Goal: Communication & Community: Answer question/provide support

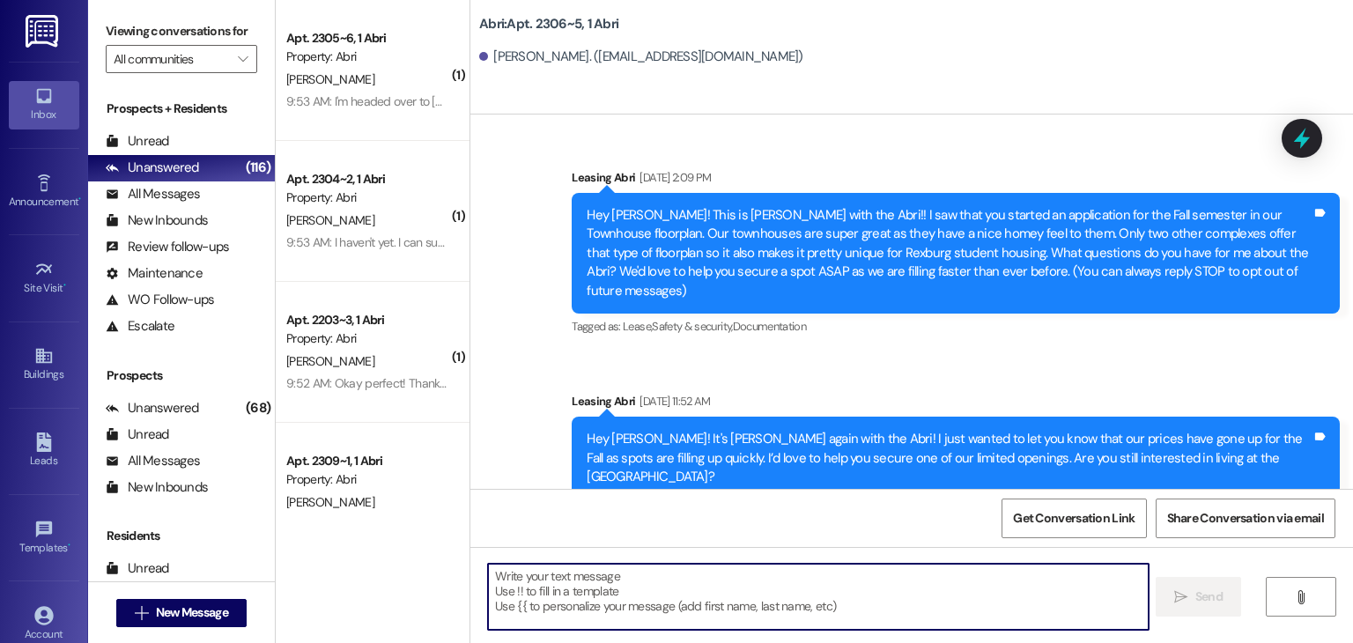
scroll to position [2924, 0]
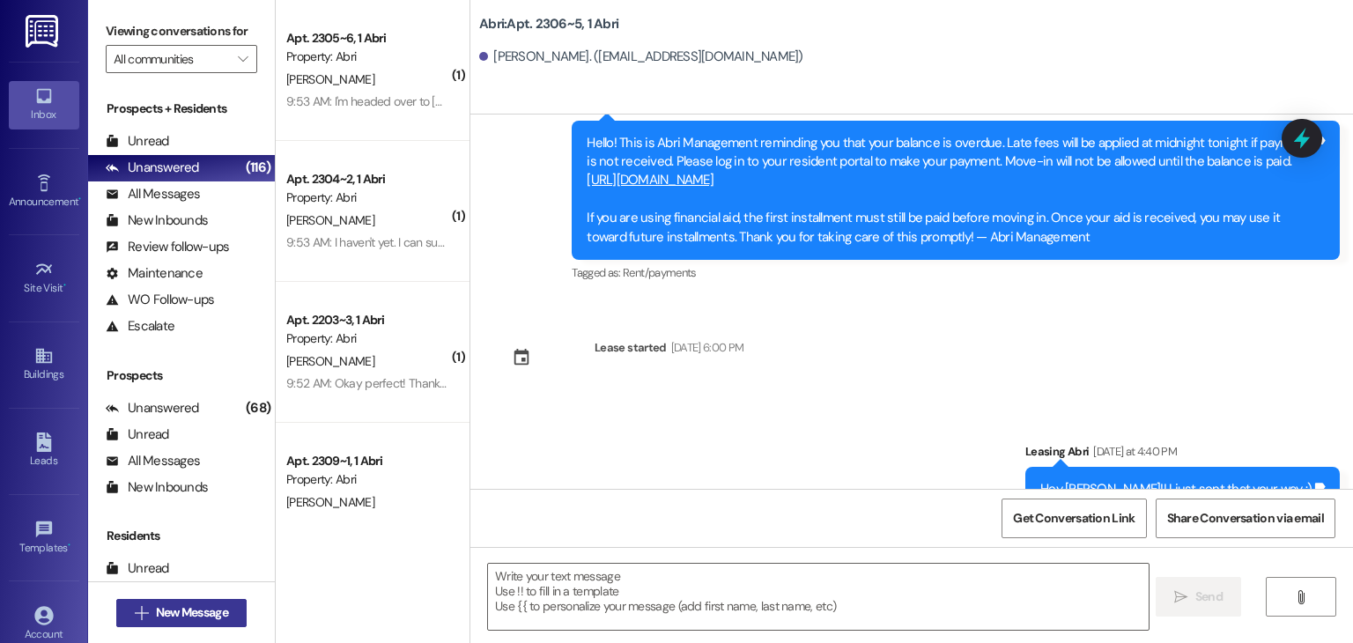
click at [211, 608] on span "New Message" at bounding box center [192, 613] width 72 height 19
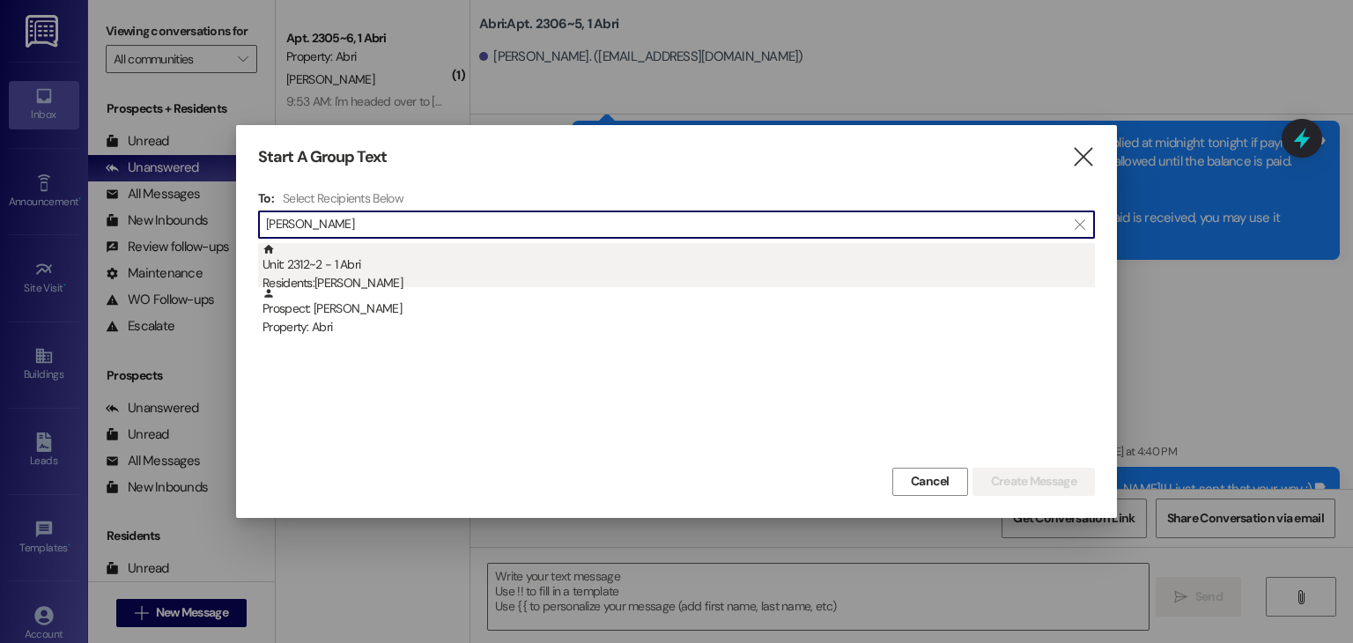
type input "keira jon"
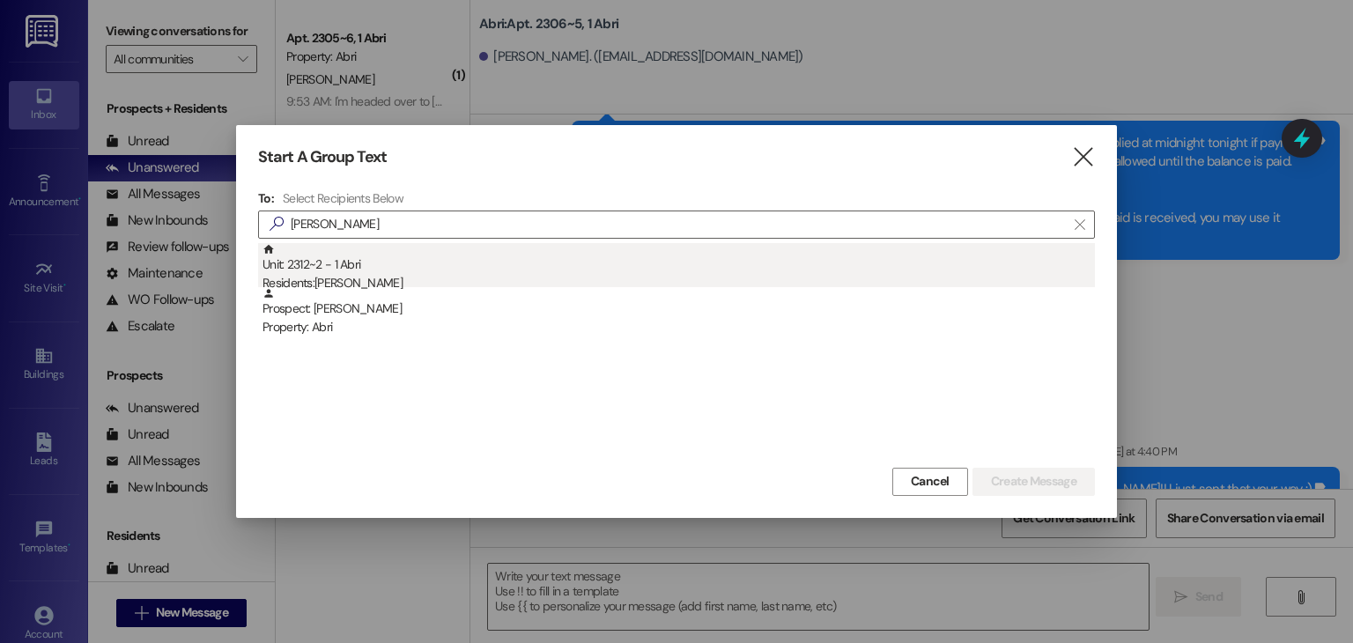
click at [431, 284] on div "Residents: Keira Jones" at bounding box center [679, 283] width 833 height 19
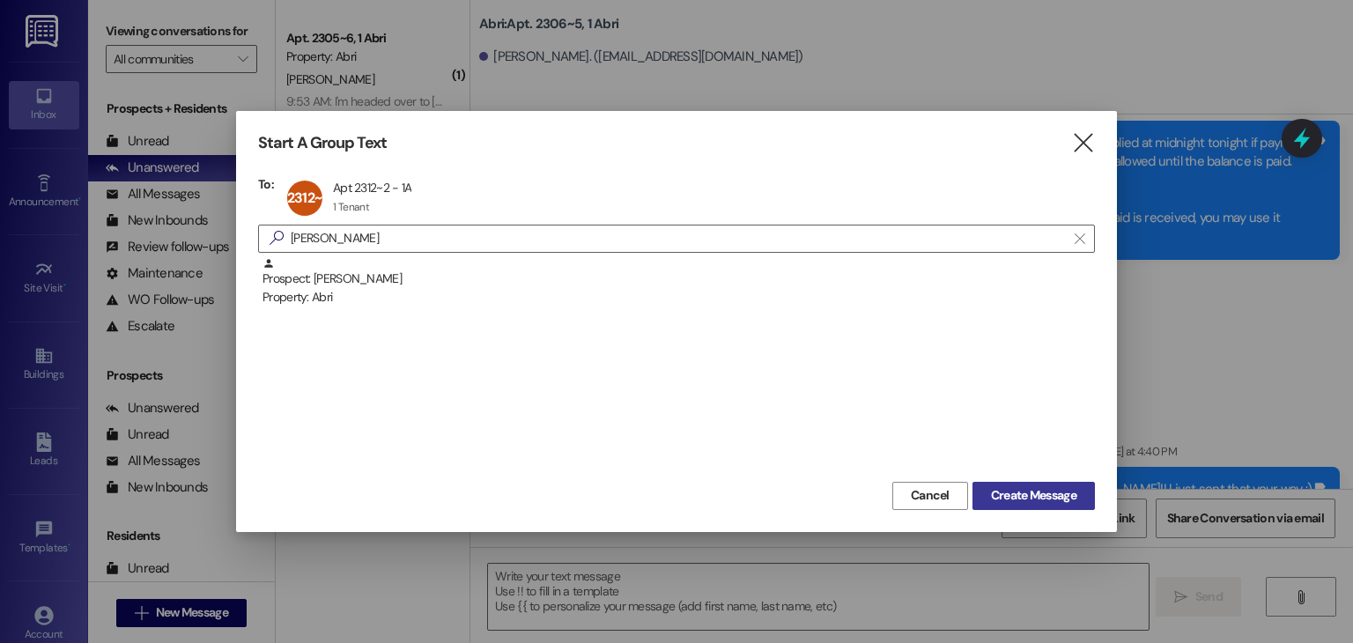
click at [1006, 500] on span "Create Message" at bounding box center [1033, 495] width 85 height 19
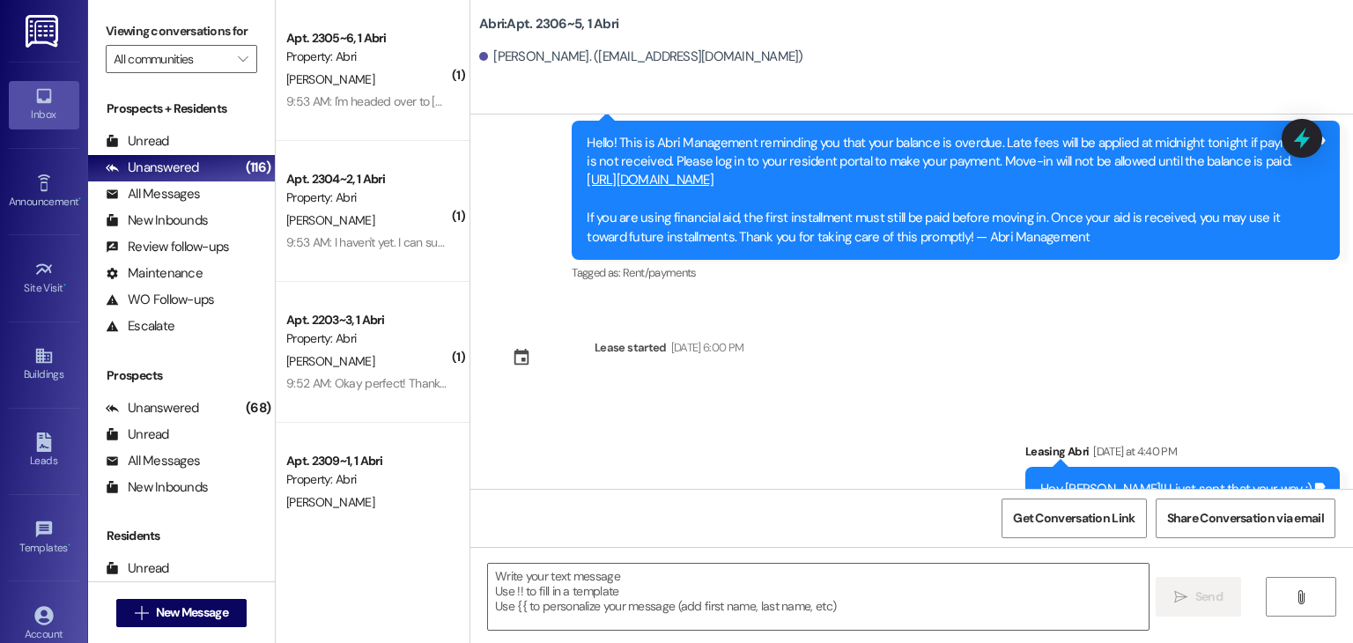
scroll to position [0, 0]
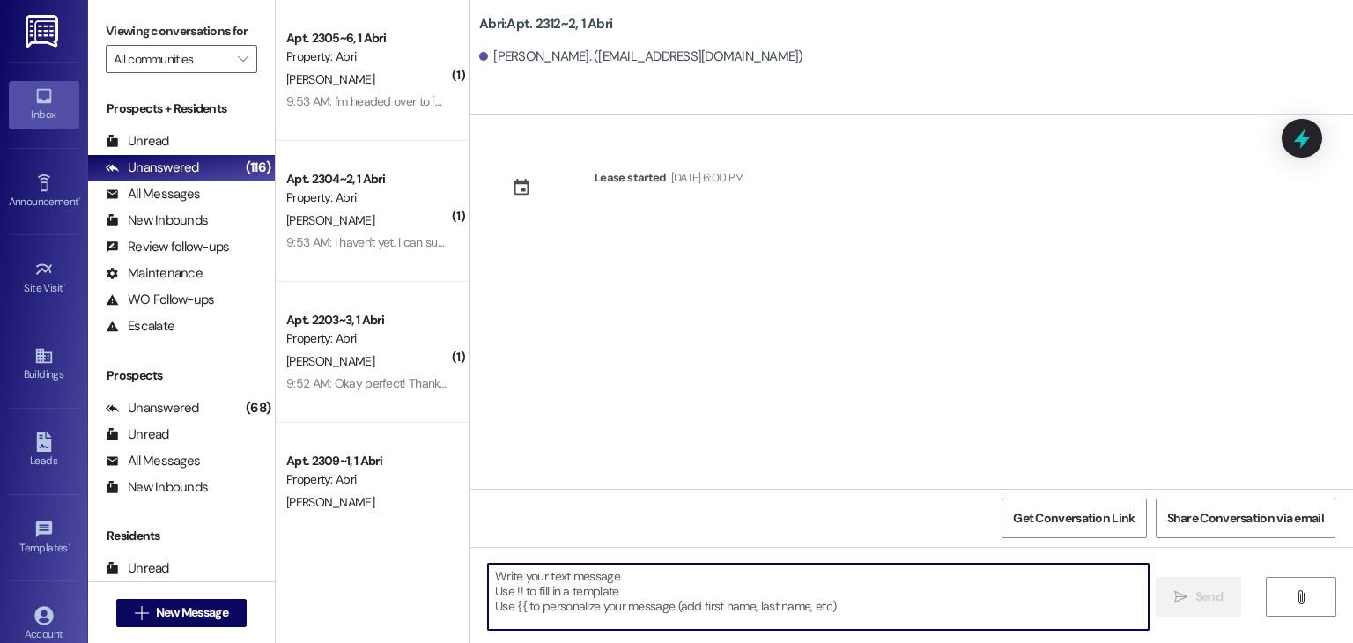
click at [860, 589] on textarea at bounding box center [818, 597] width 660 height 66
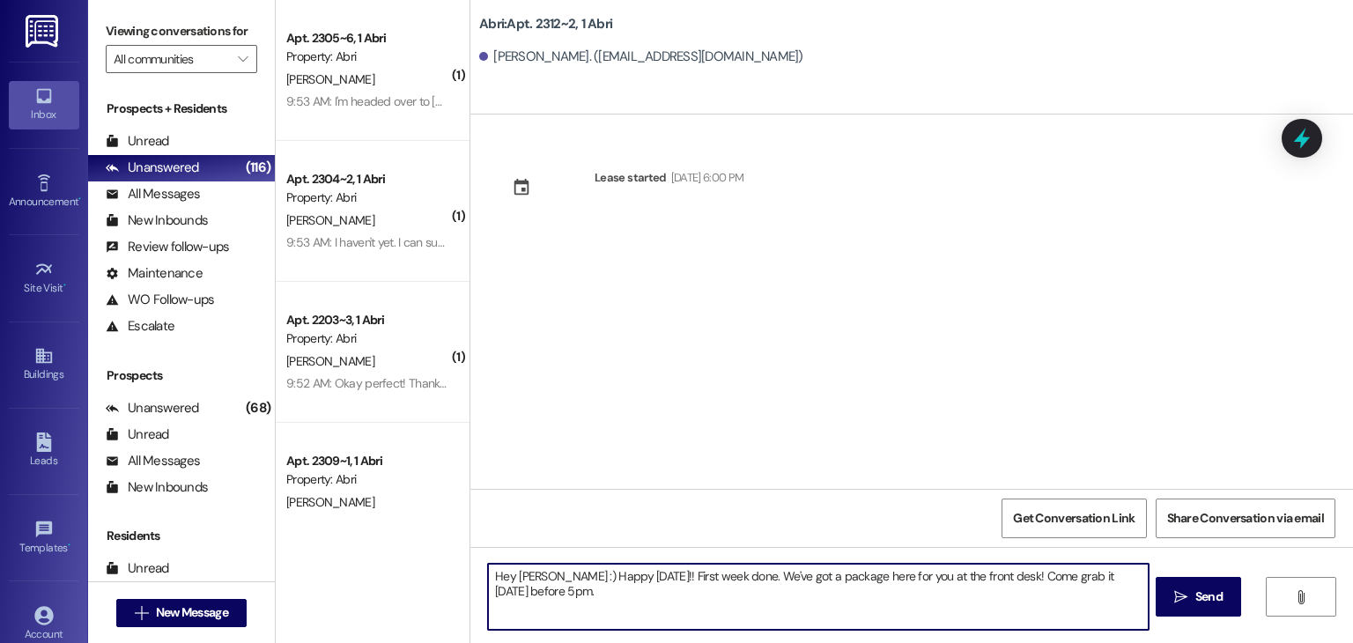
click at [542, 574] on textarea "Hey Keira :) Happy Friday!! First week done. We've got a package here for you a…" at bounding box center [818, 597] width 660 height 66
click at [543, 574] on textarea "Hey Keira, Happy Friday!! First week done. We've got a package here for you at …" at bounding box center [818, 597] width 660 height 66
click at [695, 580] on textarea "Hey Keira, happy Friday!! First week done. We've got a package here for you at …" at bounding box center [818, 597] width 660 height 66
type textarea "Hey [PERSON_NAME], happy [DATE]!! First week done :) We've got a package here f…"
click at [1133, 579] on textarea "Hey [PERSON_NAME], happy [DATE]!! First week done :) We've got a package here f…" at bounding box center [818, 597] width 660 height 66
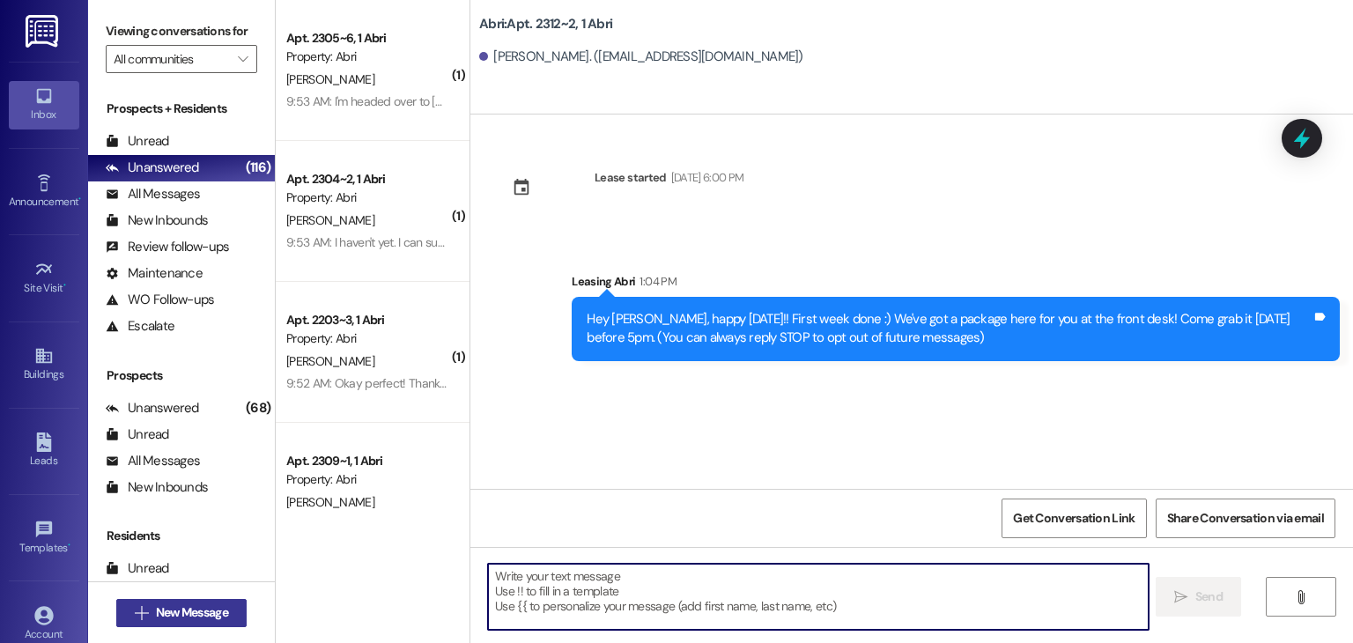
click at [201, 615] on span "New Message" at bounding box center [192, 613] width 72 height 19
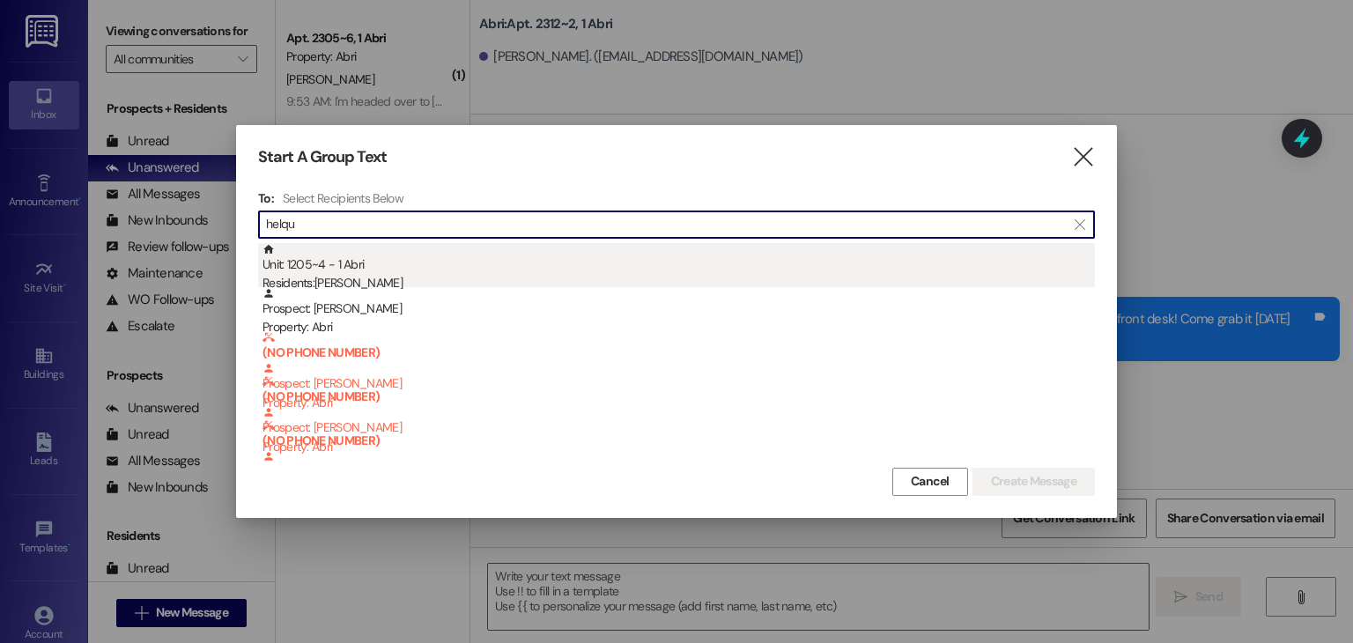
type input "helqu"
click at [474, 257] on div "Unit: 1205~4 - 1 [DEMOGRAPHIC_DATA] Residents: [PERSON_NAME]" at bounding box center [679, 268] width 833 height 50
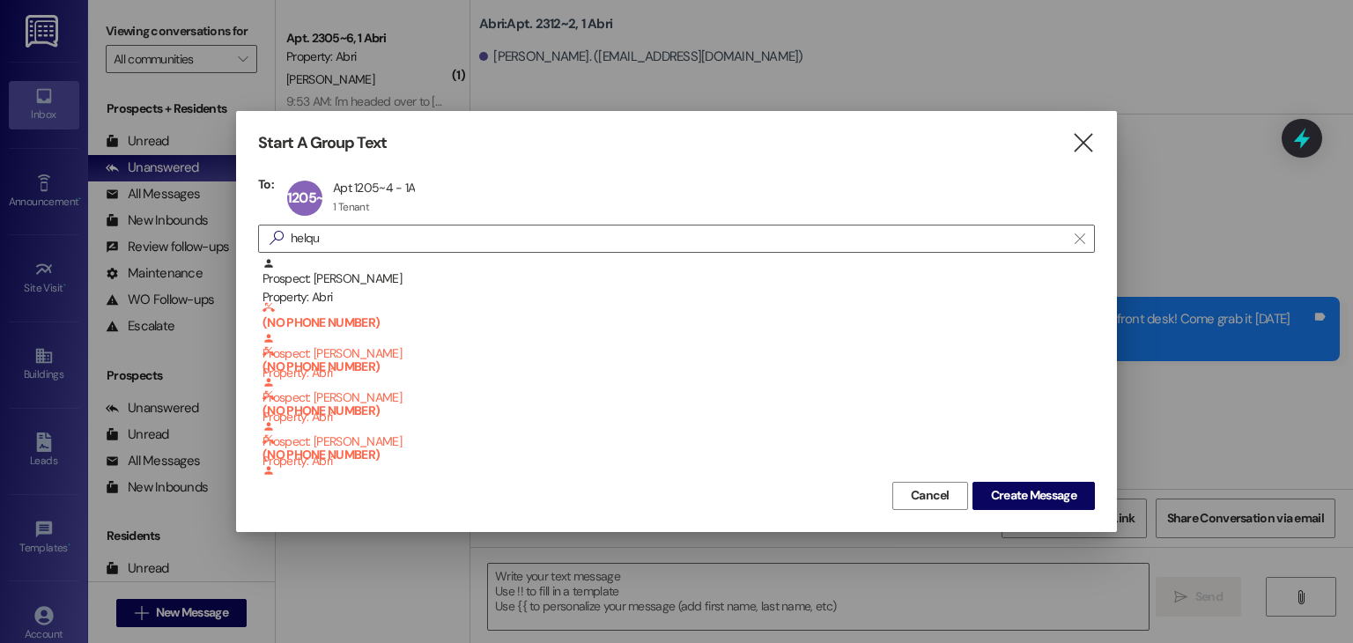
click at [1033, 510] on div "Start A Group Text  To: 1205~4 Apt 1205~4 - 1A Apt 1205~4 - 1A 1 Tenant 1 Tena…" at bounding box center [676, 321] width 881 height 420
click at [1020, 491] on span "Create Message" at bounding box center [1033, 495] width 85 height 19
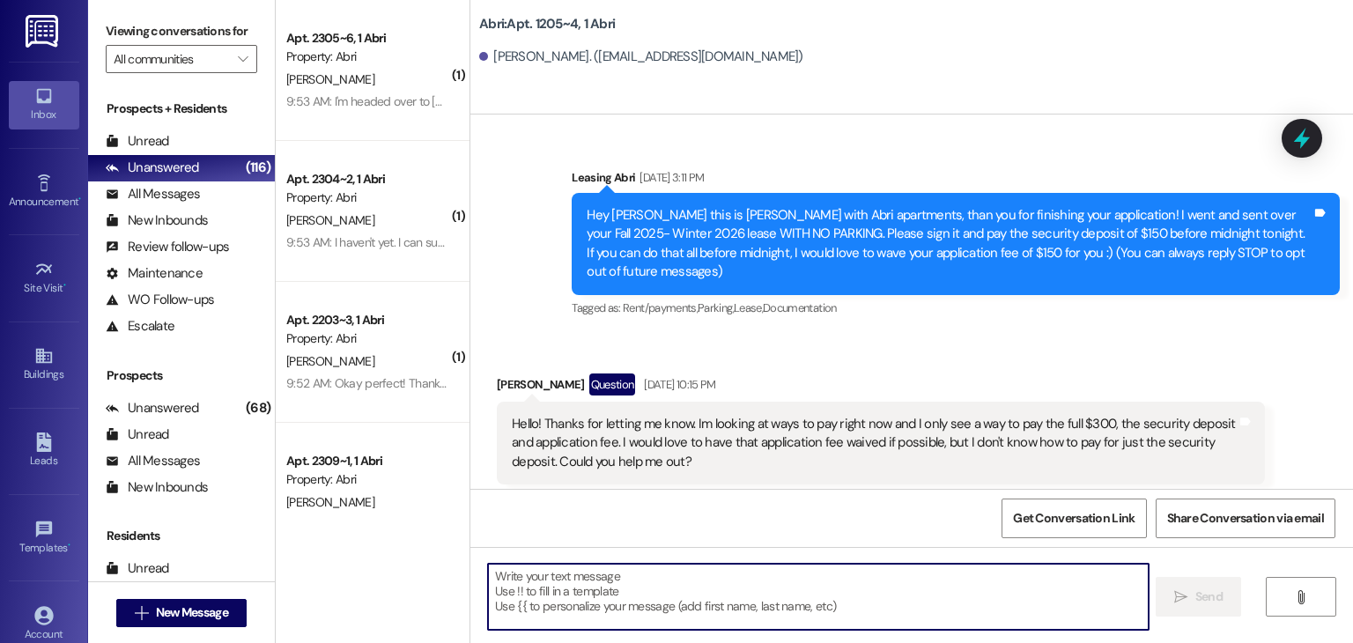
click at [663, 589] on textarea at bounding box center [818, 597] width 660 height 66
paste textarea "Giulia"
type textarea "Giulia"
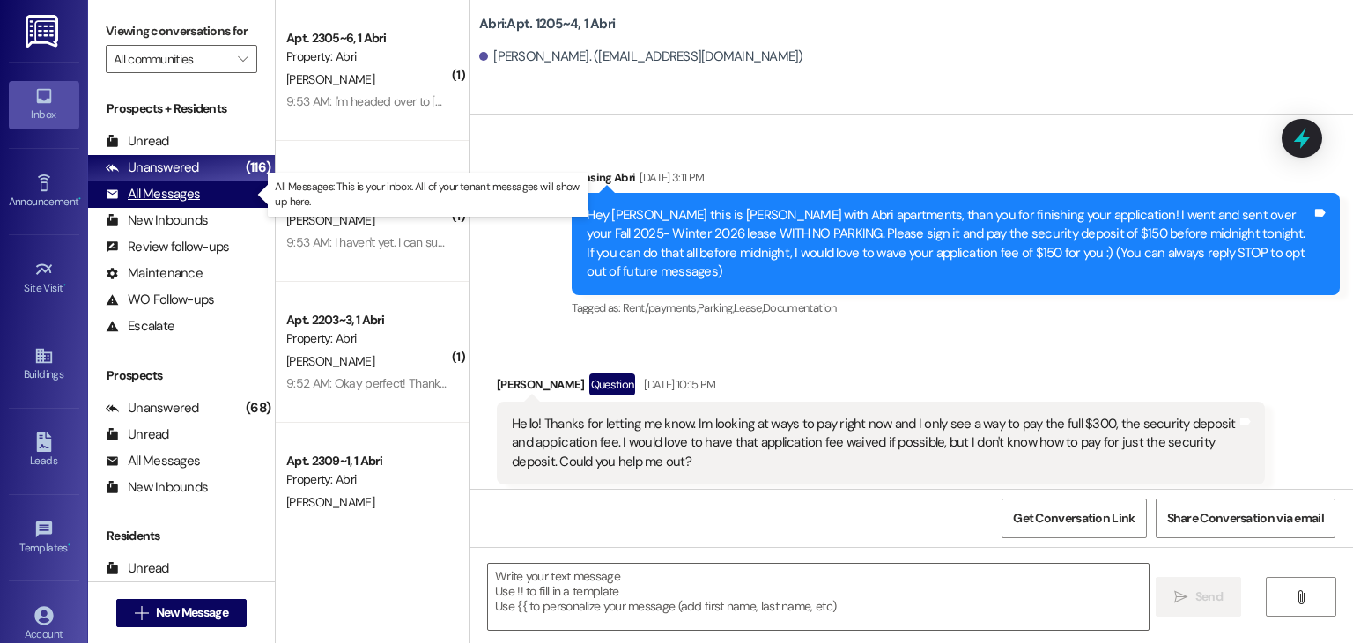
click at [204, 199] on div "All Messages (undefined)" at bounding box center [181, 195] width 187 height 26
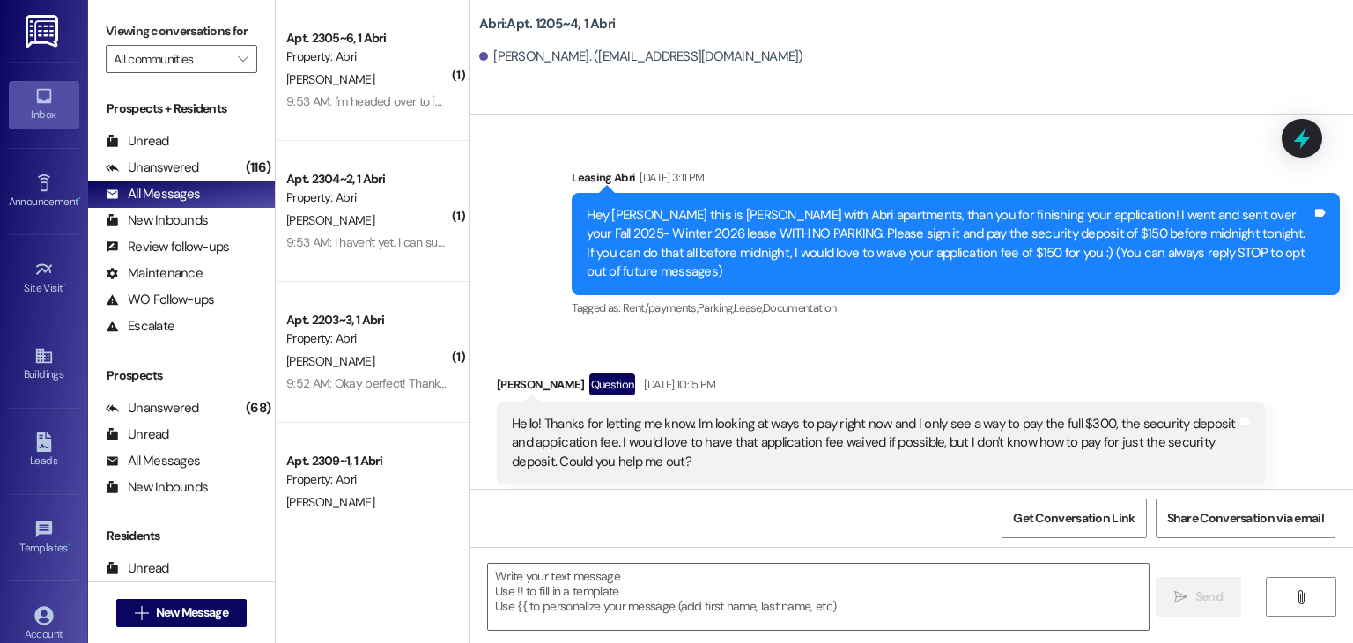
scroll to position [187, 0]
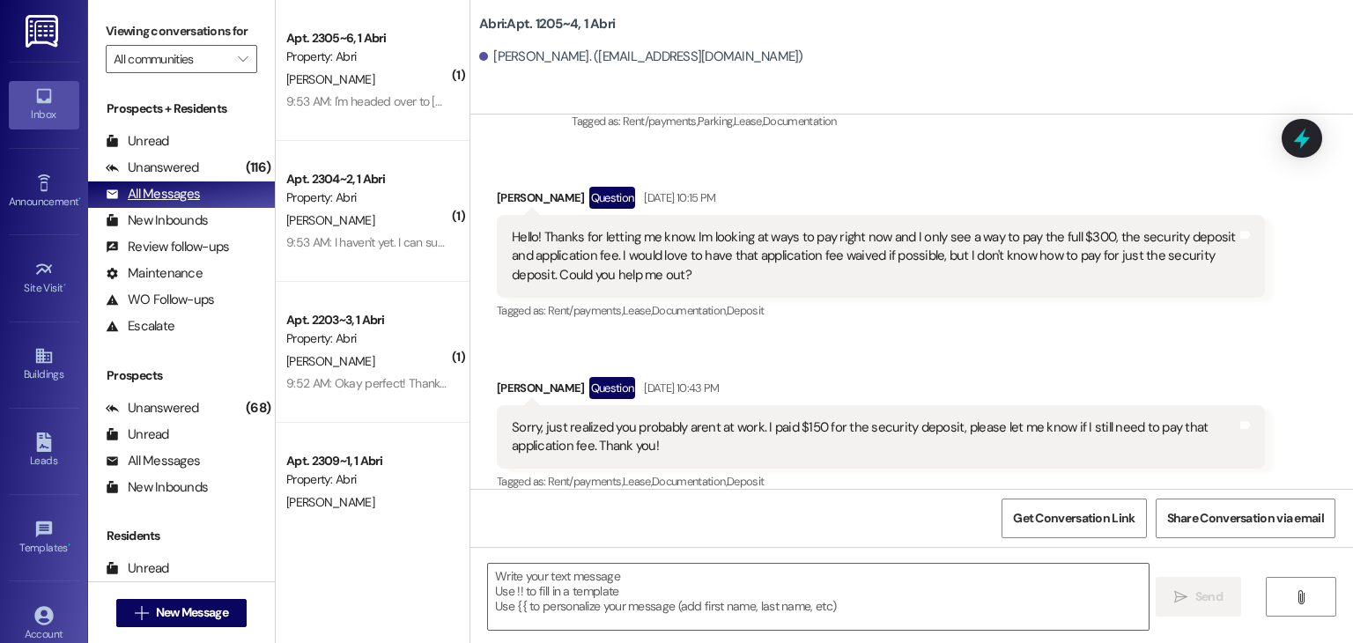
click at [183, 196] on div "All Messages" at bounding box center [153, 194] width 94 height 19
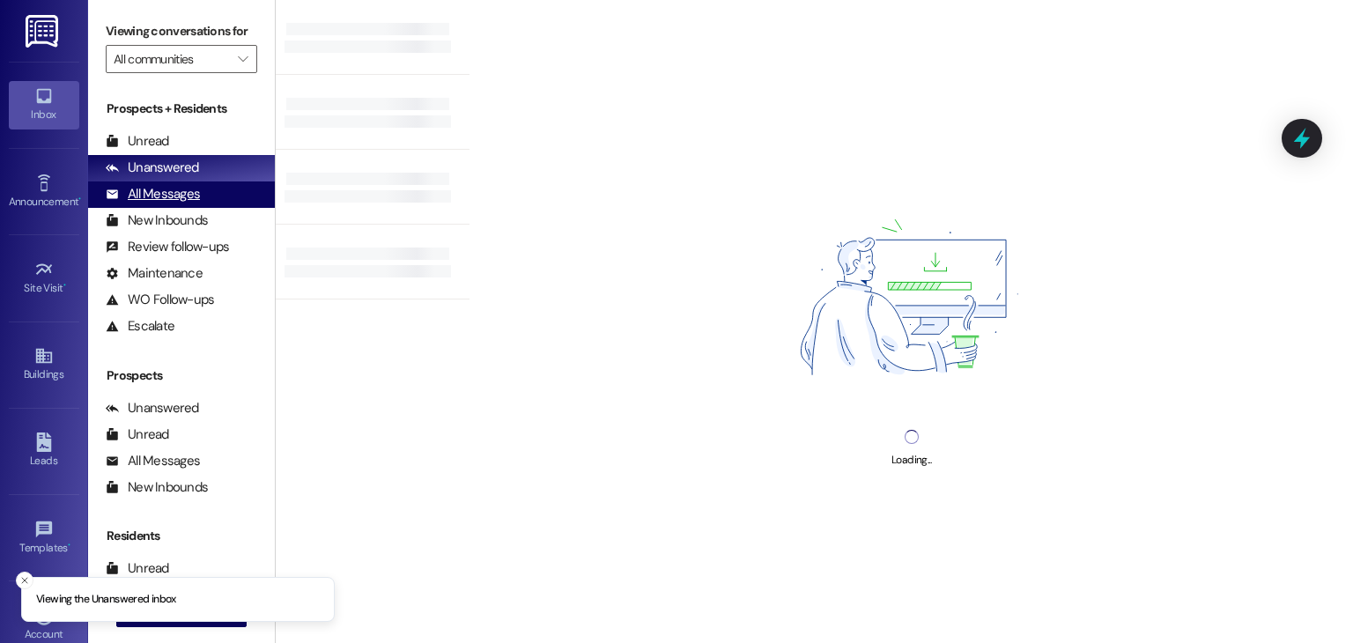
click at [176, 195] on div "All Messages" at bounding box center [153, 194] width 94 height 19
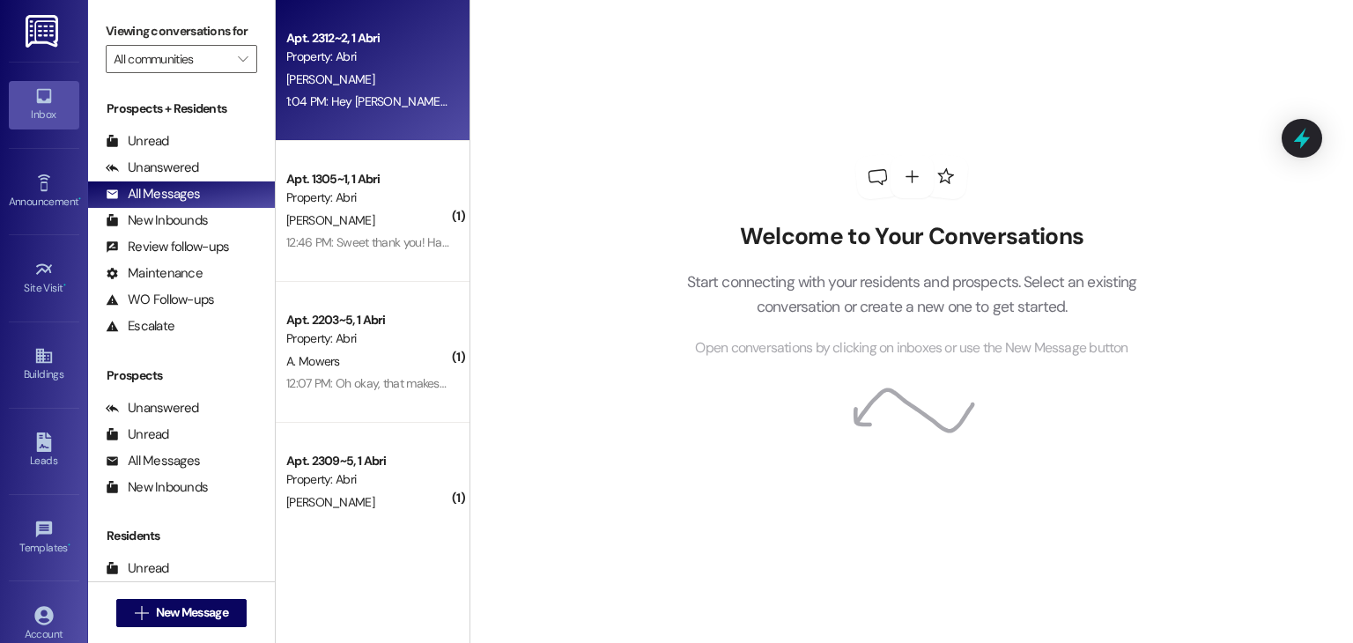
click at [408, 85] on div "[PERSON_NAME]" at bounding box center [368, 80] width 167 height 22
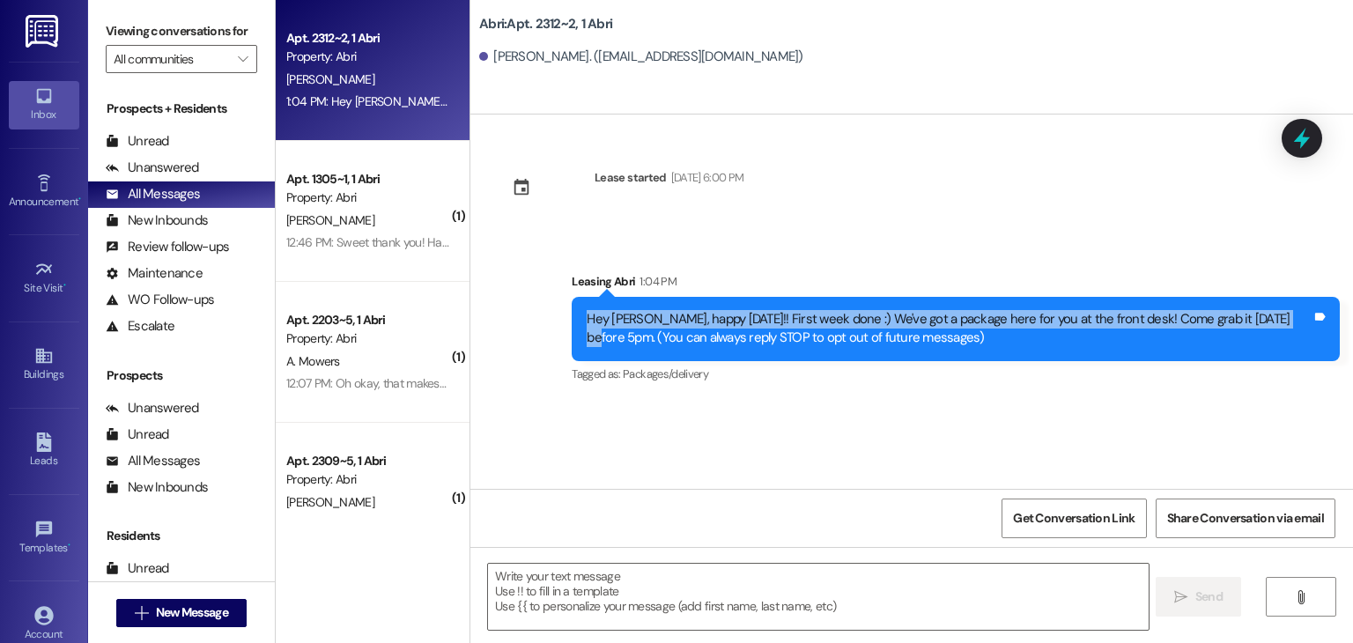
drag, startPoint x: 577, startPoint y: 320, endPoint x: 1268, endPoint y: 306, distance: 690.9
click at [1268, 306] on div "Hey [PERSON_NAME], happy [DATE]!! First week done :) We've got a package here f…" at bounding box center [956, 329] width 768 height 64
copy div "Hey [PERSON_NAME], happy [DATE]!! First week done :) We've got a package here f…"
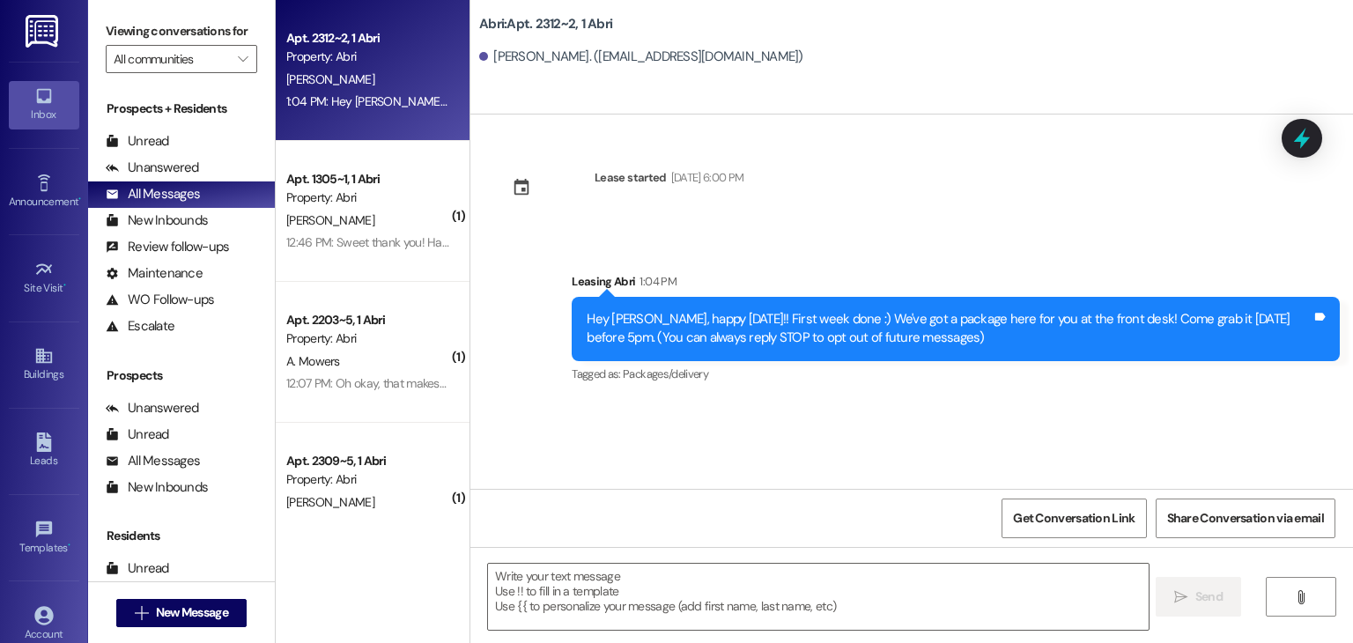
click at [1041, 419] on div "Lease started [DATE] 6:00 PM Sent via SMS Leasing Abri 1:04 PM Hey [PERSON_NAME…" at bounding box center [912, 302] width 883 height 374
click at [221, 602] on button " New Message" at bounding box center [181, 613] width 130 height 28
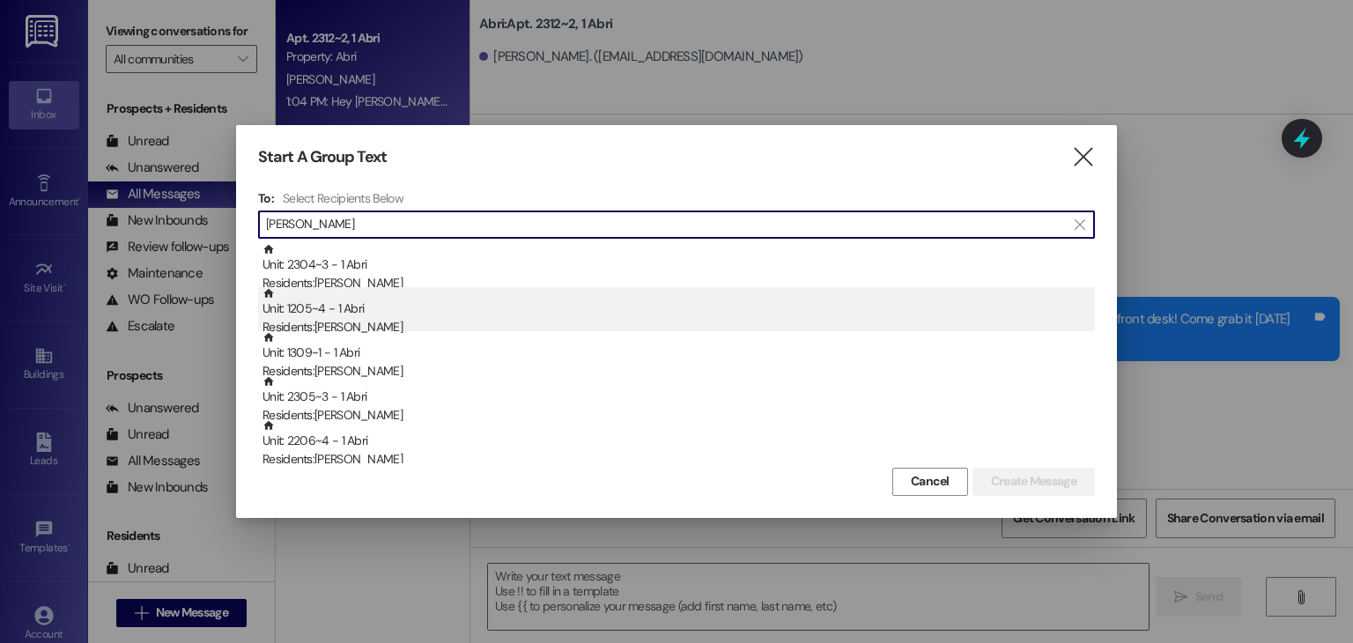
type input "[PERSON_NAME]"
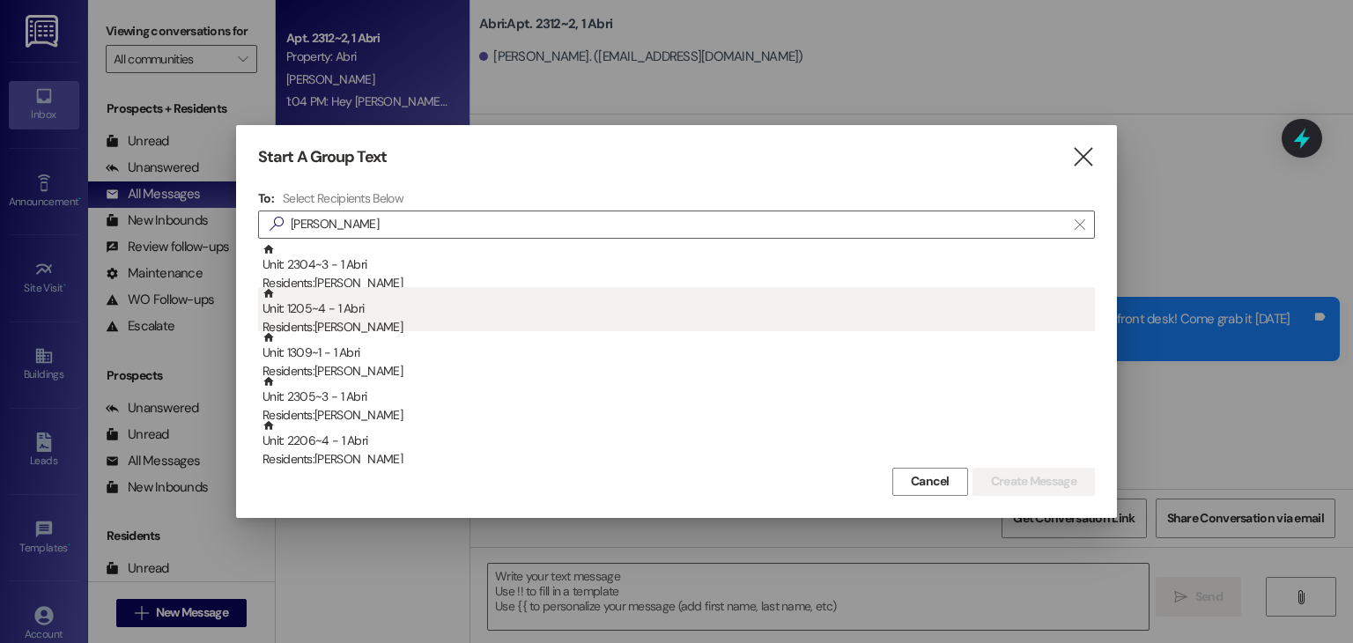
click at [434, 305] on div "Unit: 1205~4 - 1 [DEMOGRAPHIC_DATA] Residents: [PERSON_NAME]" at bounding box center [679, 312] width 833 height 50
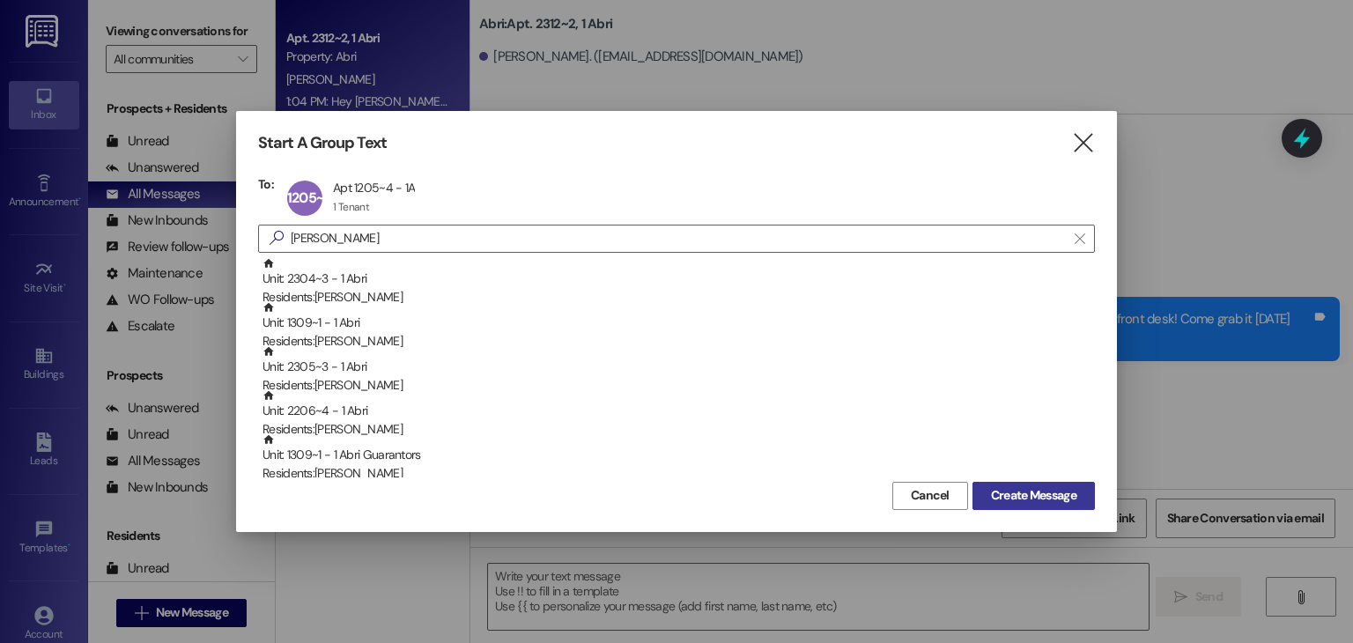
click at [996, 488] on span "Create Message" at bounding box center [1033, 495] width 85 height 19
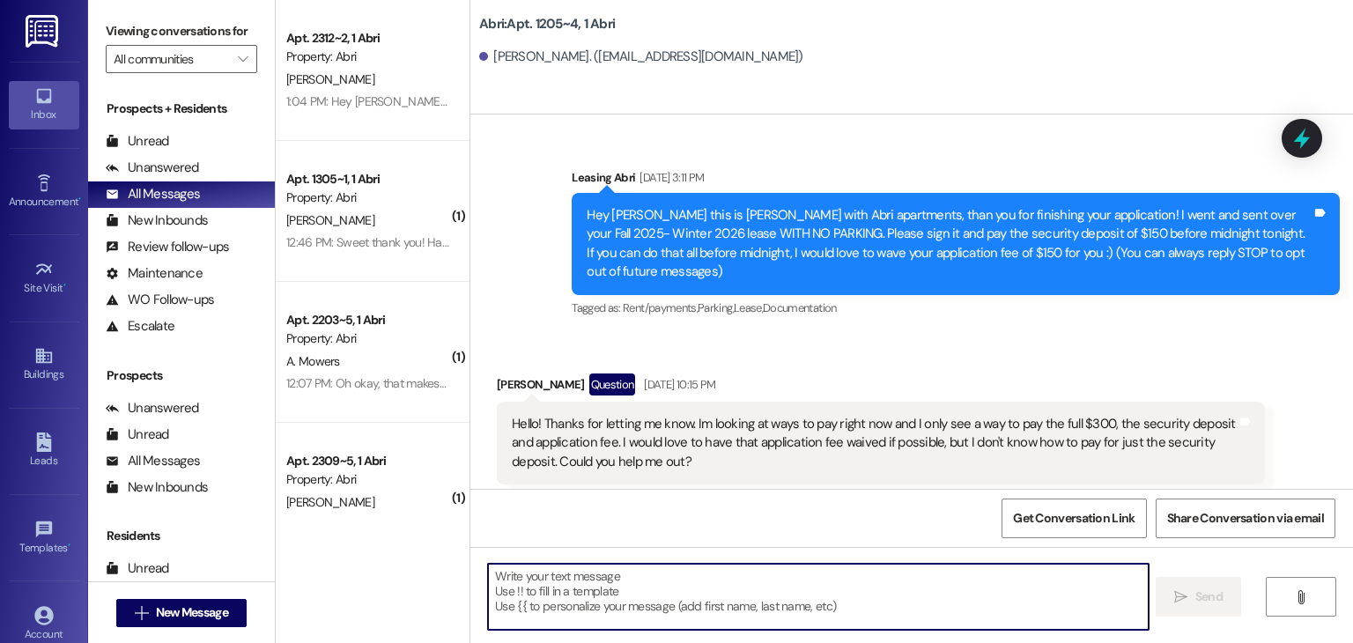
click at [539, 582] on textarea at bounding box center [818, 597] width 660 height 66
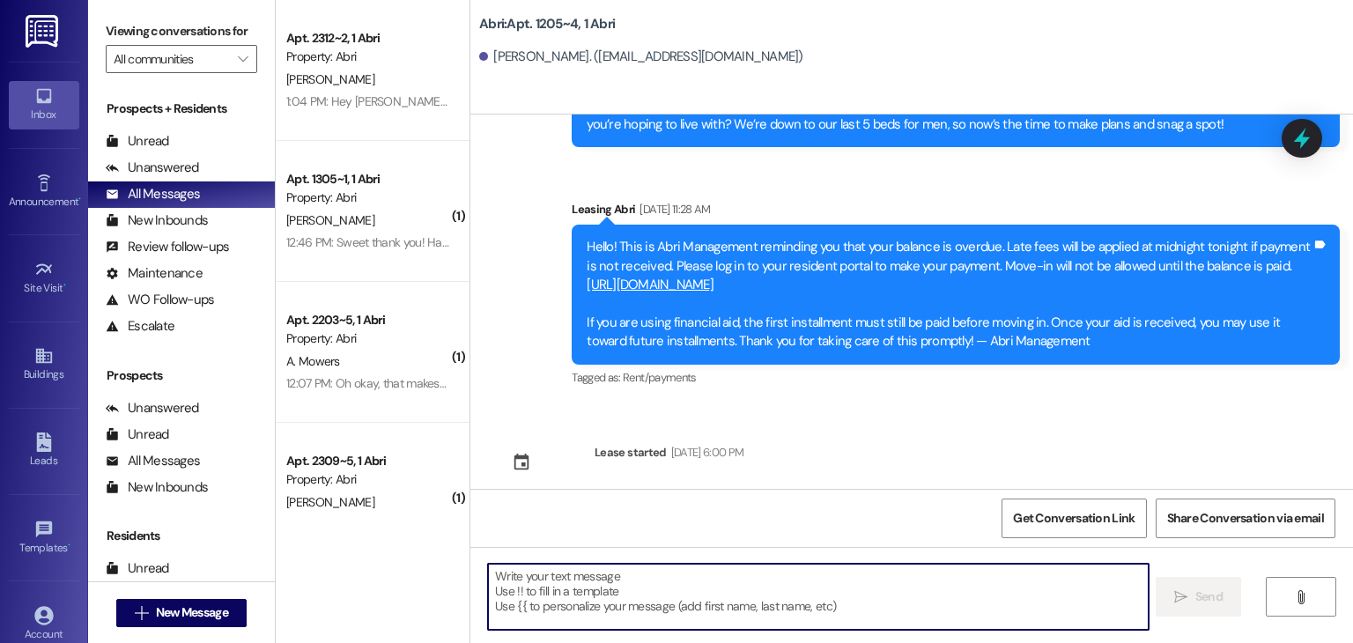
paste textarea "Hey [PERSON_NAME], happy [DATE]!! First week done :) We've got a package here f…"
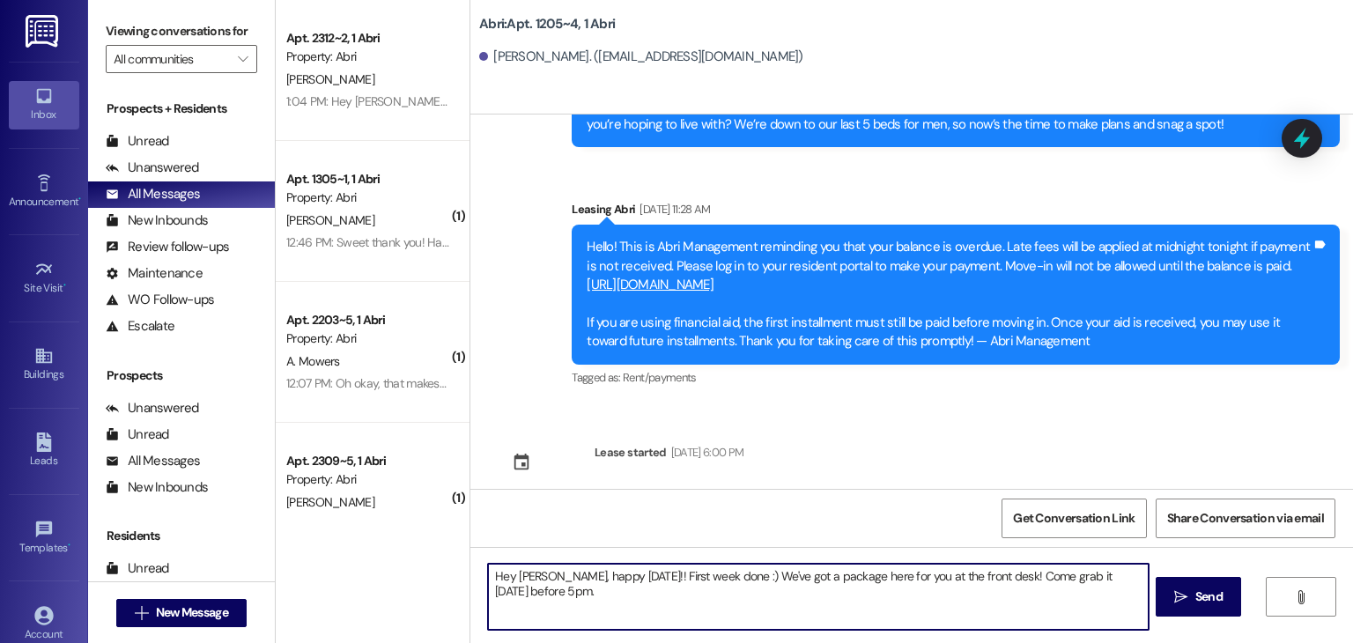
click at [531, 570] on textarea "Hey [PERSON_NAME], happy [DATE]!! First week done :) We've got a package here f…" at bounding box center [818, 597] width 660 height 66
type textarea "Hey [PERSON_NAME], happy [DATE]!! First week done :) We've got a package here f…"
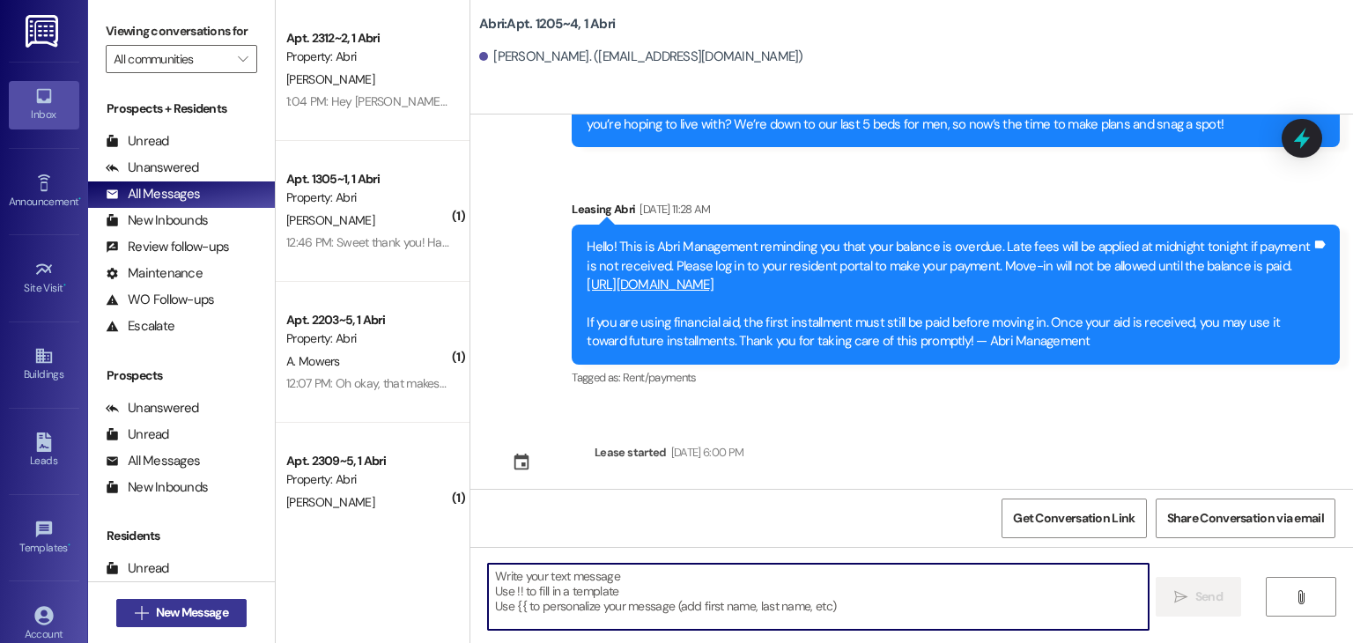
click at [208, 616] on span "New Message" at bounding box center [192, 613] width 72 height 19
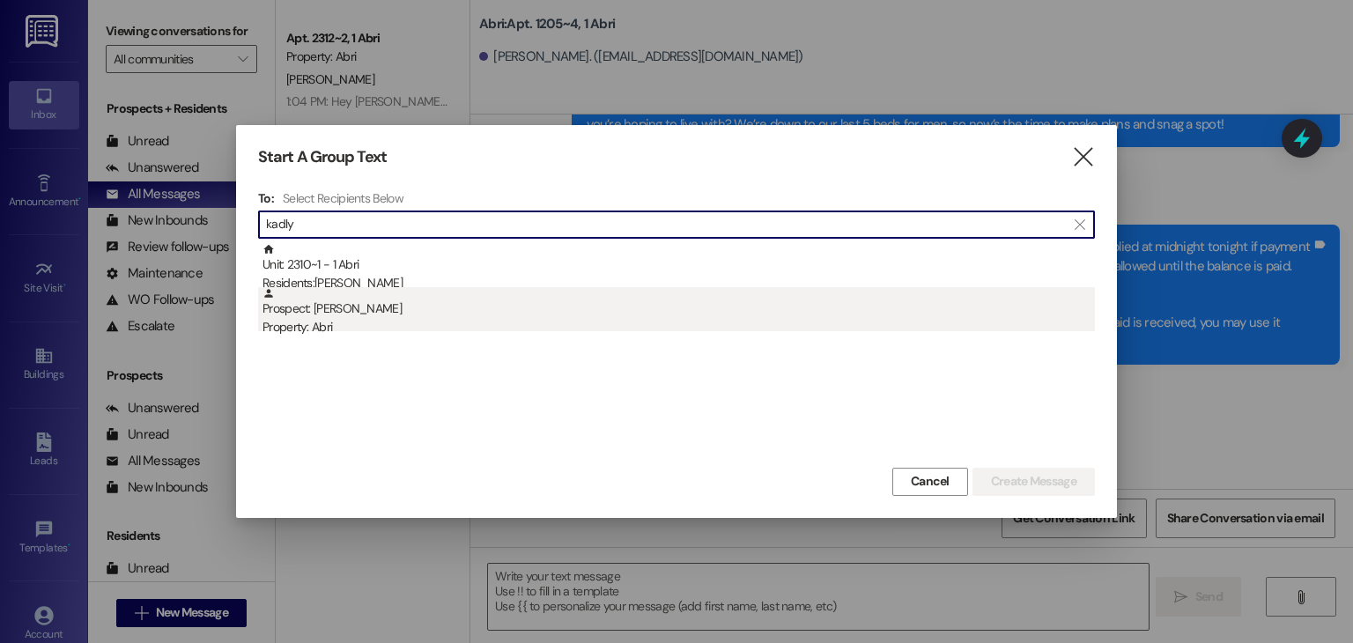
type input "kadly"
click at [405, 287] on div "Prospect: [PERSON_NAME] Property: Abri" at bounding box center [679, 312] width 833 height 50
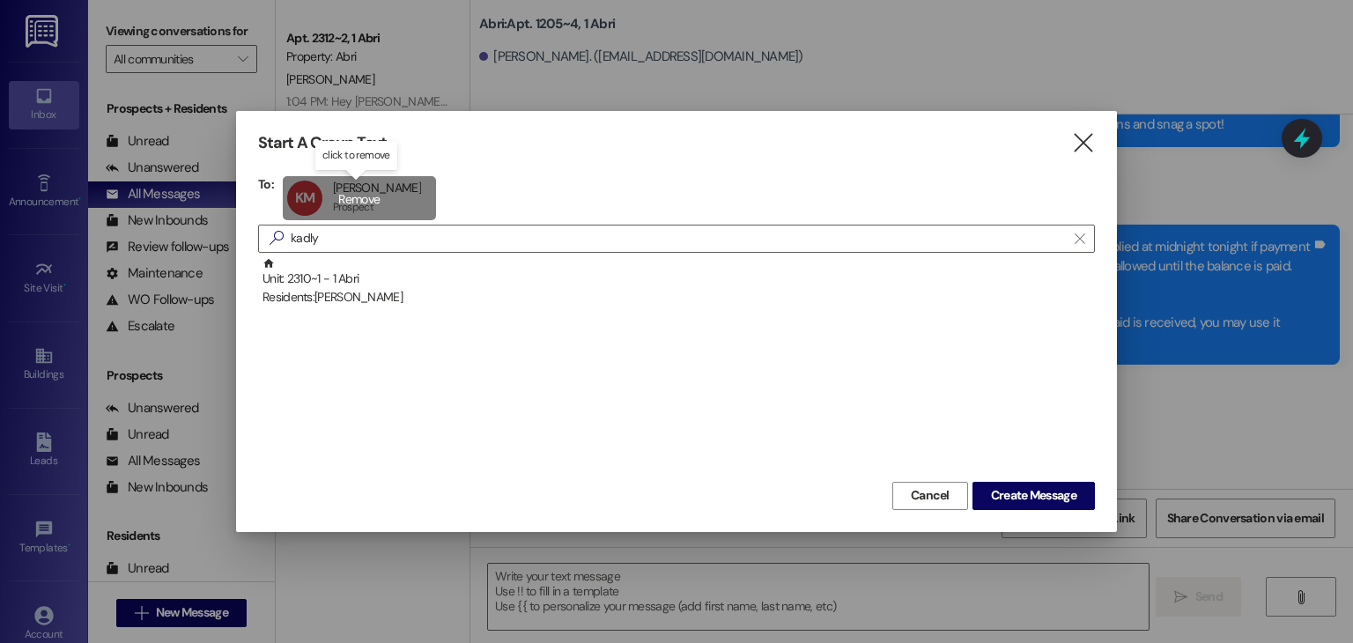
click at [365, 179] on div "KM [PERSON_NAME] [PERSON_NAME] Prospect Prospect click to remove" at bounding box center [359, 198] width 153 height 44
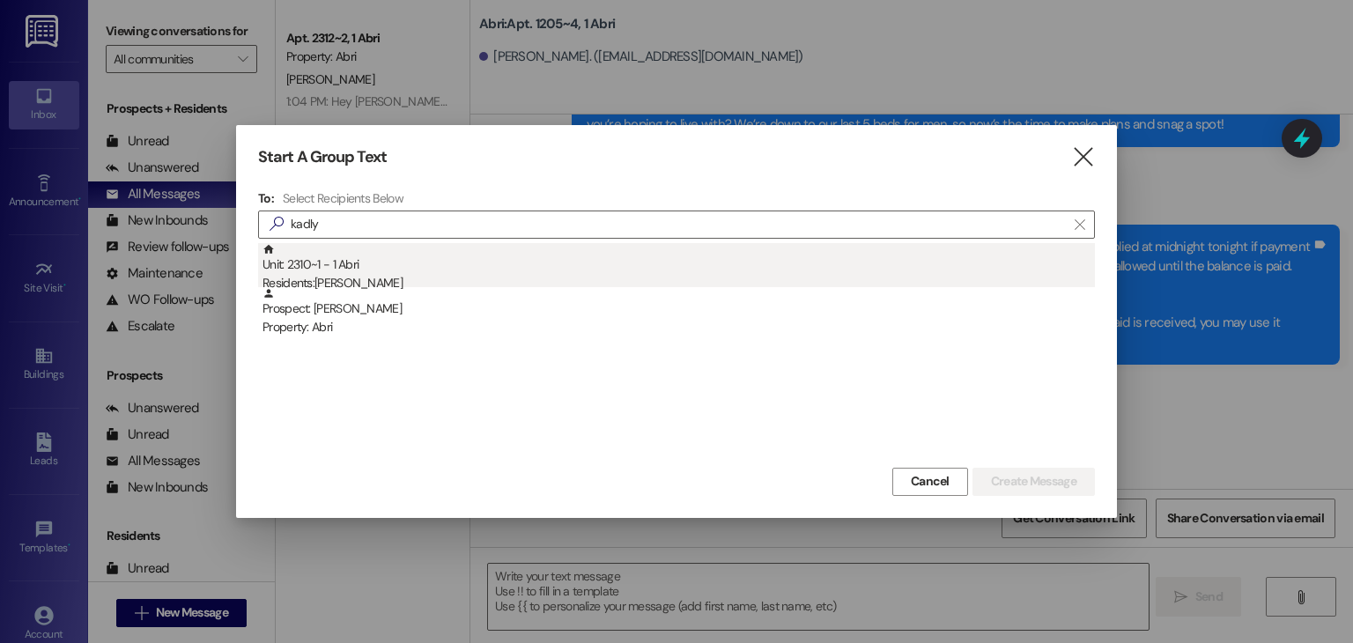
click at [398, 276] on div "Residents: [PERSON_NAME]" at bounding box center [679, 283] width 833 height 19
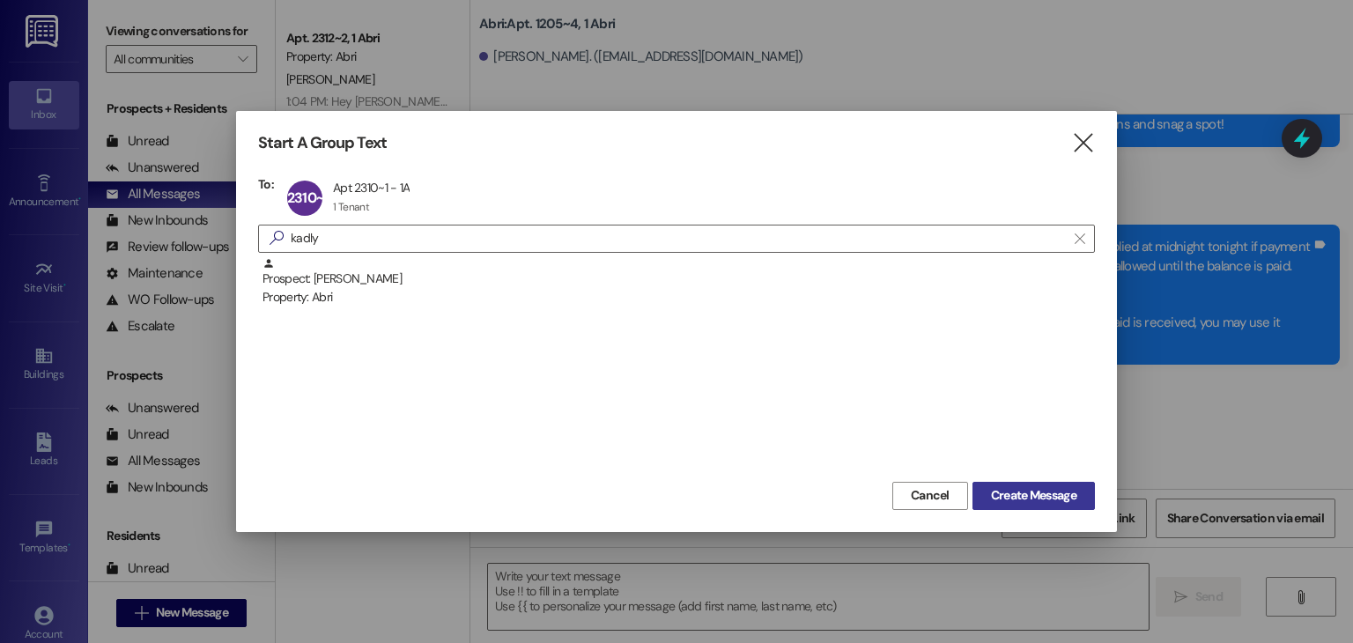
click at [1022, 500] on span "Create Message" at bounding box center [1033, 495] width 85 height 19
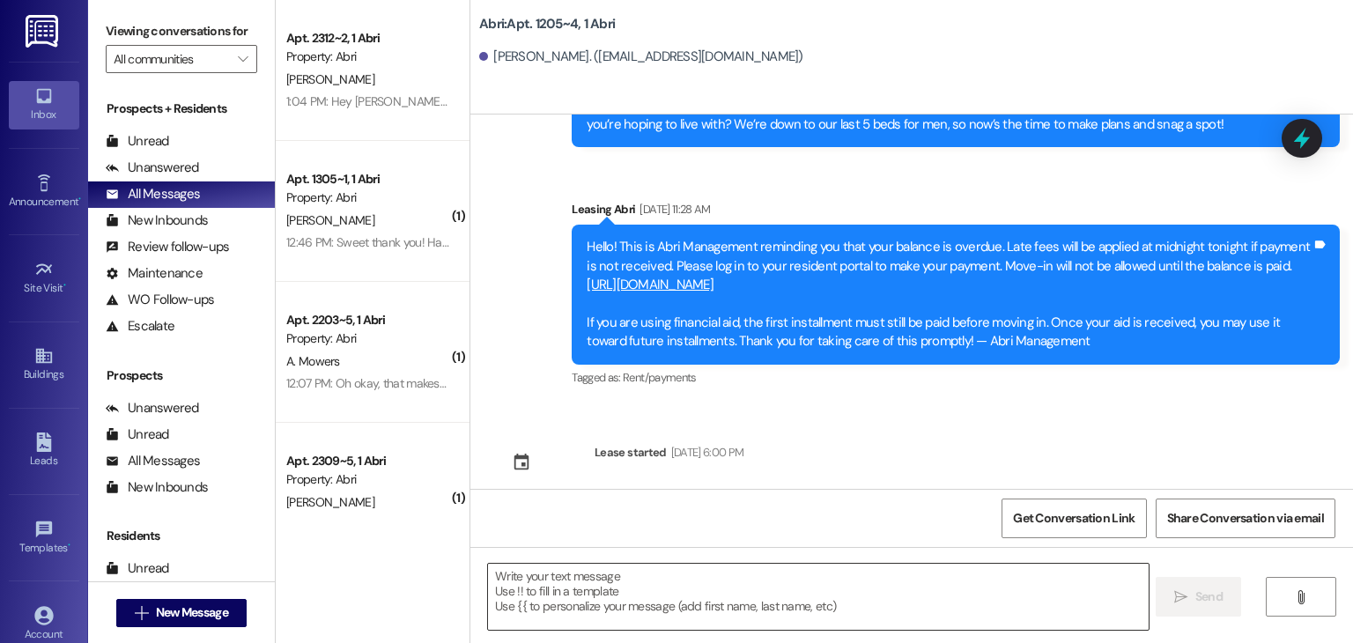
scroll to position [4087, 0]
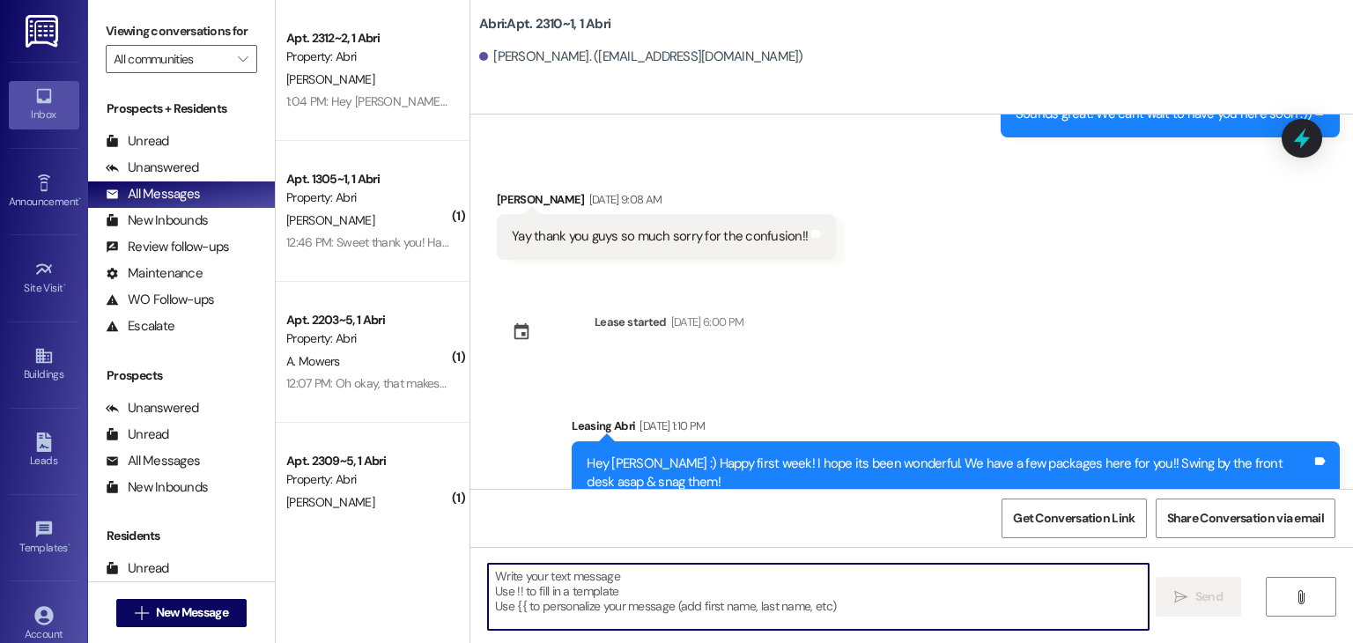
click at [695, 584] on textarea at bounding box center [818, 597] width 660 height 66
paste textarea "Hey [PERSON_NAME], happy [DATE]!! First week done :) We've got a package here f…"
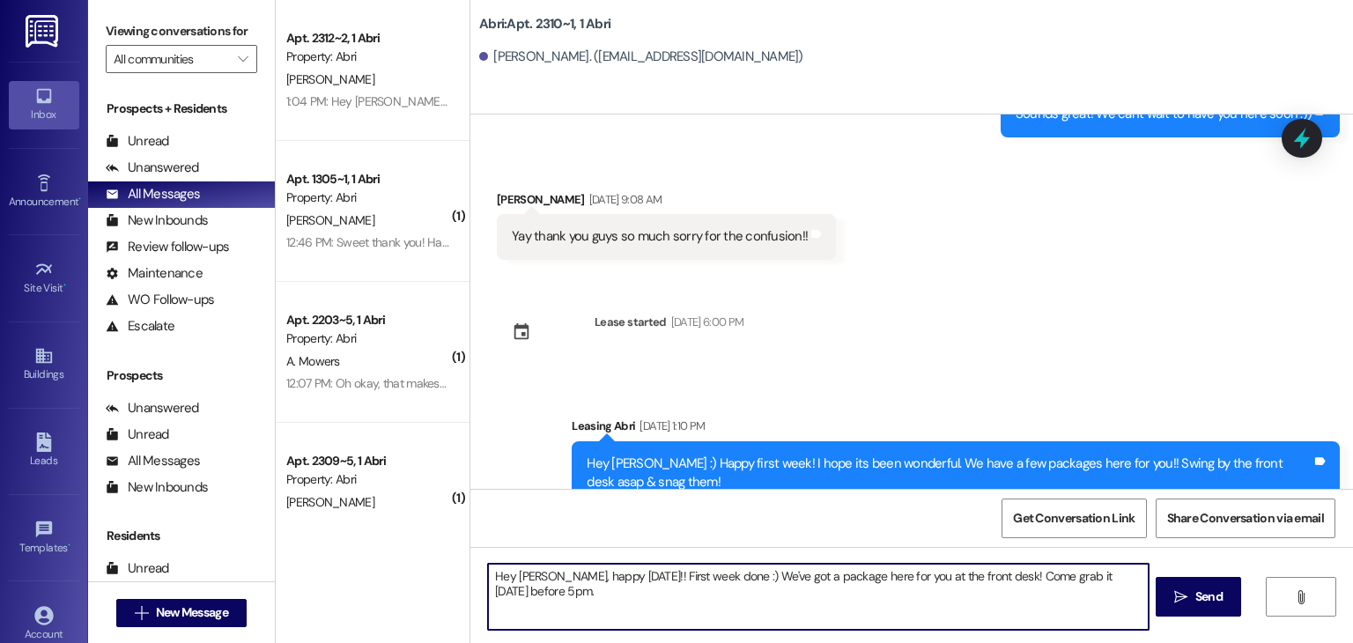
click at [532, 575] on textarea "Hey [PERSON_NAME], happy [DATE]!! First week done :) We've got a package here f…" at bounding box center [818, 597] width 660 height 66
drag, startPoint x: 619, startPoint y: 575, endPoint x: 589, endPoint y: 573, distance: 30.1
click at [589, 573] on textarea "Hey [PERSON_NAME], happy [DATE]!! First week done :) We've got a package here f…" at bounding box center [818, 597] width 660 height 66
drag, startPoint x: 610, startPoint y: 574, endPoint x: 542, endPoint y: 589, distance: 69.5
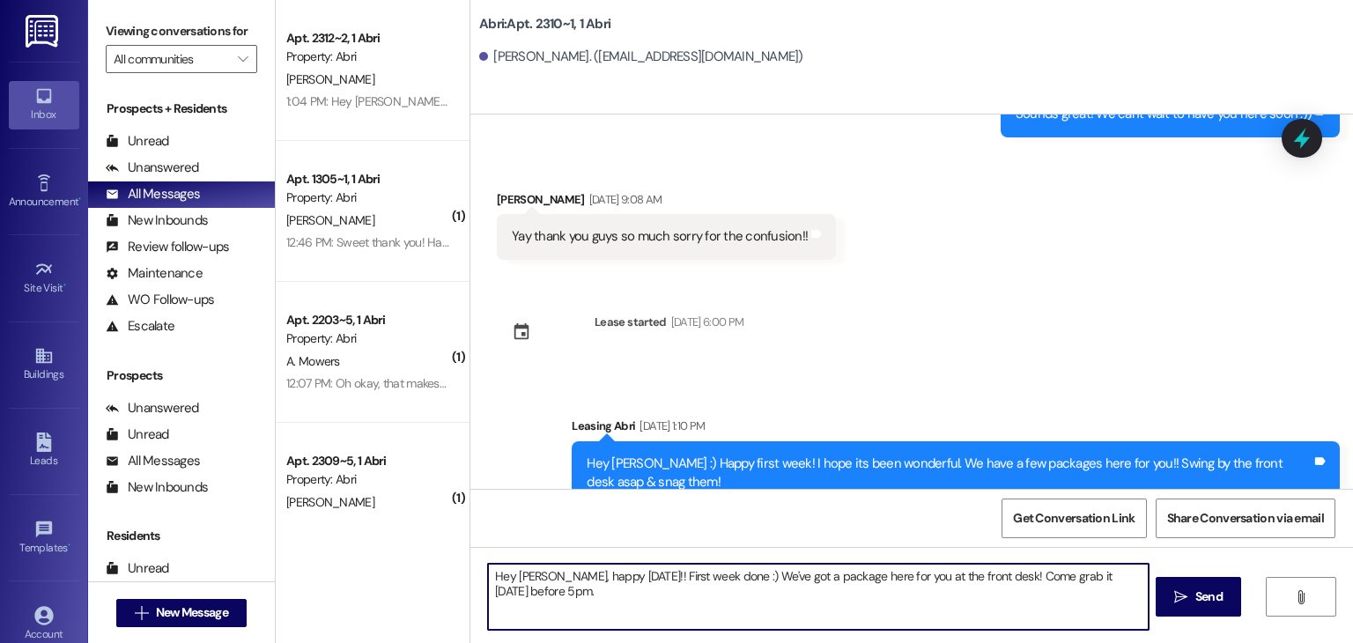
click at [542, 589] on textarea "Hey [PERSON_NAME], happy [DATE]!! First week done :) We've got a package here f…" at bounding box center [818, 597] width 660 height 66
type textarea "Hey [PERSON_NAME]!! First week done :) We've got a package here for you at the …"
click at [1091, 577] on textarea "Hey [PERSON_NAME]!! First week done :) We've got a package here for you at the …" at bounding box center [818, 597] width 660 height 66
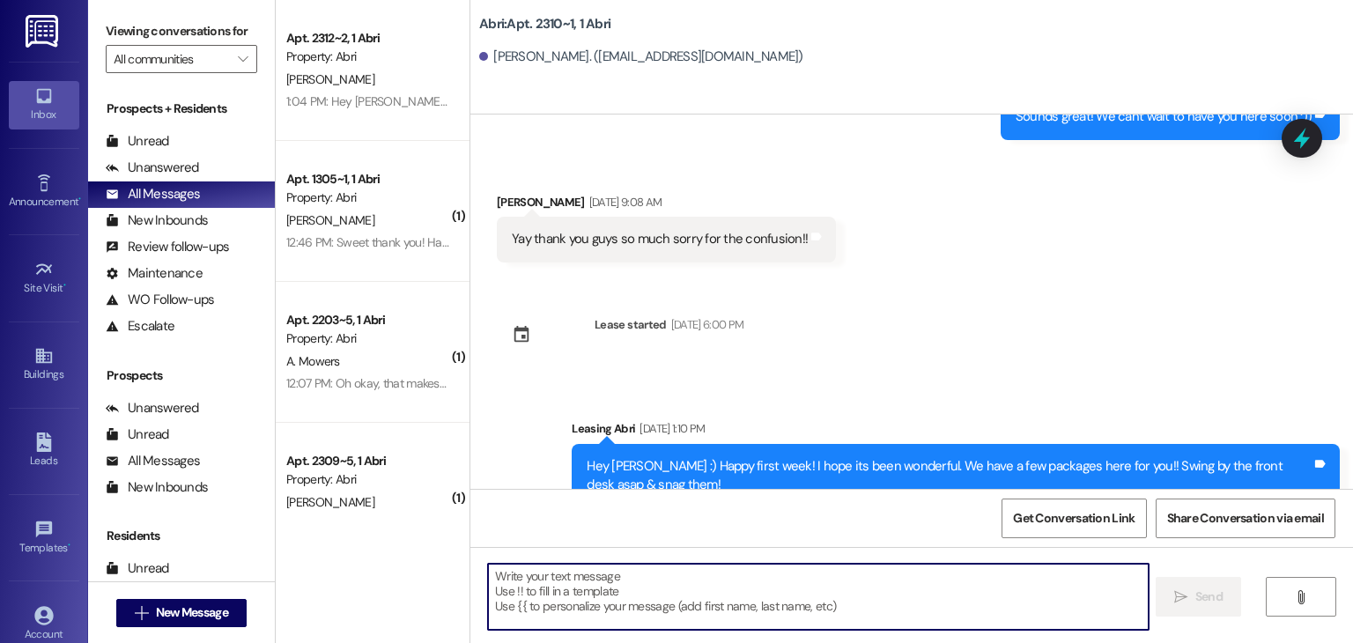
scroll to position [4210, 0]
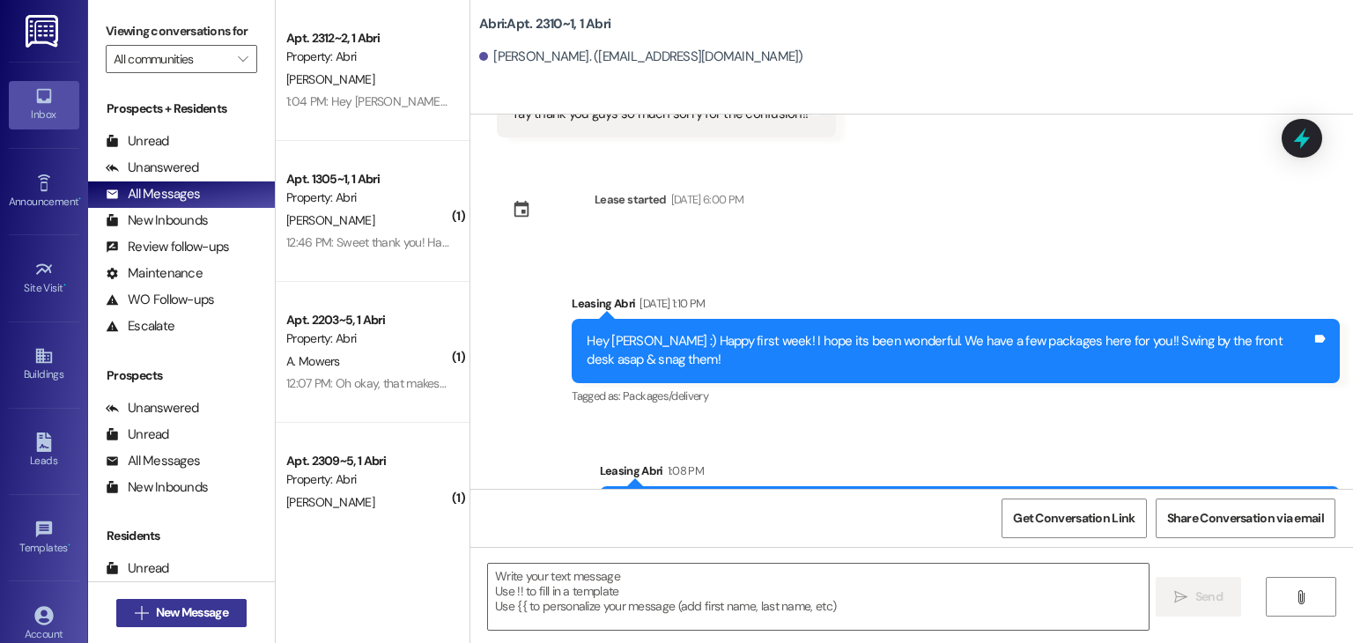
click at [172, 624] on button " New Message" at bounding box center [181, 613] width 130 height 28
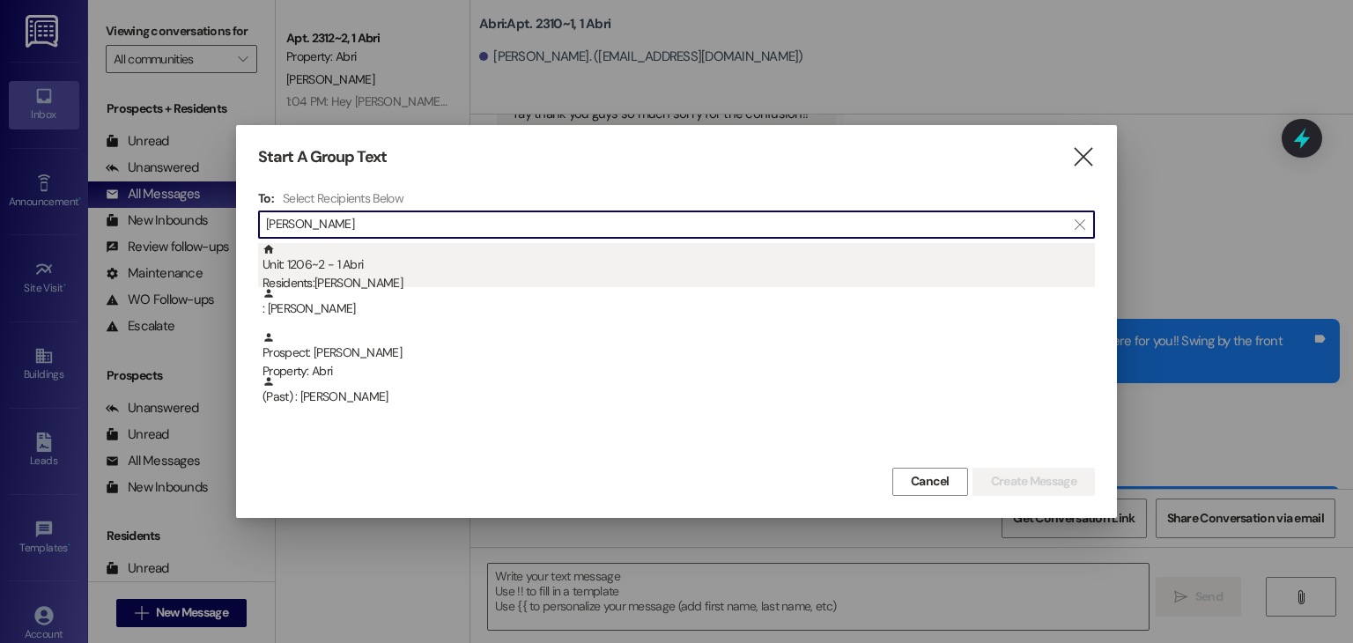
type input "[PERSON_NAME]"
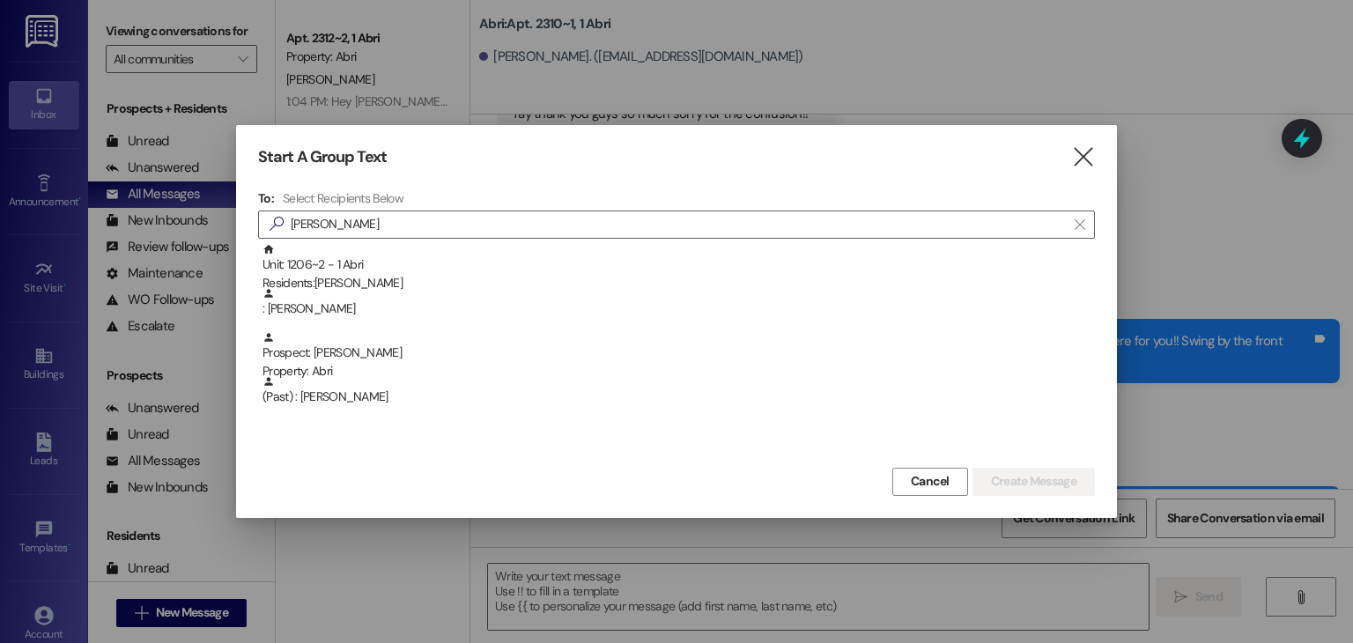
click at [345, 270] on div "Unit: 1206~2 - 1 [DEMOGRAPHIC_DATA] Residents: [PERSON_NAME]" at bounding box center [679, 268] width 833 height 50
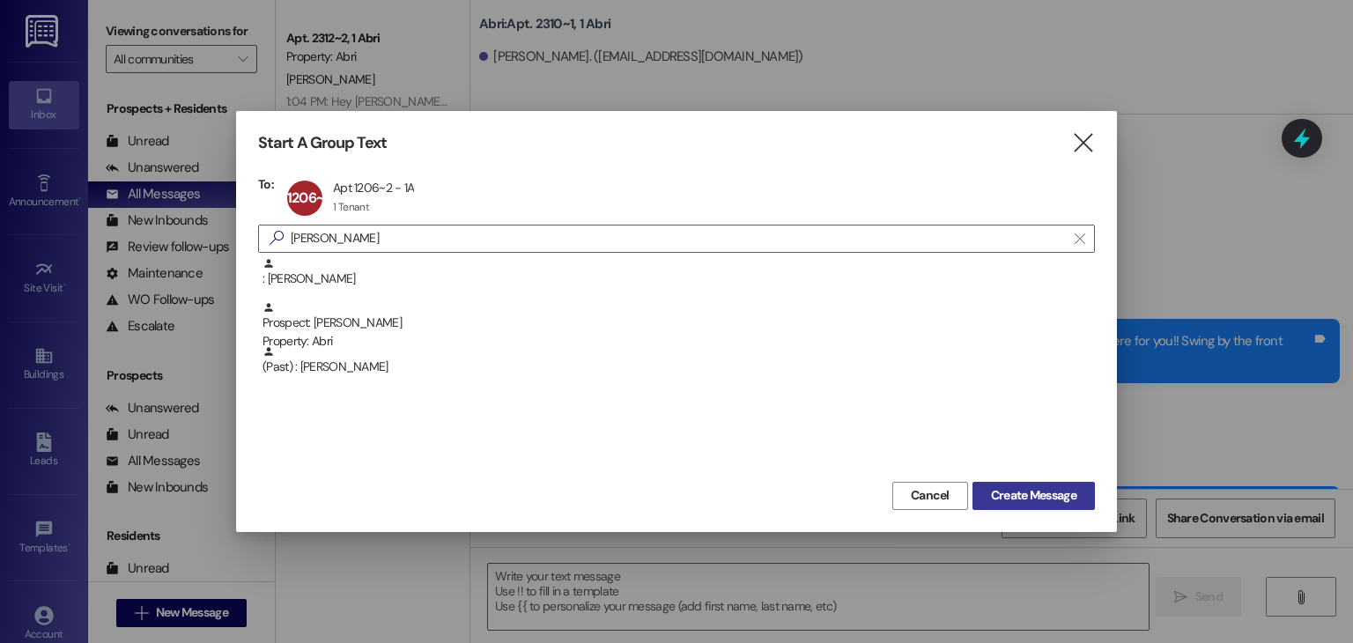
click at [994, 496] on span "Create Message" at bounding box center [1033, 495] width 85 height 19
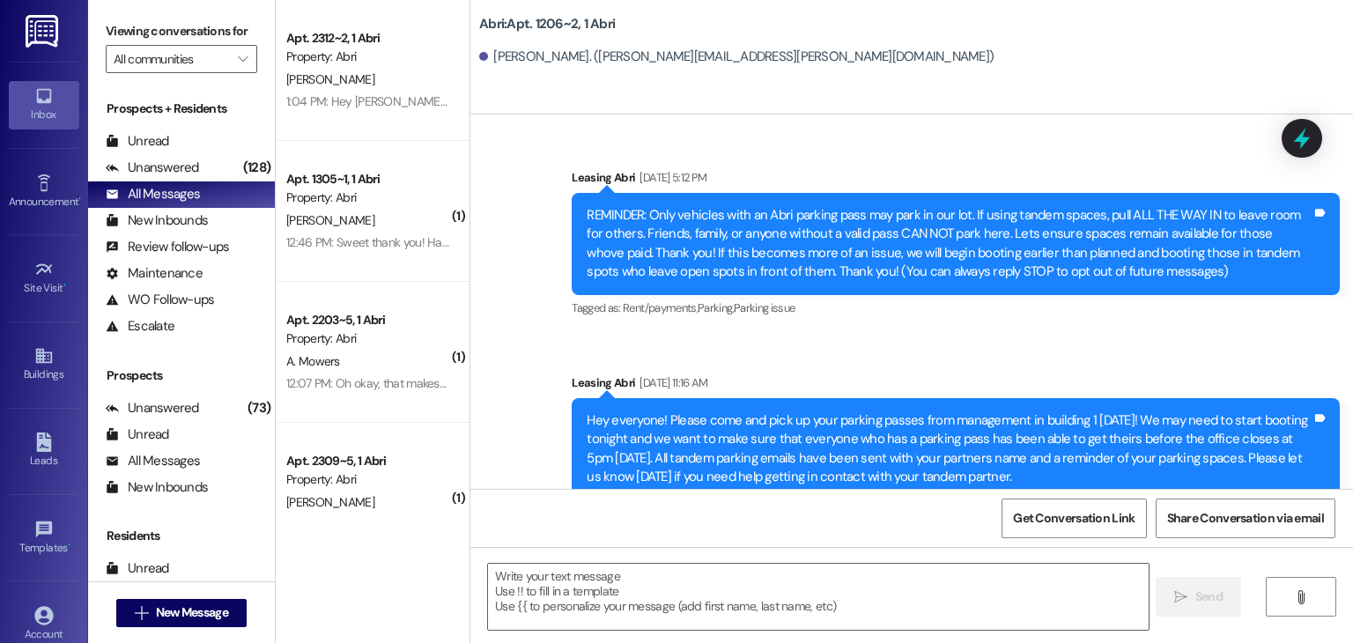
scroll to position [12934, 0]
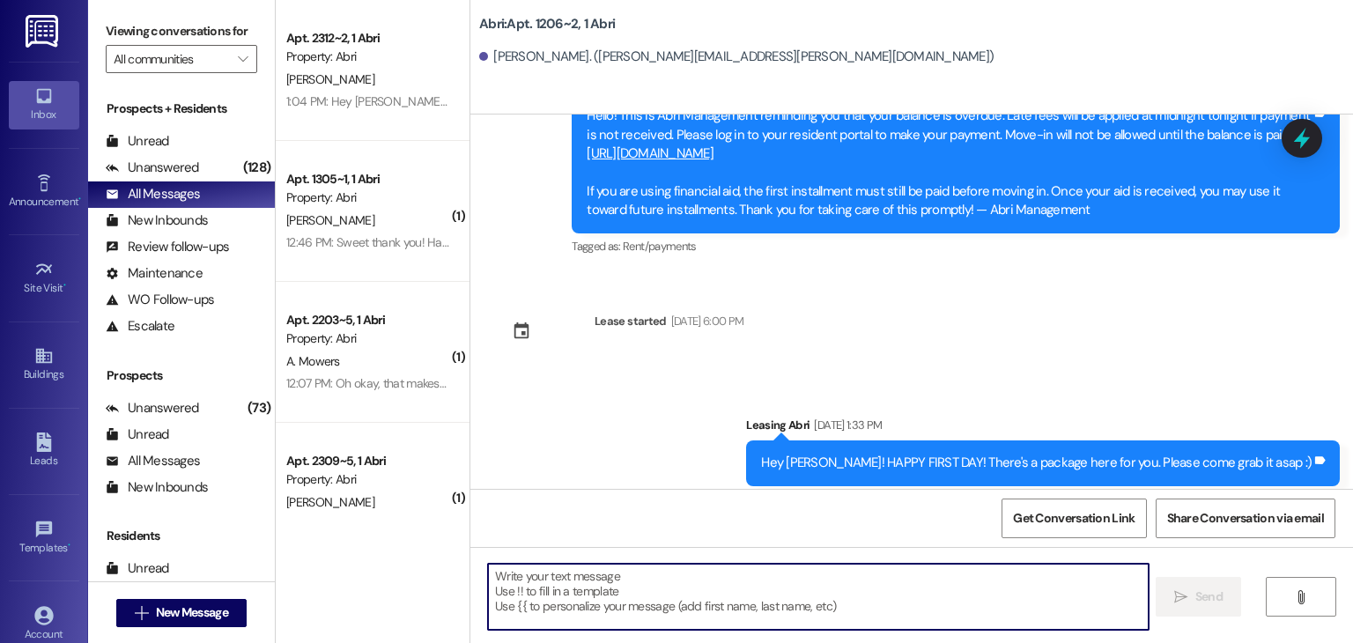
click at [571, 580] on textarea at bounding box center [818, 597] width 660 height 66
paste textarea "Hey [PERSON_NAME], happy [DATE]!! First week done :) We've got a package here f…"
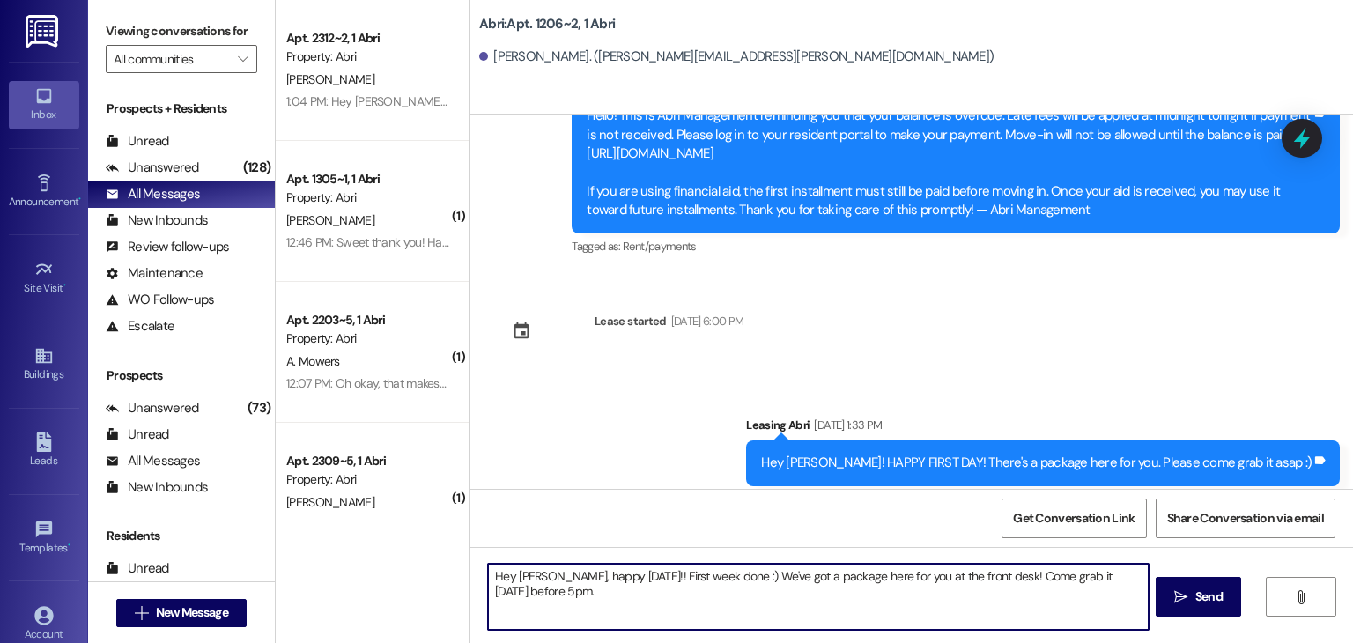
click at [534, 577] on textarea "Hey [PERSON_NAME], happy [DATE]!! First week done :) We've got a package here f…" at bounding box center [818, 597] width 660 height 66
drag, startPoint x: 612, startPoint y: 575, endPoint x: 545, endPoint y: 568, distance: 67.3
click at [545, 568] on textarea "Hey [PERSON_NAME] happy [DATE]!! First week done :) We've got a package here fo…" at bounding box center [818, 597] width 660 height 66
type textarea "Hey [PERSON_NAME]!! First week done :) We've got a package here for you at the …"
click at [1102, 579] on textarea "Hey [PERSON_NAME]!! First week done :) We've got a package here for you at the …" at bounding box center [818, 597] width 660 height 66
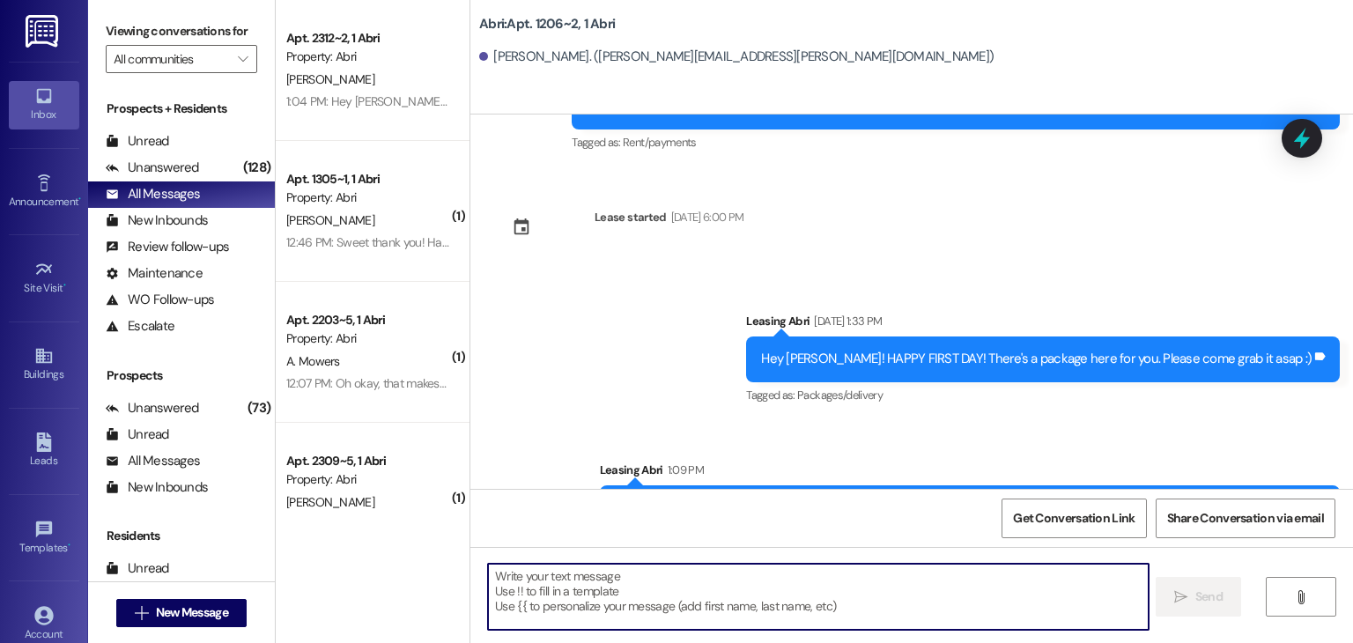
scroll to position [13056, 0]
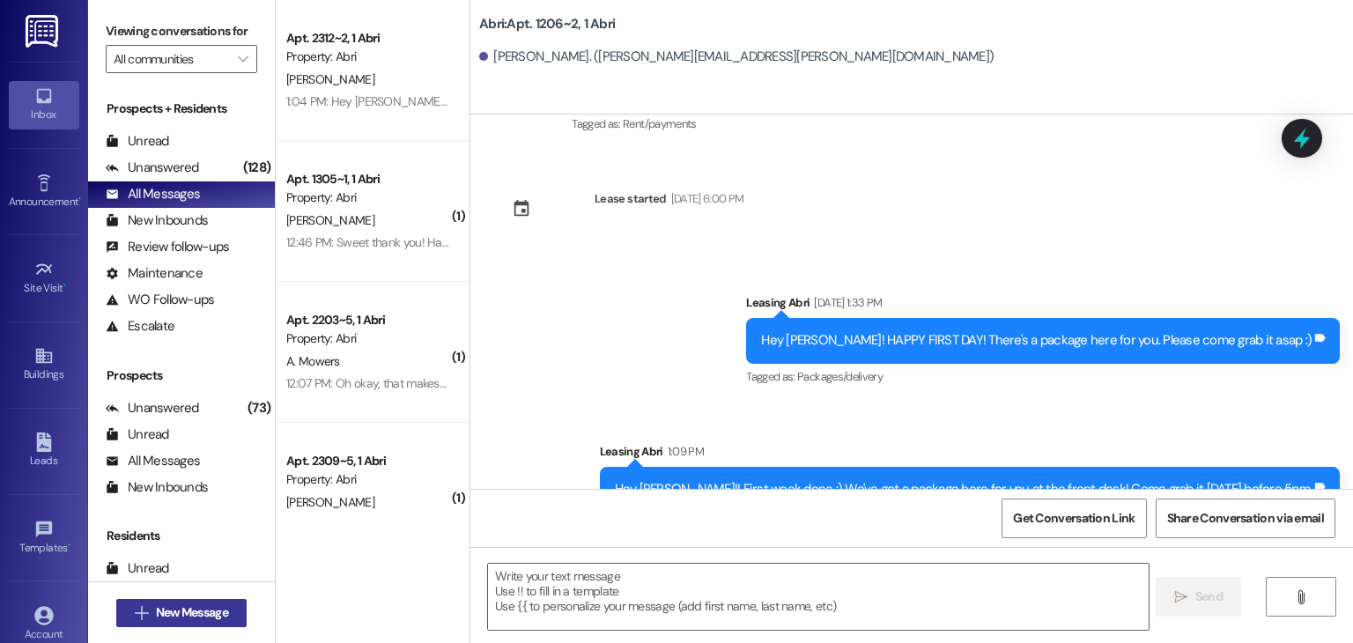
click at [213, 609] on span "New Message" at bounding box center [192, 613] width 72 height 19
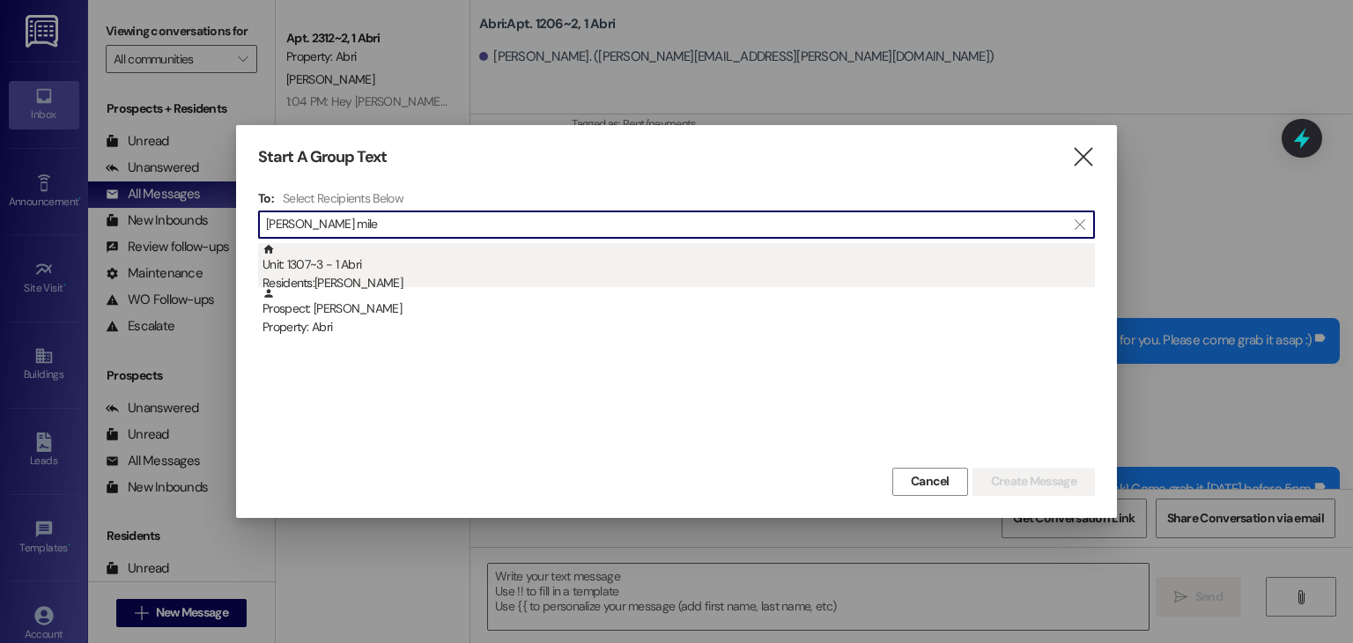
type input "[PERSON_NAME] mile"
click at [332, 280] on div "Residents: [PERSON_NAME]" at bounding box center [679, 283] width 833 height 19
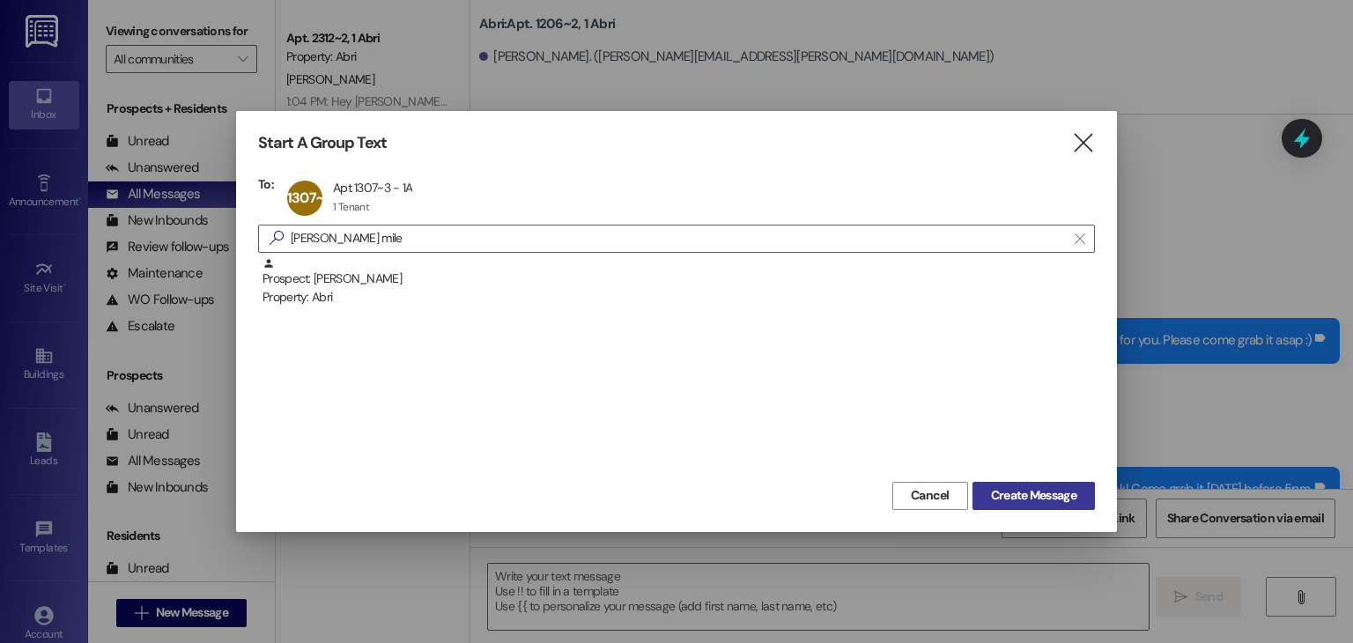
click at [1054, 500] on span "Create Message" at bounding box center [1033, 495] width 85 height 19
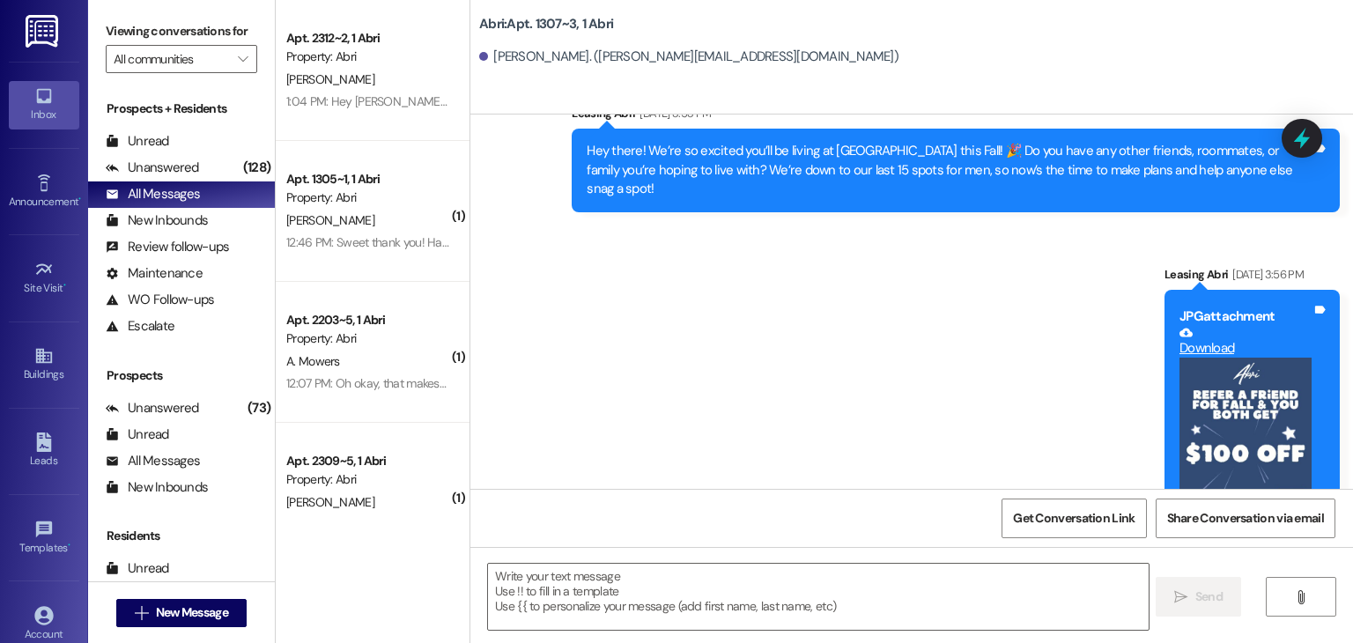
scroll to position [2608, 0]
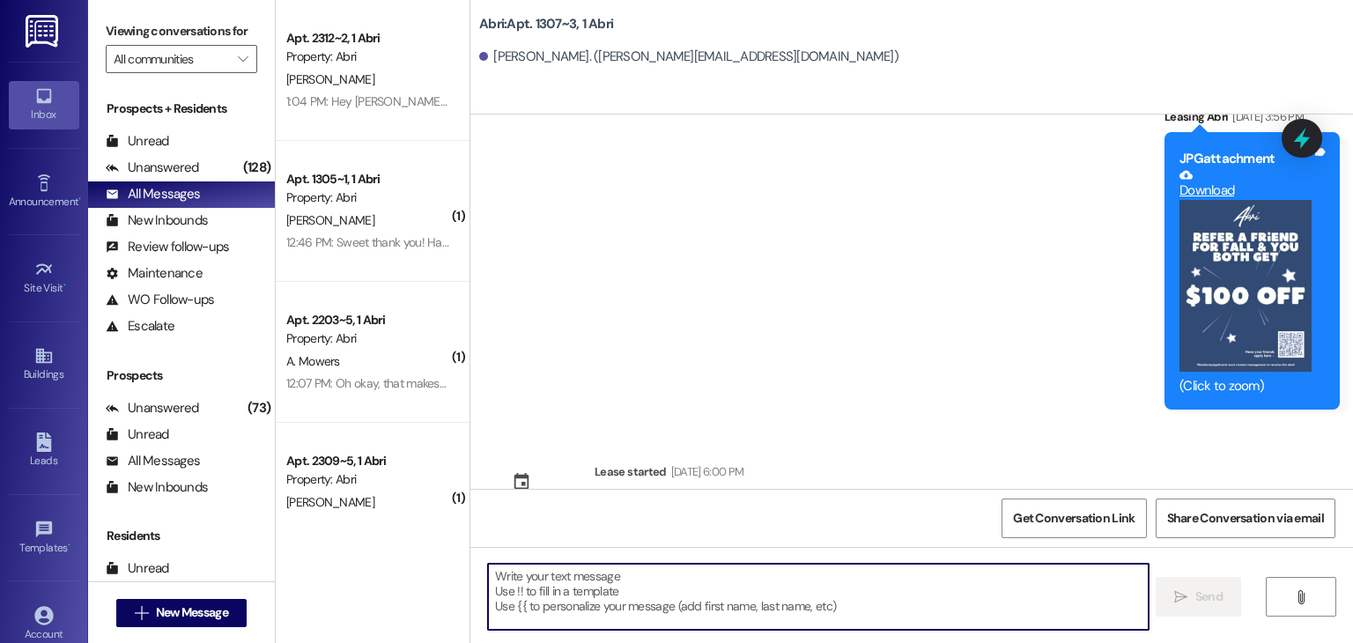
click at [573, 569] on textarea at bounding box center [818, 597] width 660 height 66
paste textarea "Hey [PERSON_NAME], happy [DATE]!! First week done :) We've got a package here f…"
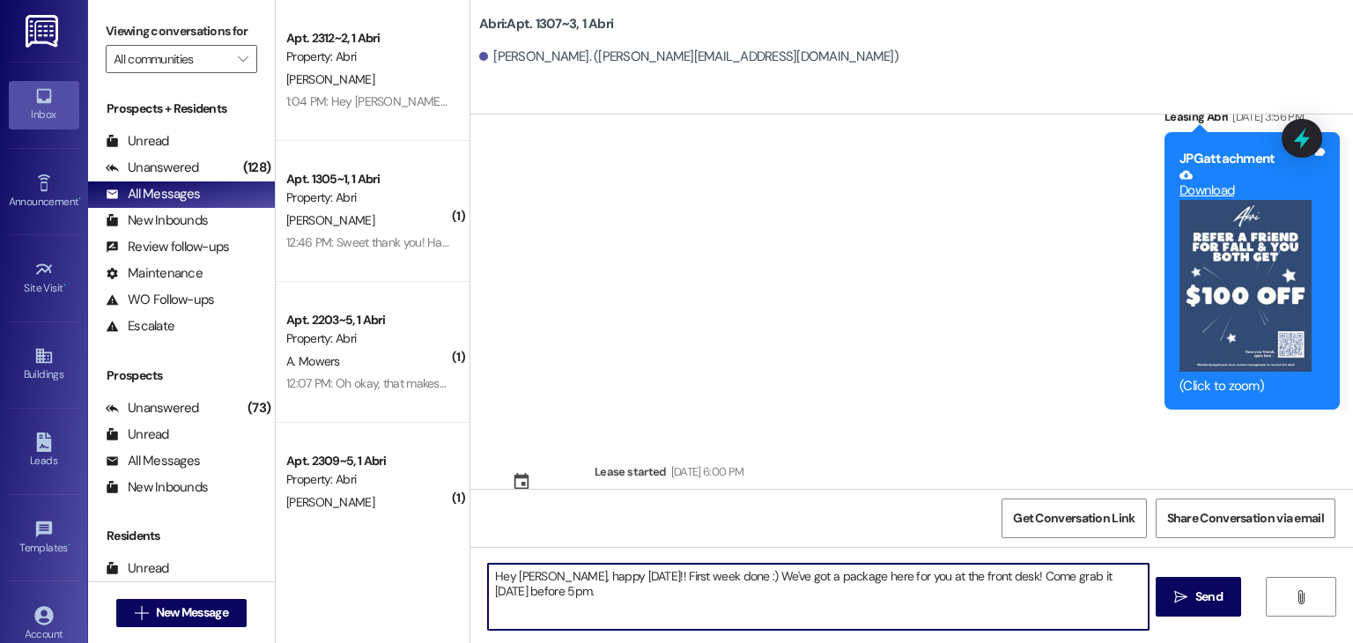
click at [532, 573] on textarea "Hey [PERSON_NAME], happy [DATE]!! First week done :) We've got a package here f…" at bounding box center [818, 597] width 660 height 66
type textarea "Hey [PERSON_NAME], happy [DATE]!! First week done :) We've got a package here f…"
click at [1005, 611] on textarea "Hey [PERSON_NAME], happy [DATE]!! First week done :) We've got a package here f…" at bounding box center [818, 597] width 660 height 66
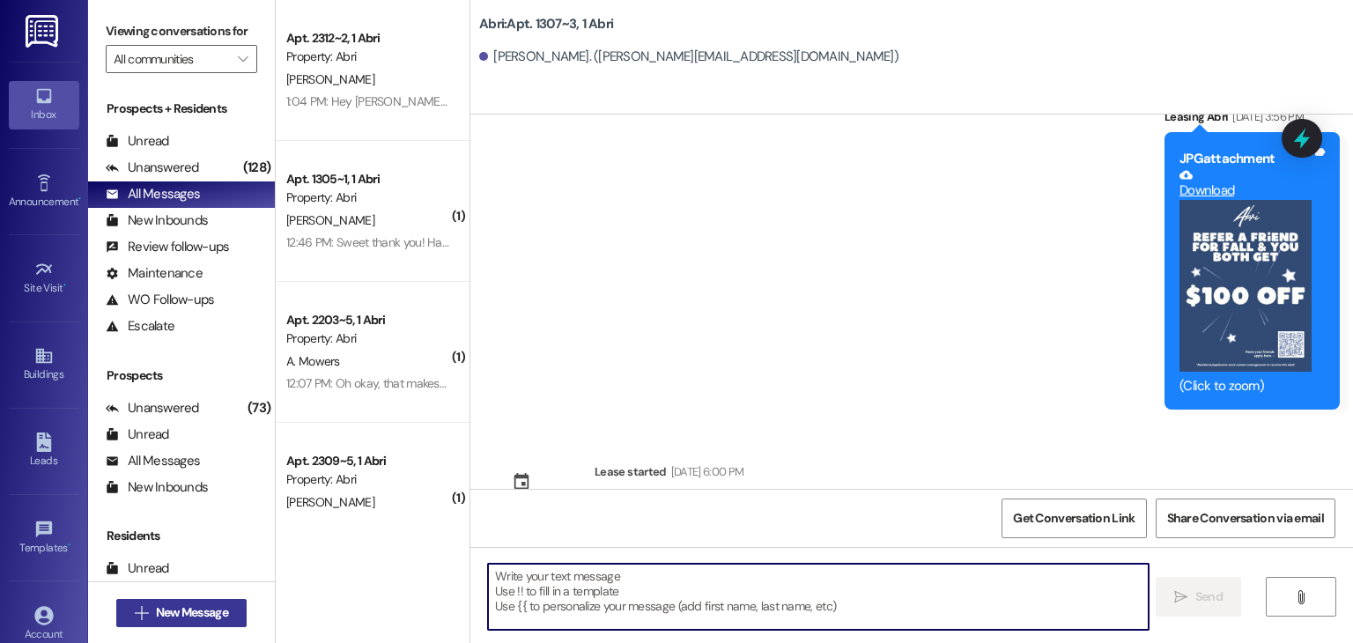
click at [198, 607] on span "New Message" at bounding box center [192, 613] width 72 height 19
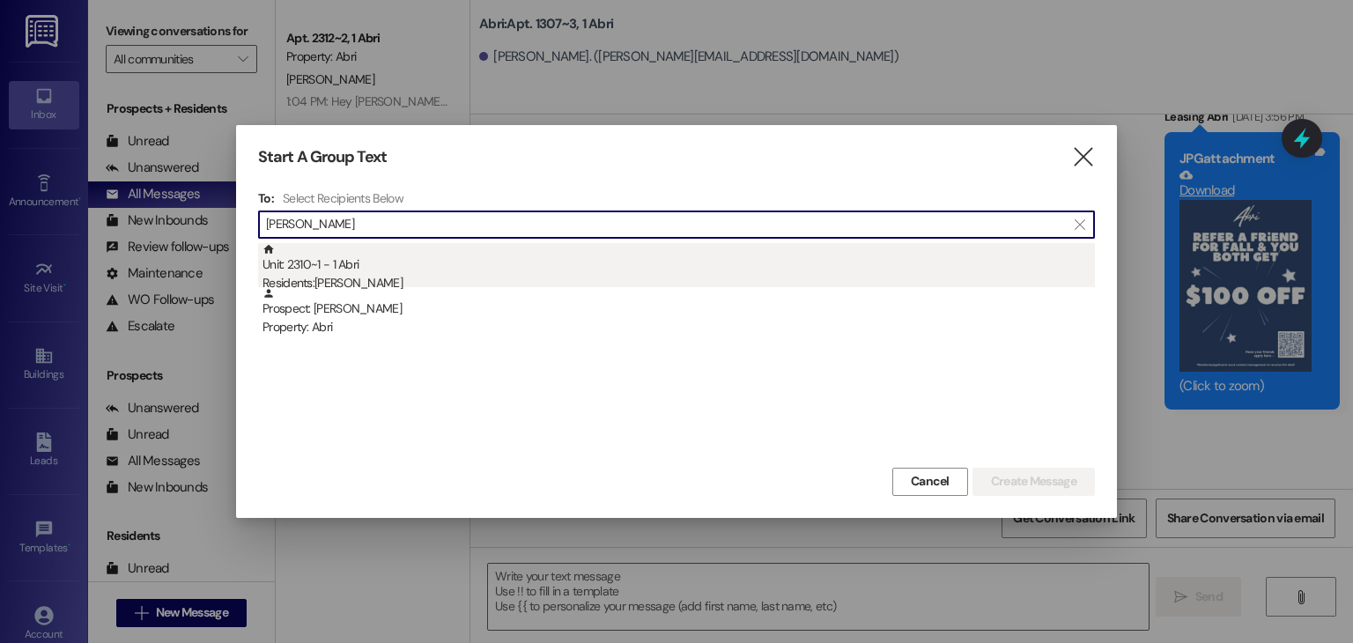
type input "[PERSON_NAME]"
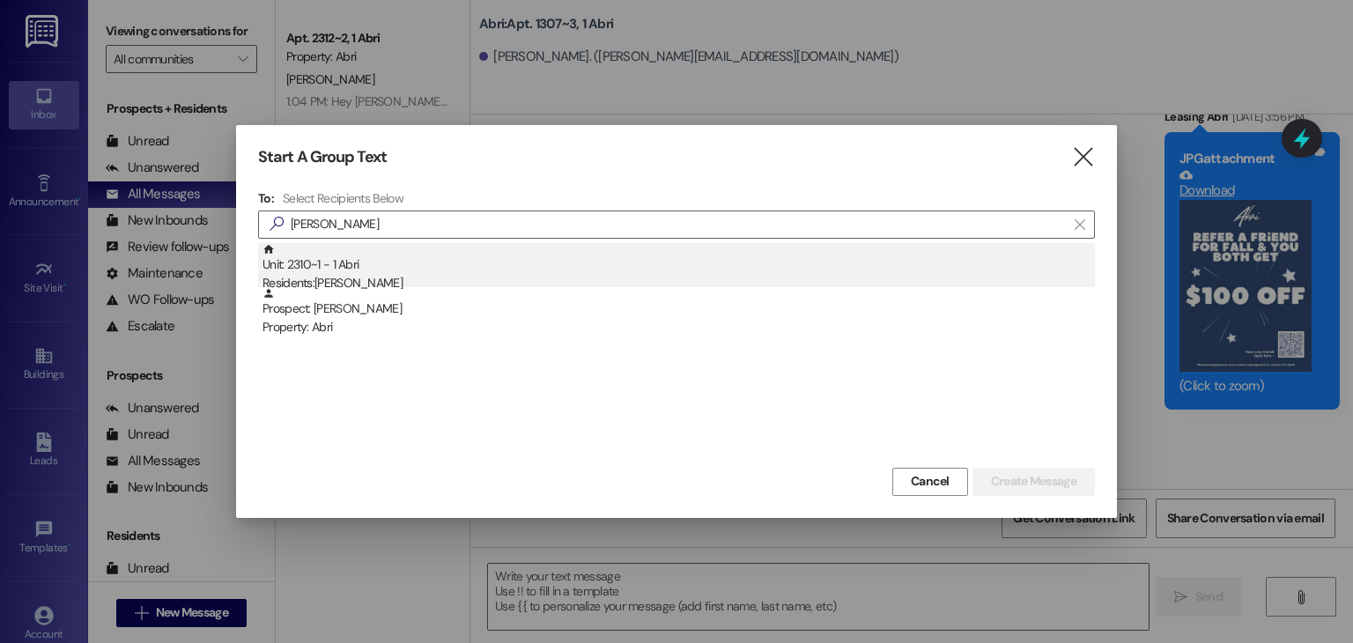
click at [430, 257] on div "Unit: 2310~1 - 1 Abri Residents: [PERSON_NAME]" at bounding box center [679, 268] width 833 height 50
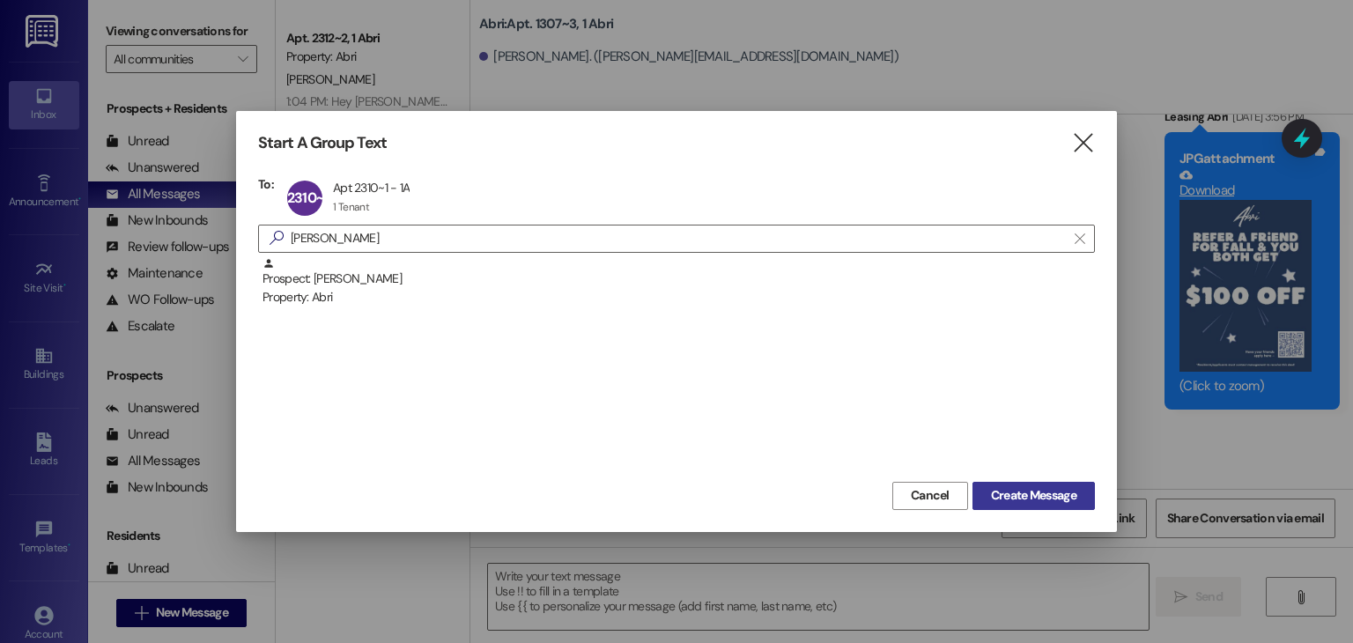
click at [998, 485] on button "Create Message" at bounding box center [1034, 496] width 122 height 28
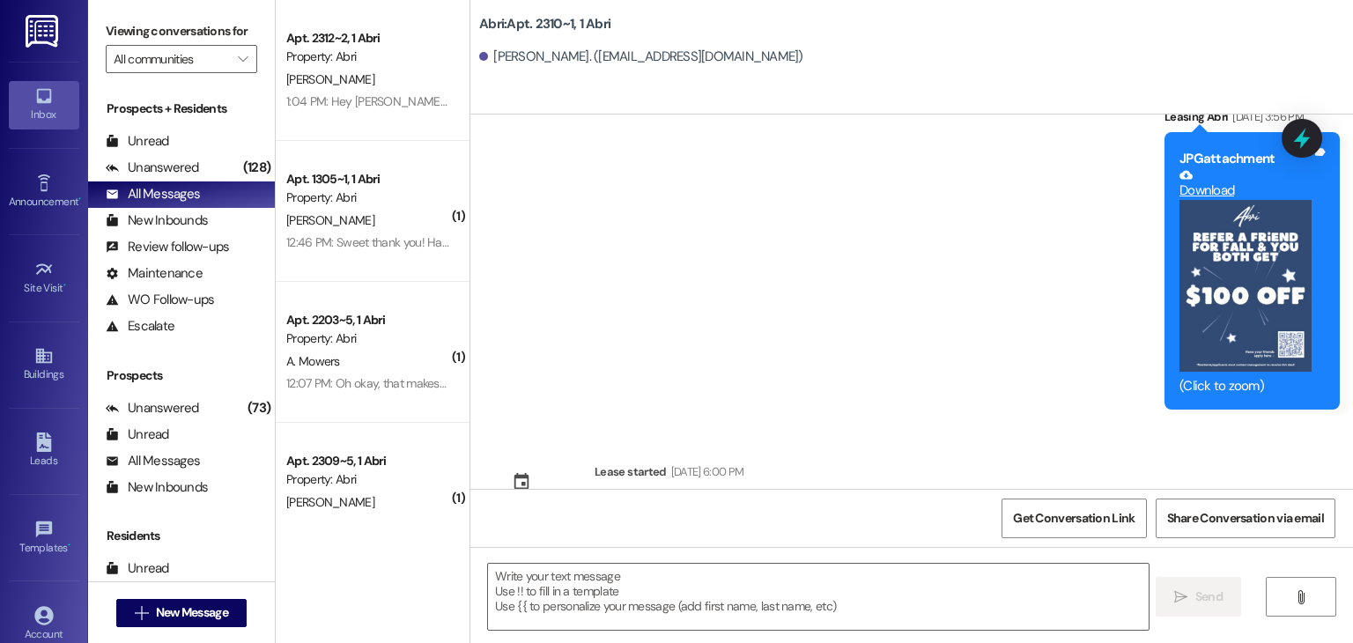
scroll to position [4236, 0]
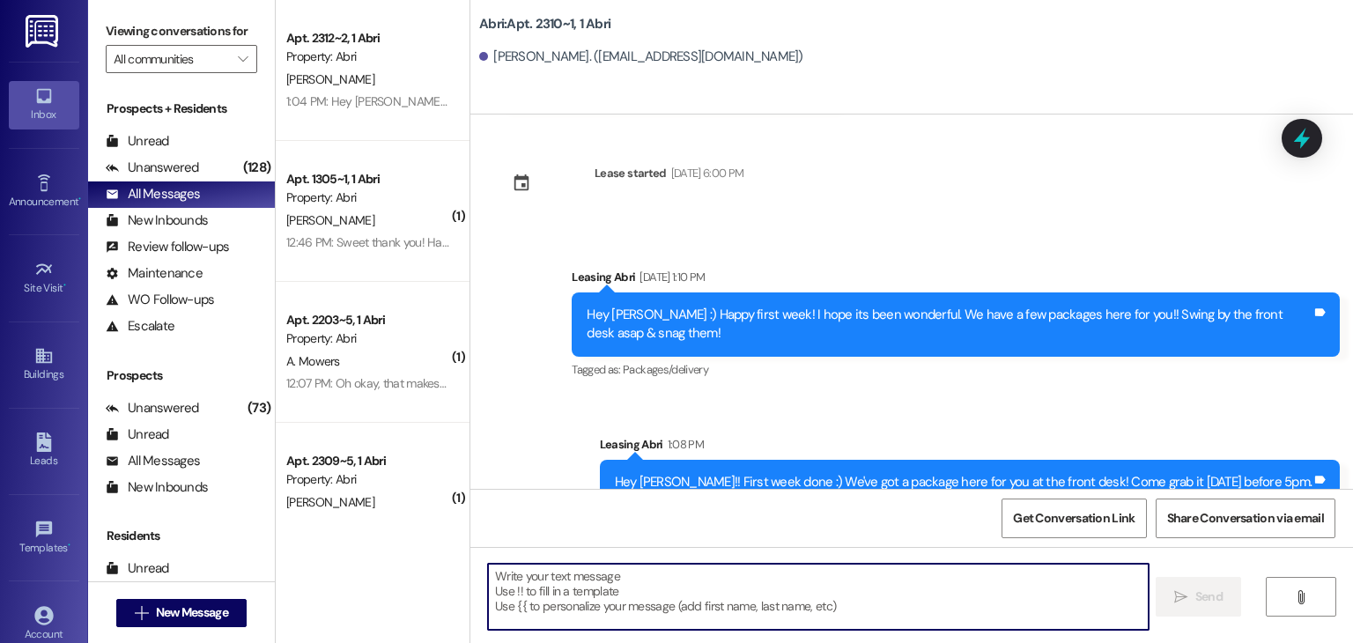
click at [705, 593] on textarea at bounding box center [818, 597] width 660 height 66
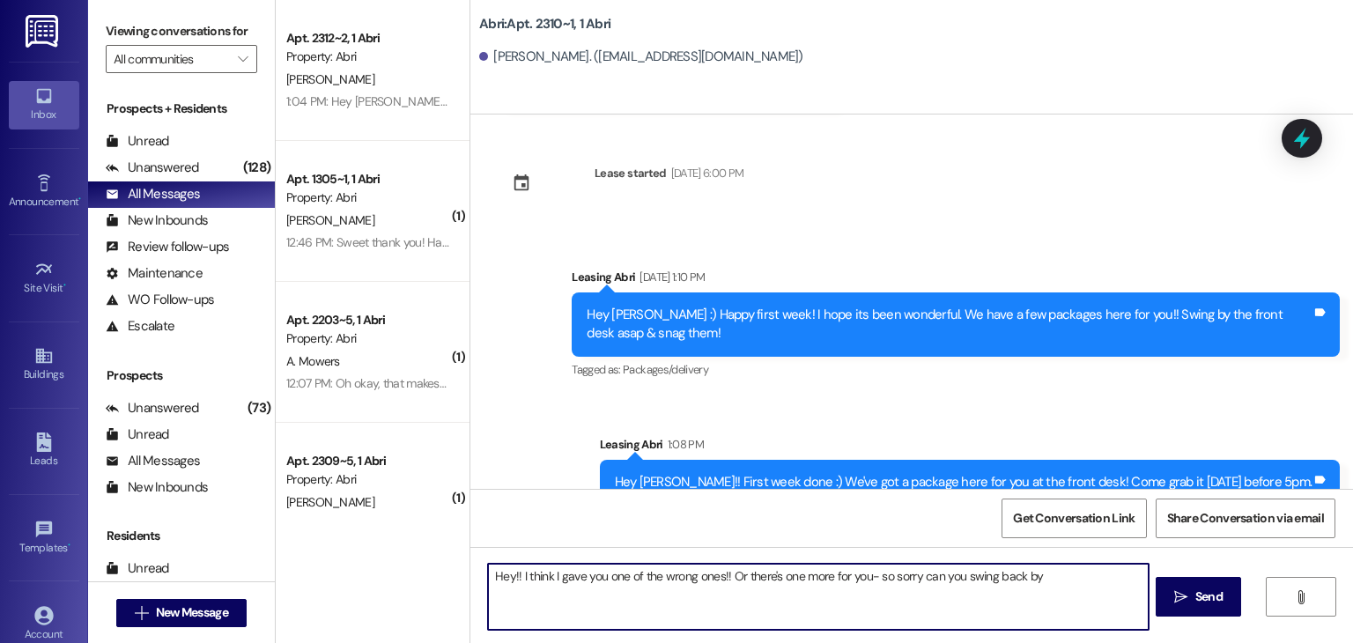
type textarea "Hey!! I think I gave you one of the wrong ones!! Or there's one more for you- s…"
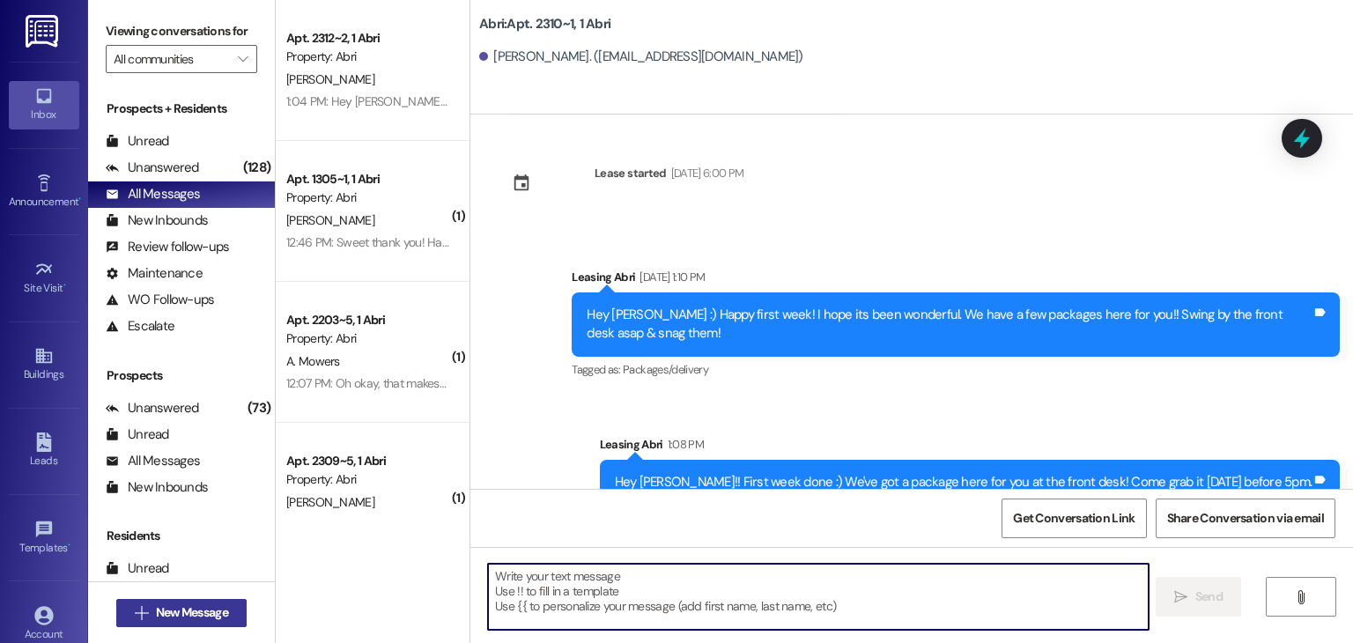
click at [189, 615] on span "New Message" at bounding box center [192, 613] width 72 height 19
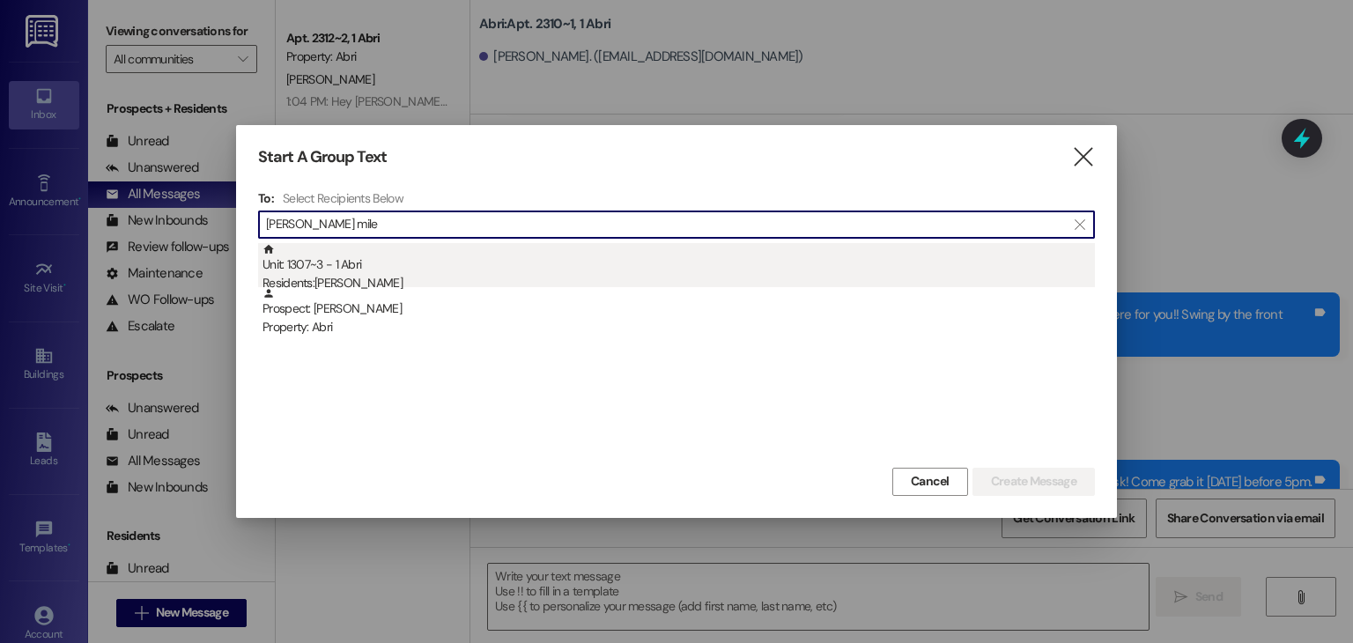
type input "[PERSON_NAME] mile"
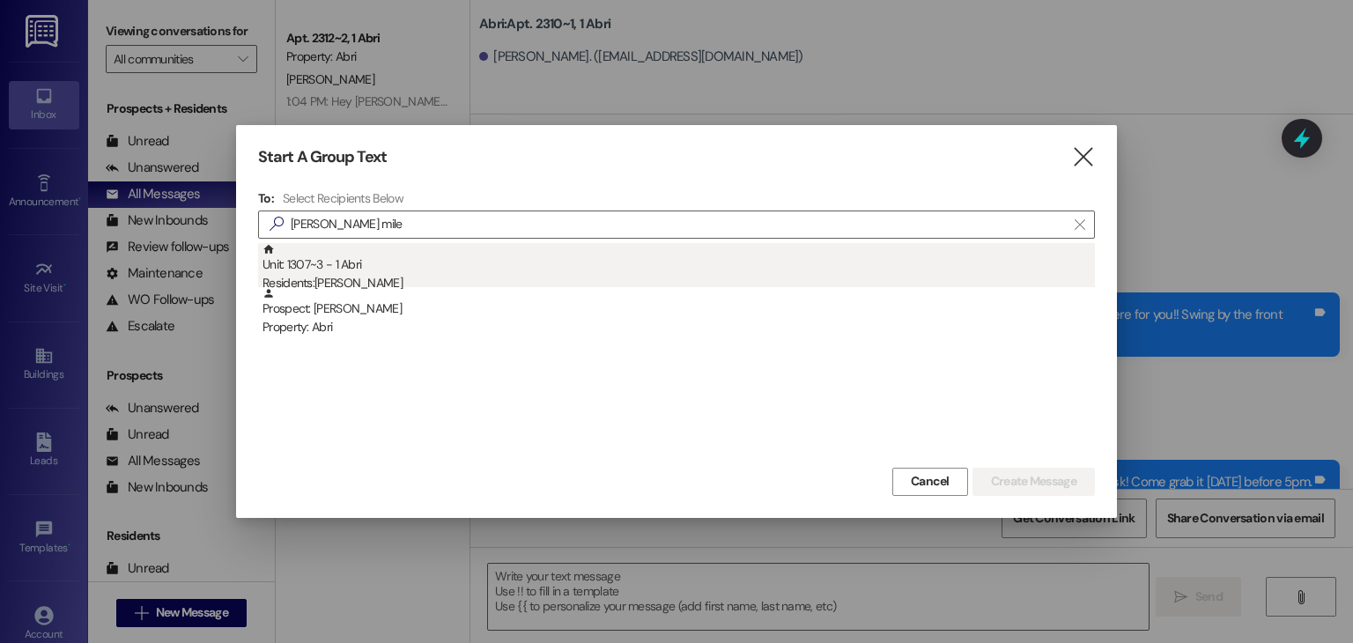
click at [416, 248] on div "Unit: 1307~3 - 1 Abri Residents: [PERSON_NAME]" at bounding box center [679, 268] width 833 height 50
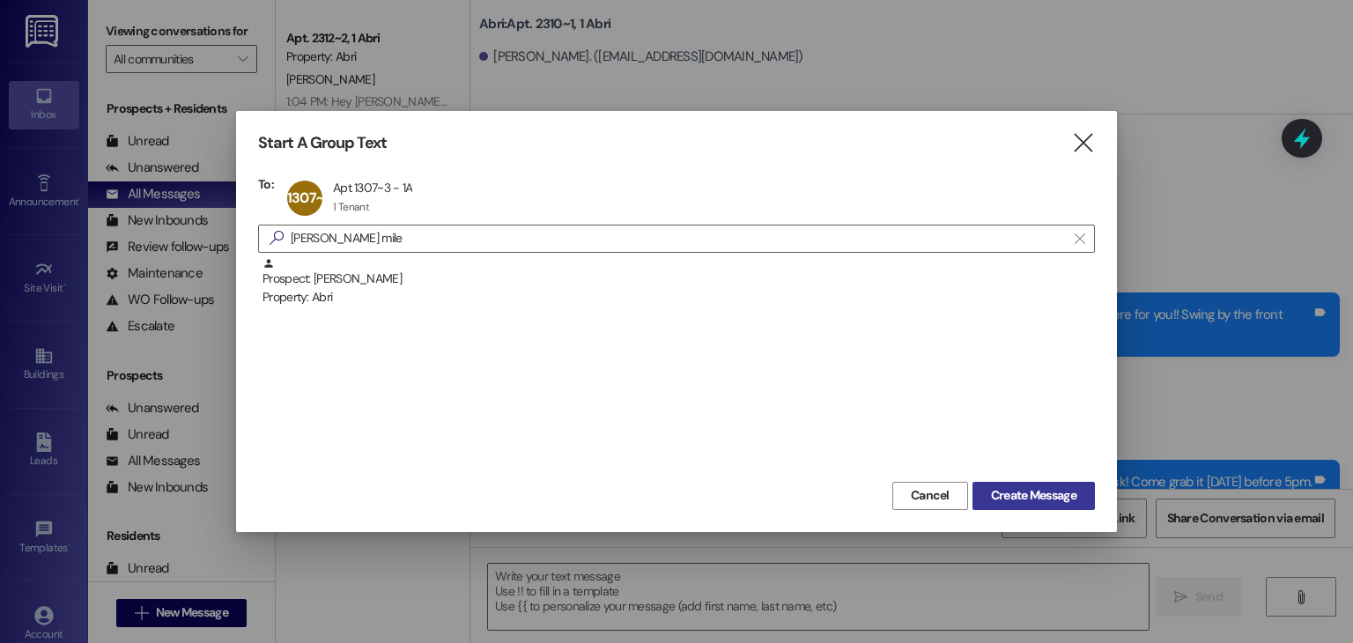
click at [1048, 498] on span "Create Message" at bounding box center [1033, 495] width 85 height 19
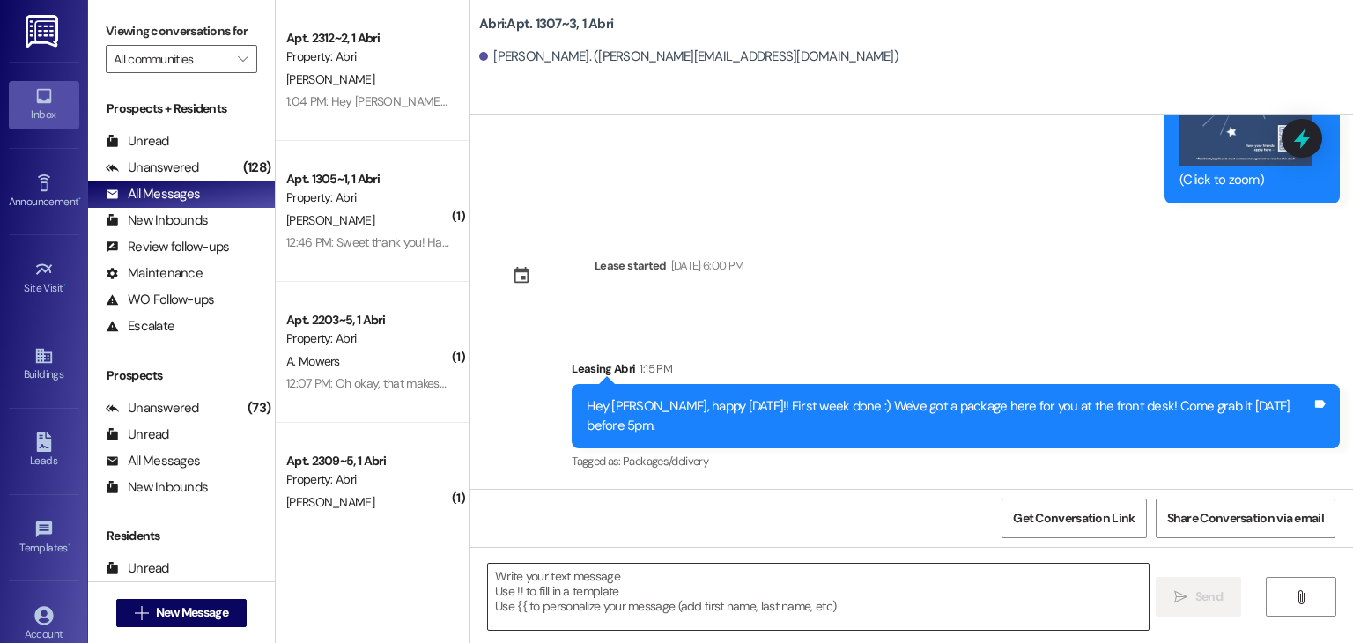
scroll to position [2757, 0]
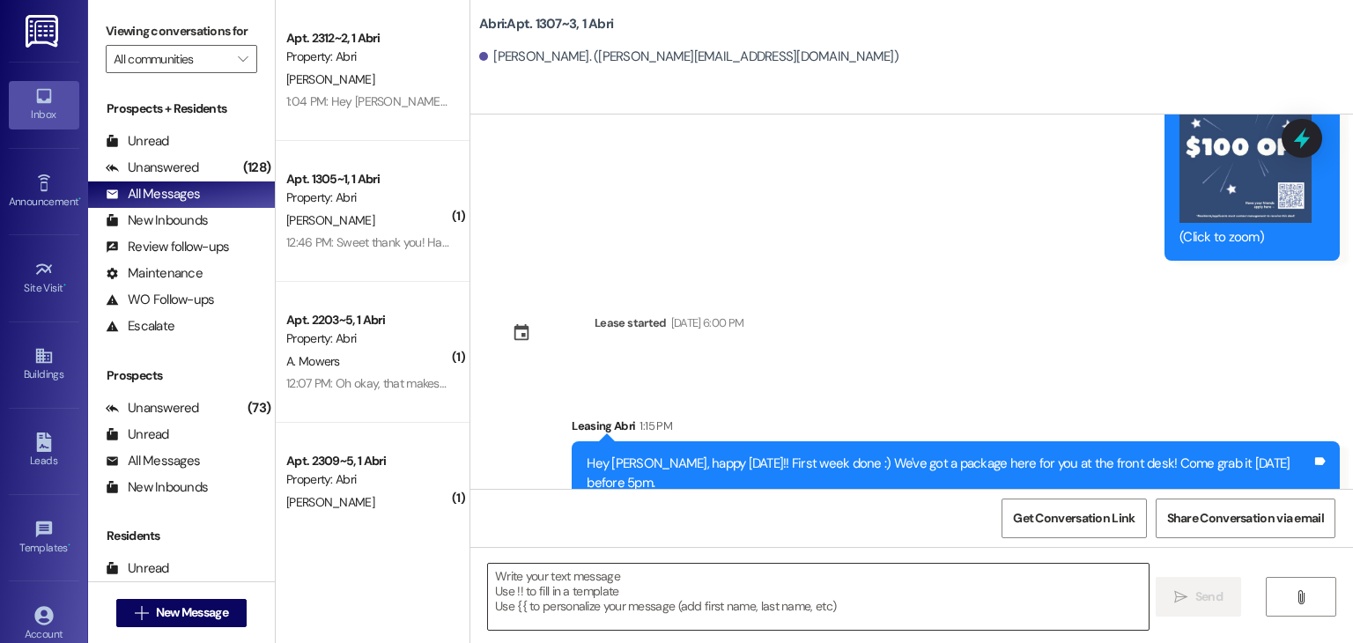
click at [758, 572] on textarea at bounding box center [818, 597] width 660 height 66
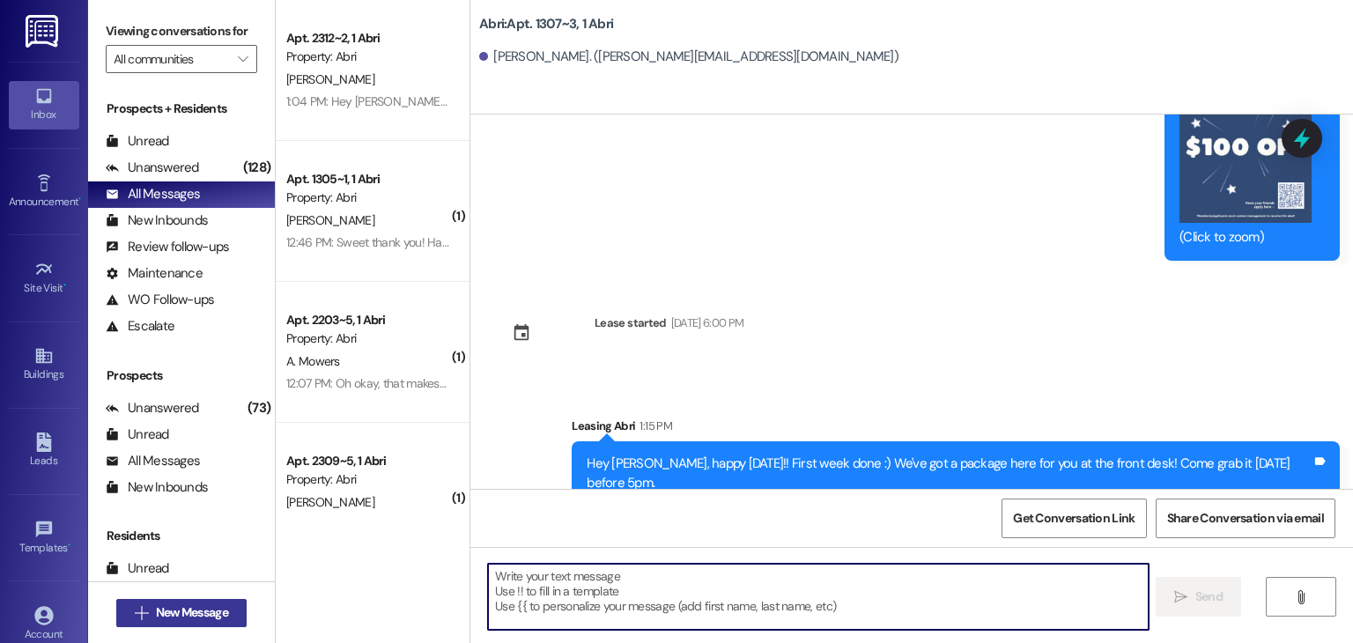
click at [234, 611] on button " New Message" at bounding box center [181, 613] width 130 height 28
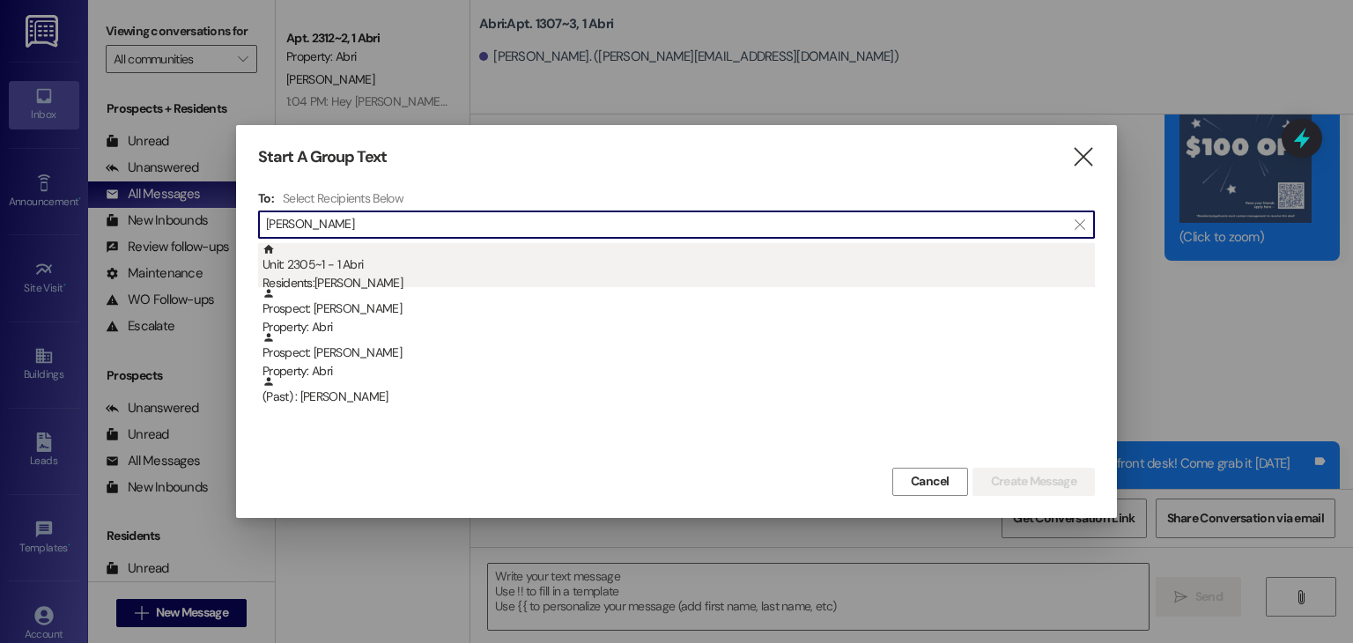
type input "[PERSON_NAME]"
click at [374, 272] on div "Unit: 2305~1 - 1 Abri Residents: [PERSON_NAME]" at bounding box center [679, 268] width 833 height 50
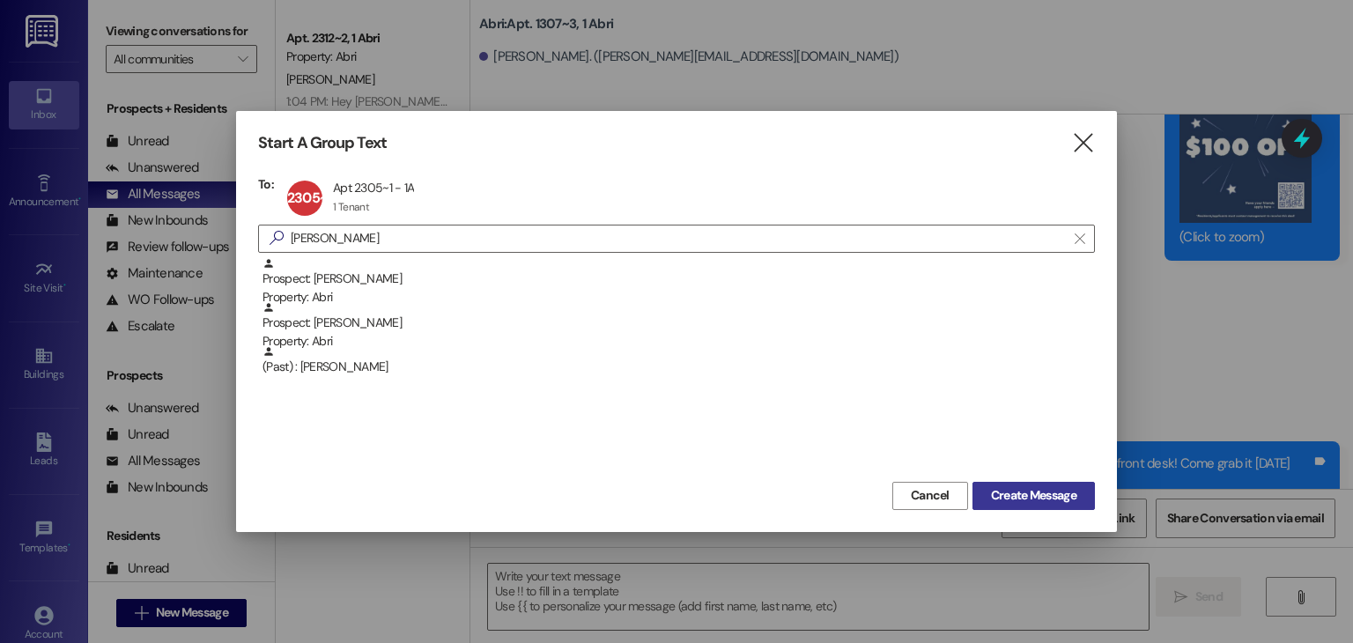
click at [973, 483] on button "Create Message" at bounding box center [1034, 496] width 122 height 28
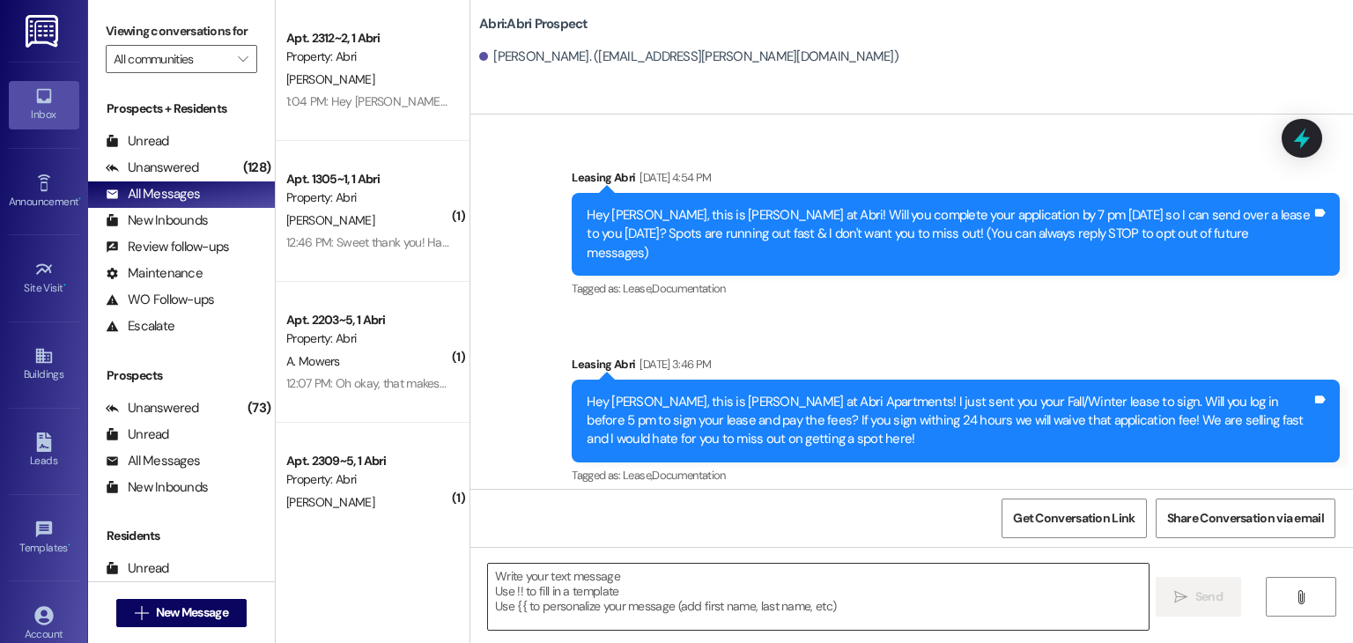
scroll to position [26427, 0]
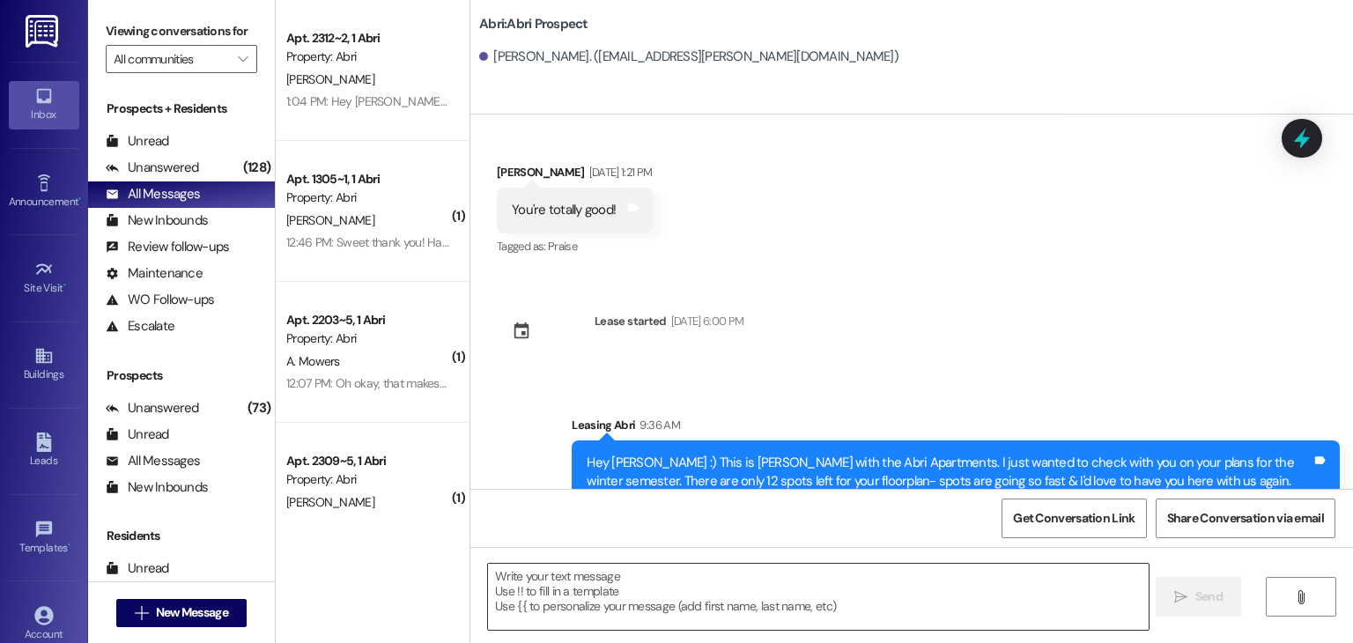
click at [760, 578] on textarea at bounding box center [818, 597] width 660 height 66
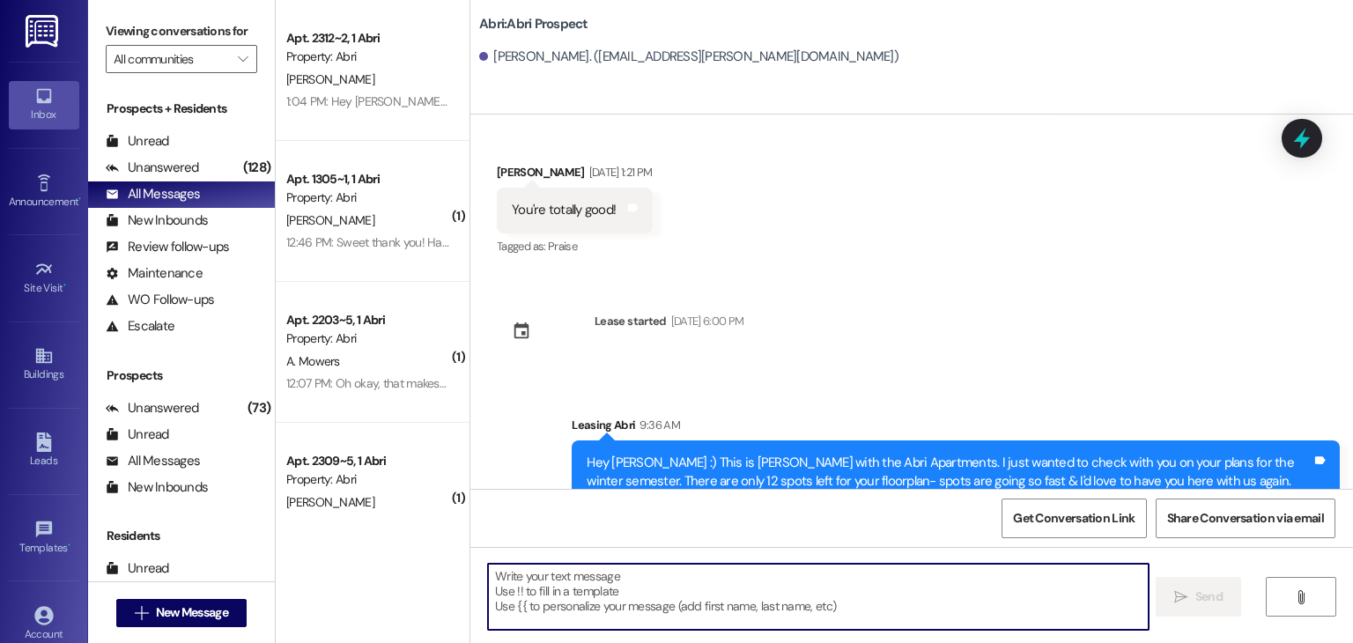
paste textarea "Hey [PERSON_NAME], happy [DATE]!! First week done :) We've got a package here f…"
type textarea "Hey [PERSON_NAME], happy [DATE]!! First week done :) We've got a package here f…"
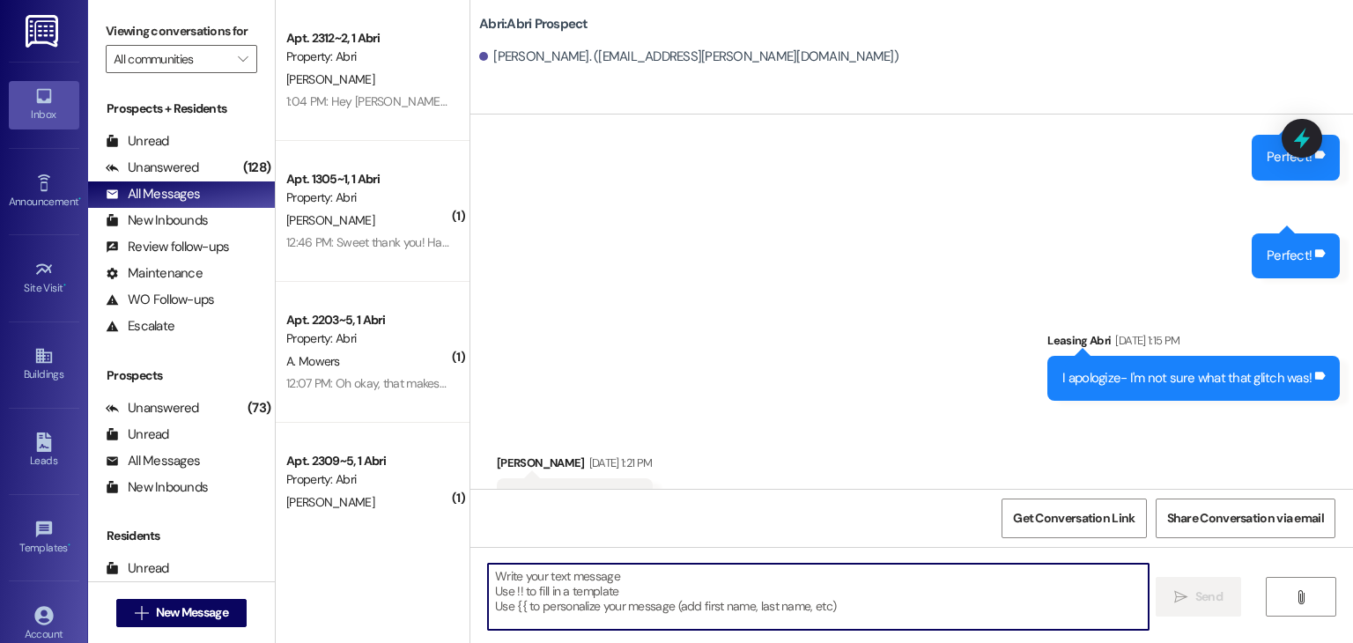
scroll to position [26549, 0]
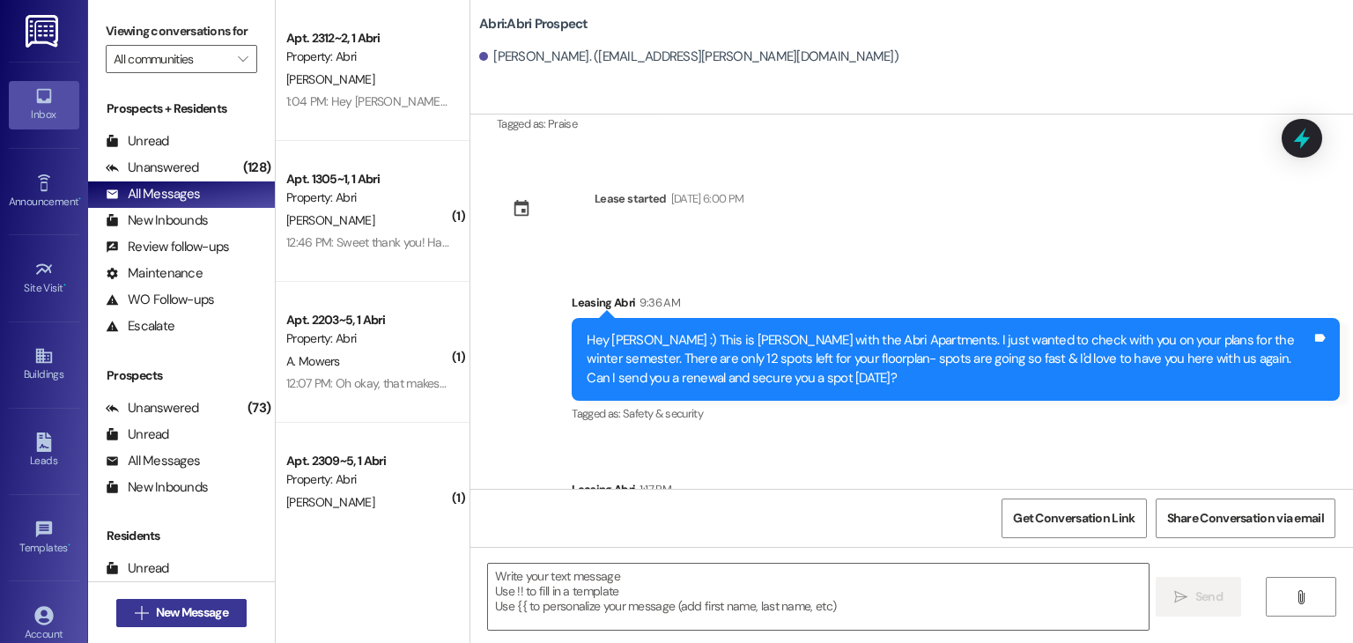
click at [193, 611] on span "New Message" at bounding box center [192, 613] width 72 height 19
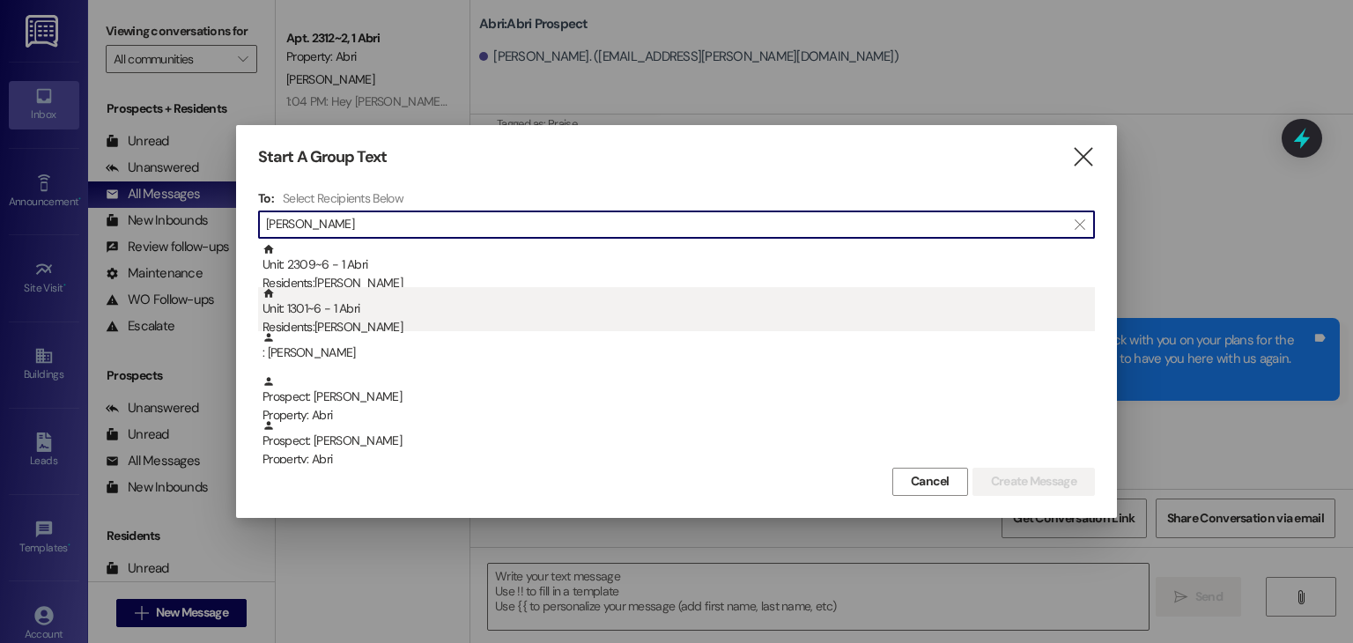
type input "[PERSON_NAME]"
click at [492, 324] on div "Residents: [PERSON_NAME]" at bounding box center [679, 327] width 833 height 19
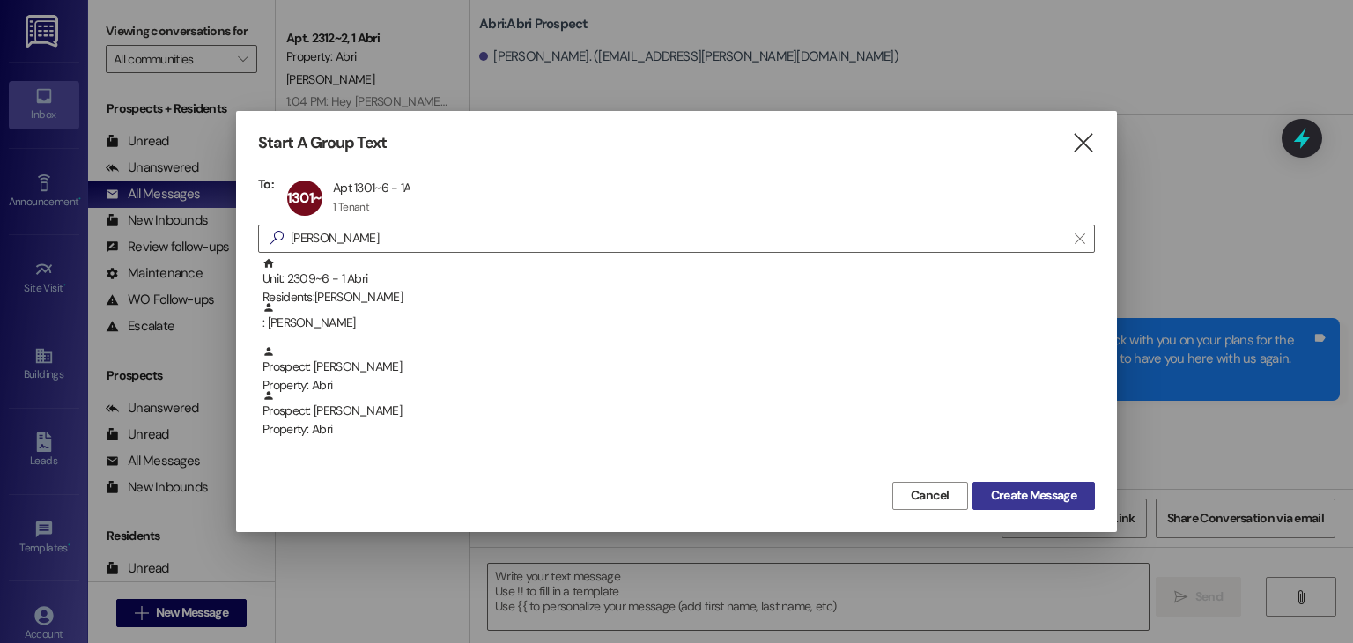
click at [985, 482] on button "Create Message" at bounding box center [1034, 496] width 122 height 28
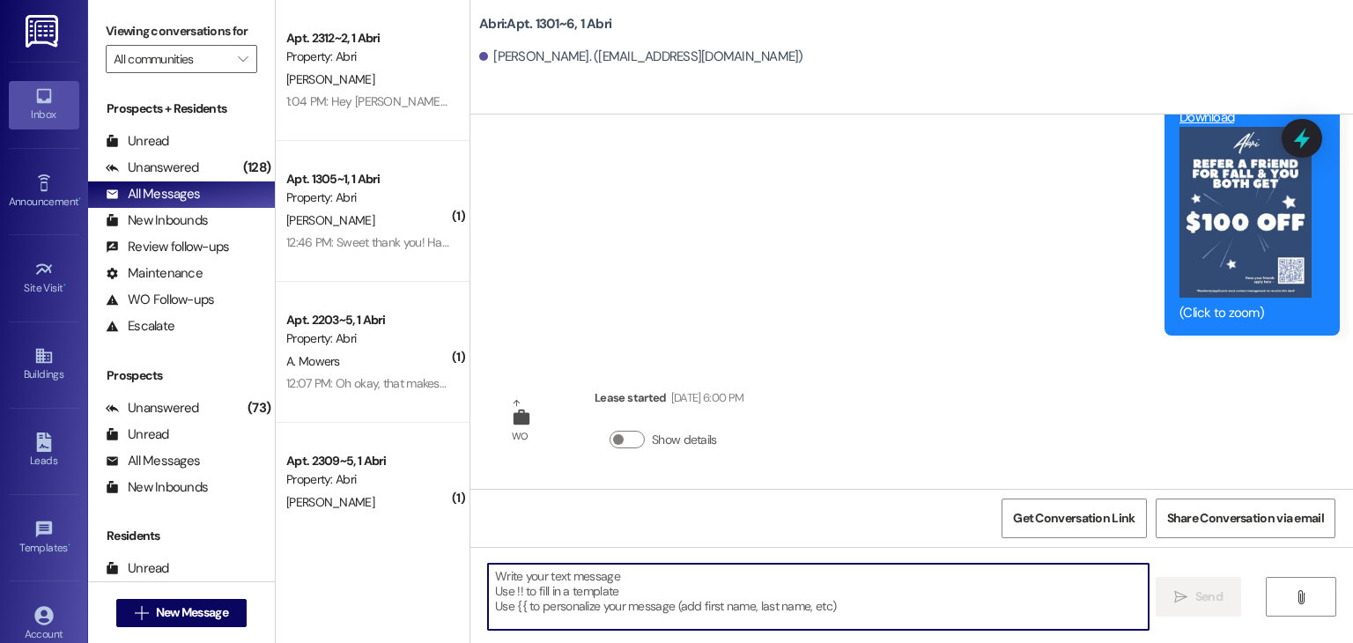
click at [627, 581] on textarea at bounding box center [818, 597] width 660 height 66
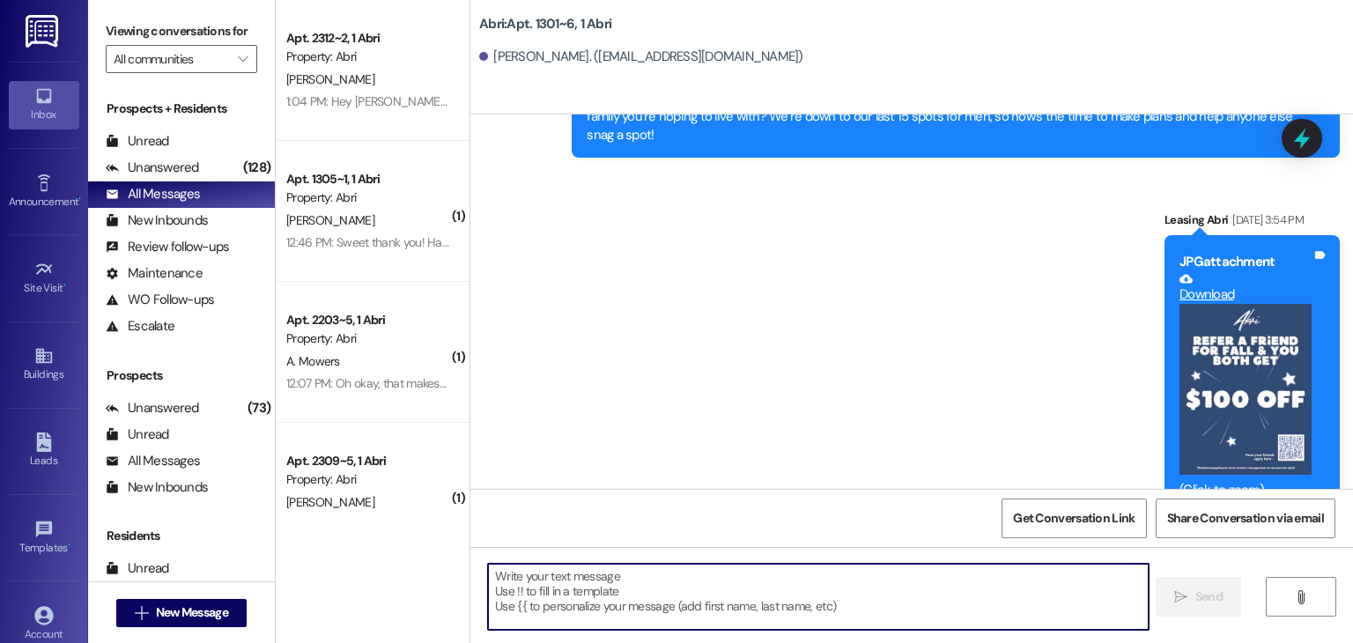
scroll to position [4430, 0]
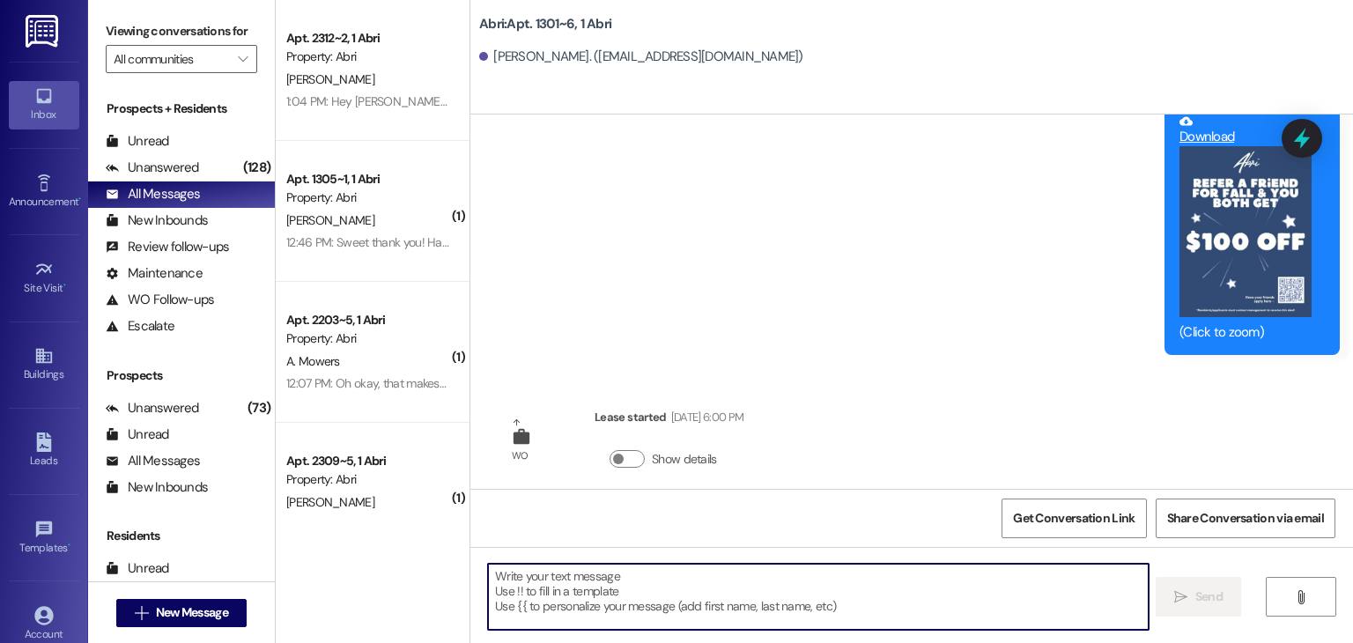
paste textarea "Hey [PERSON_NAME], happy [DATE]!! First week done :) We've got a package here f…"
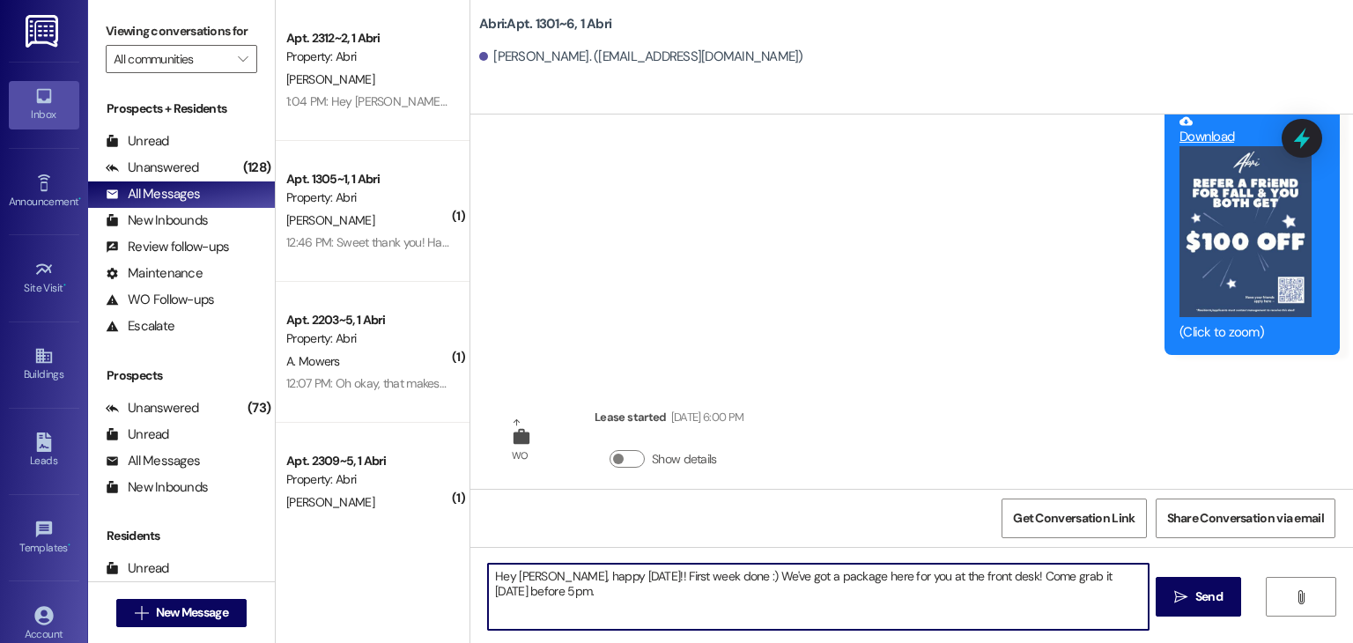
click at [530, 579] on textarea "Hey [PERSON_NAME], happy [DATE]!! First week done :) We've got a package here f…" at bounding box center [818, 597] width 660 height 66
type textarea "Hey [PERSON_NAME], happy [DATE]!! First week done :) We've got a package here f…"
click at [543, 589] on textarea "Hey [PERSON_NAME], happy [DATE]!! First week done :) We've got a package here f…" at bounding box center [818, 597] width 660 height 66
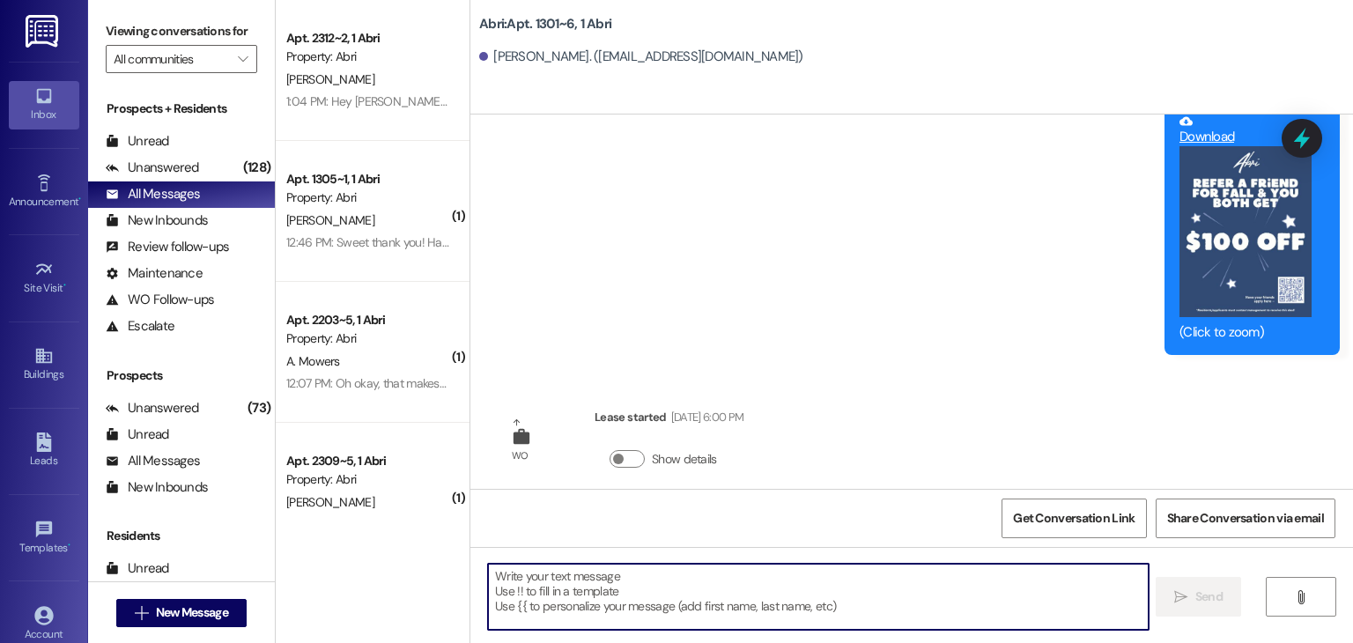
scroll to position [4554, 0]
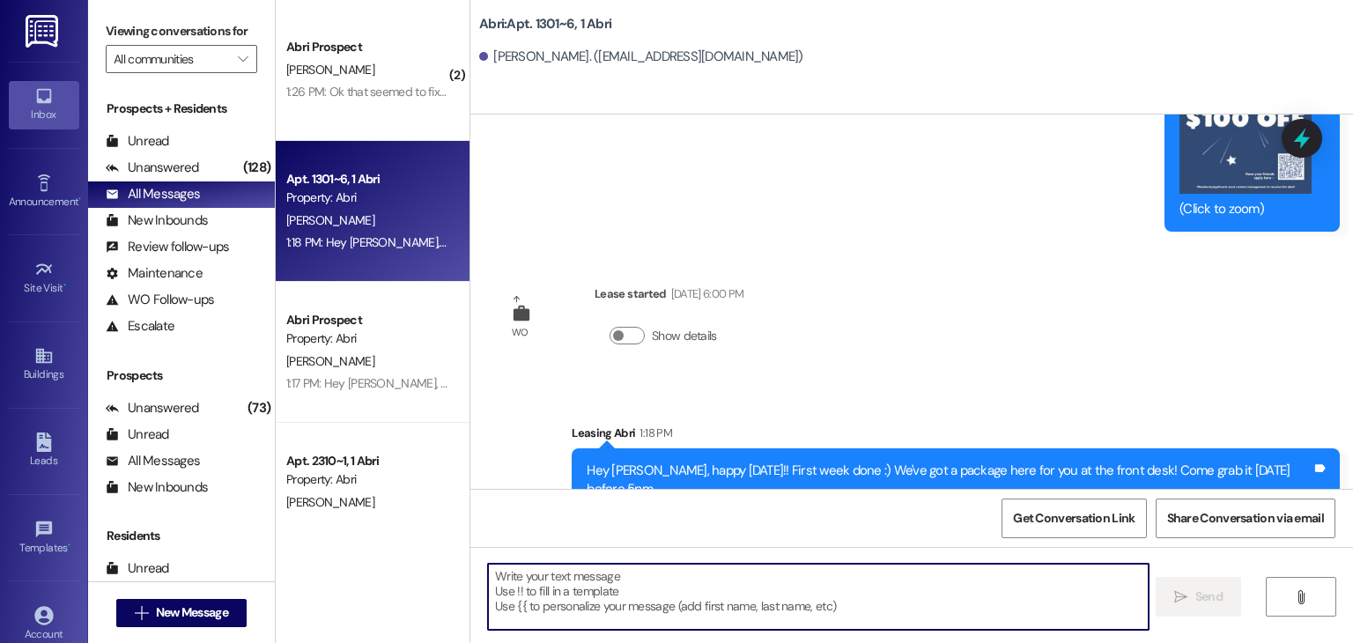
click at [201, 588] on div " New Message" at bounding box center [181, 613] width 187 height 62
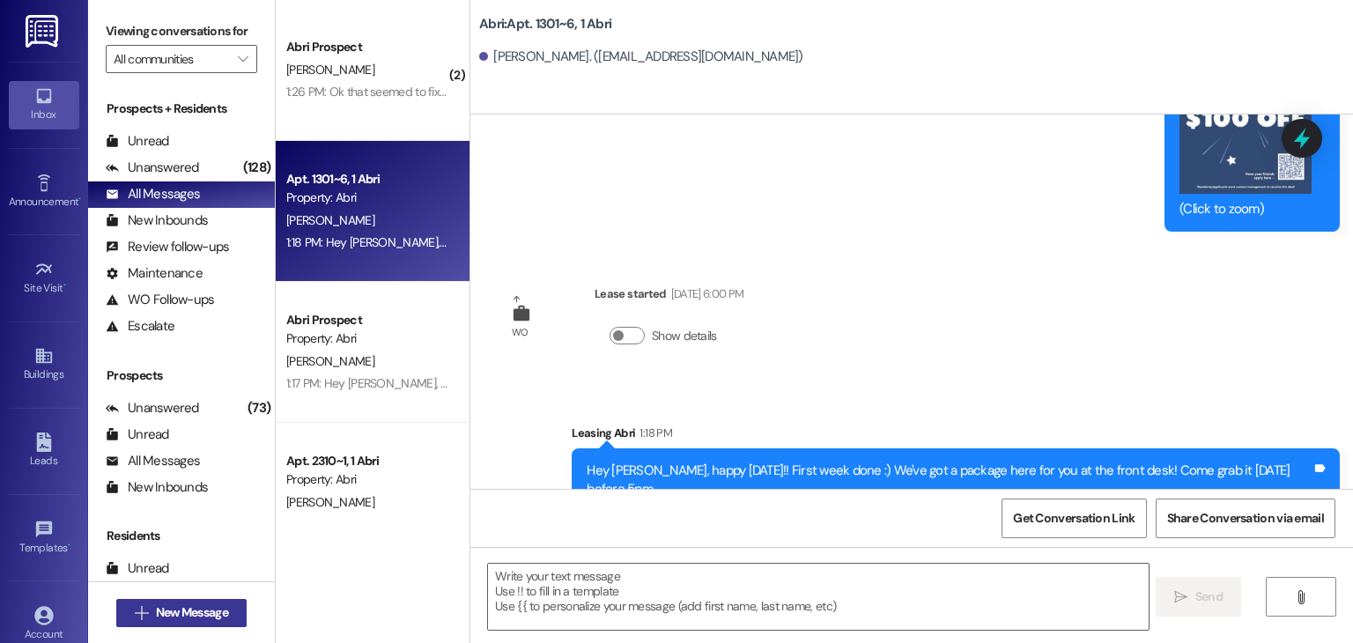
click at [204, 613] on span "New Message" at bounding box center [192, 613] width 72 height 19
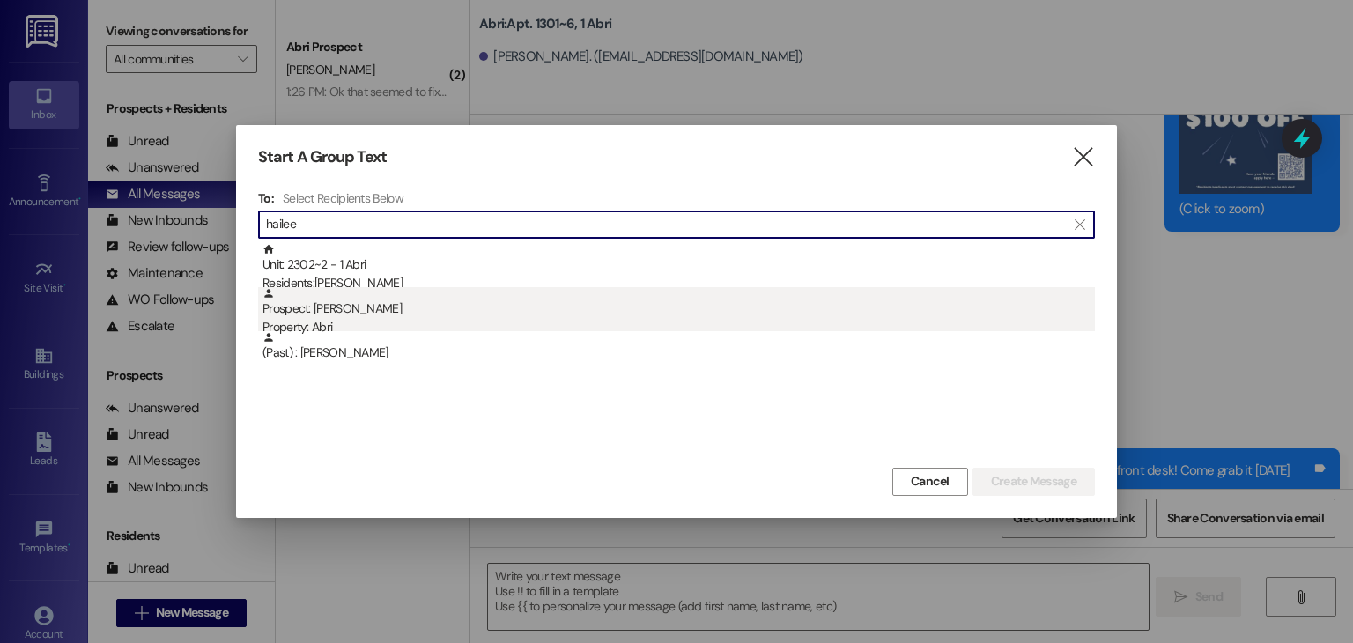
type input "hailee"
click at [308, 318] on div "Property: Abri" at bounding box center [679, 327] width 833 height 19
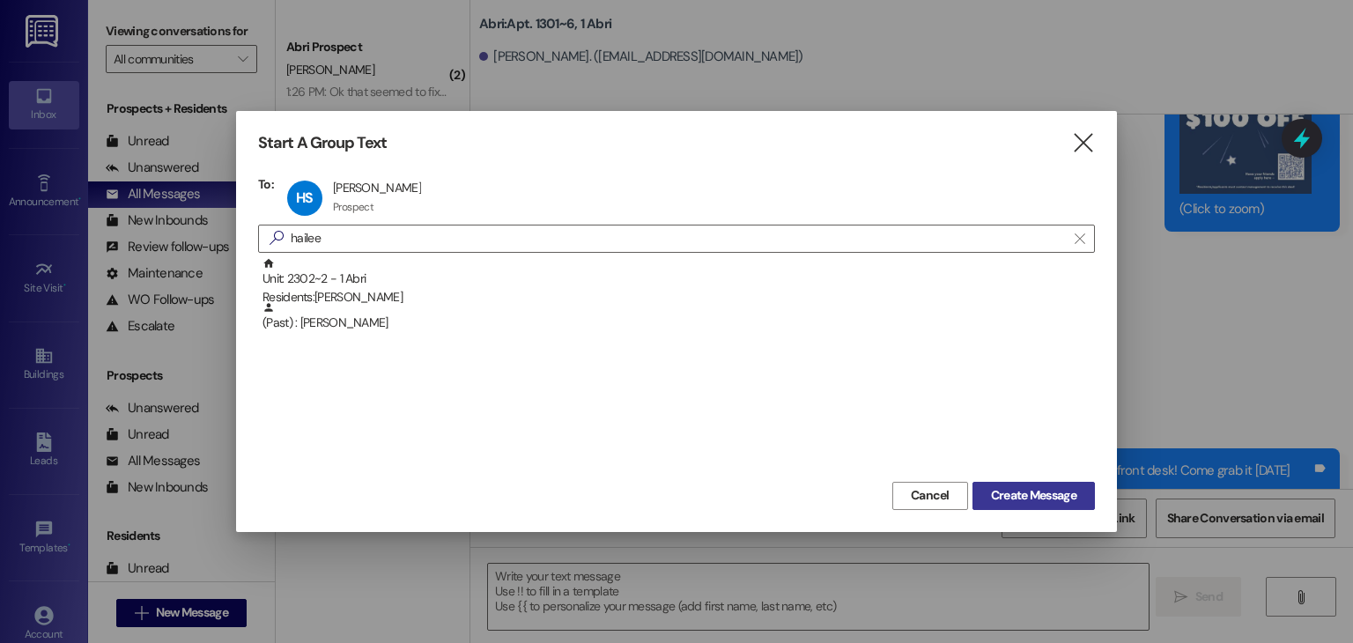
click at [980, 498] on button "Create Message" at bounding box center [1034, 496] width 122 height 28
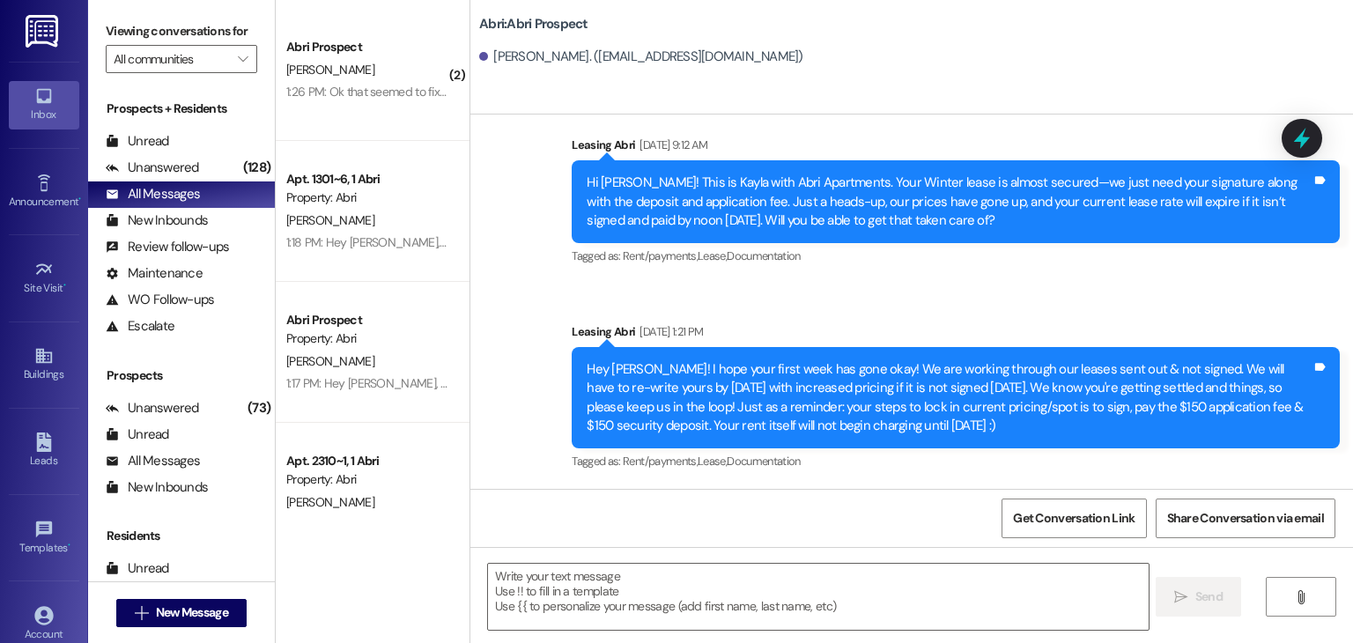
scroll to position [1434, 0]
click at [744, 579] on textarea at bounding box center [818, 597] width 660 height 66
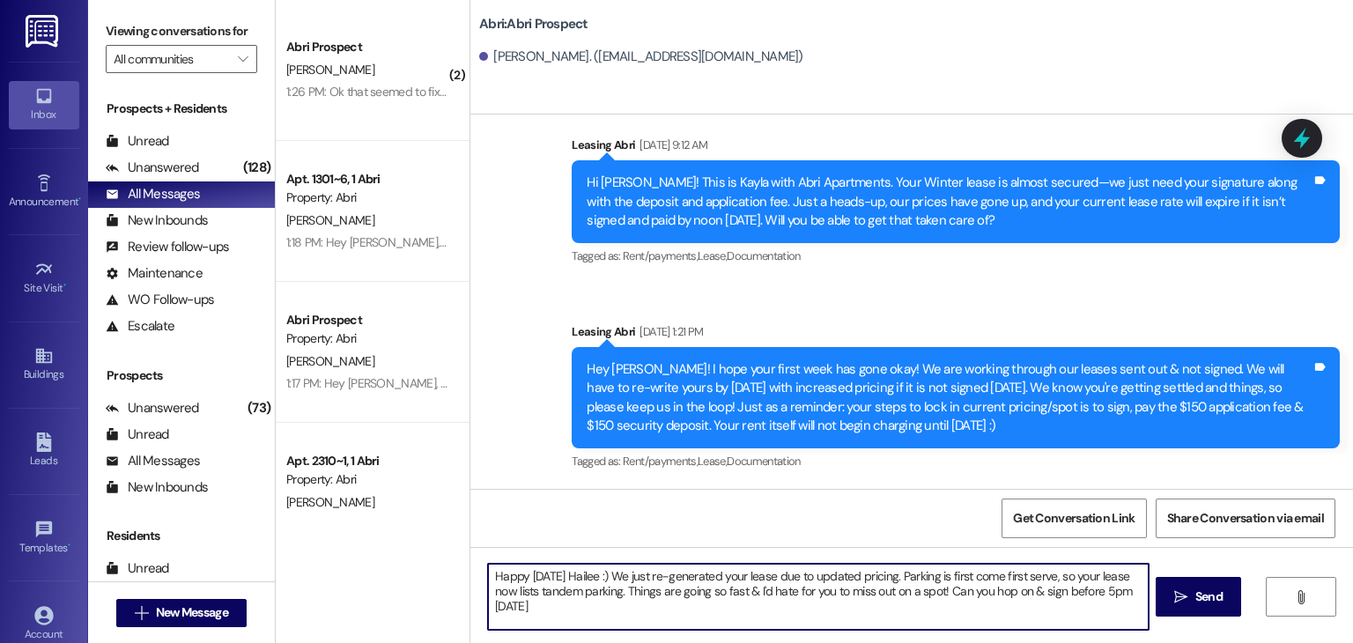
type textarea "Happy [DATE] Hailee :) We just re-generated your lease due to updated pricing. …"
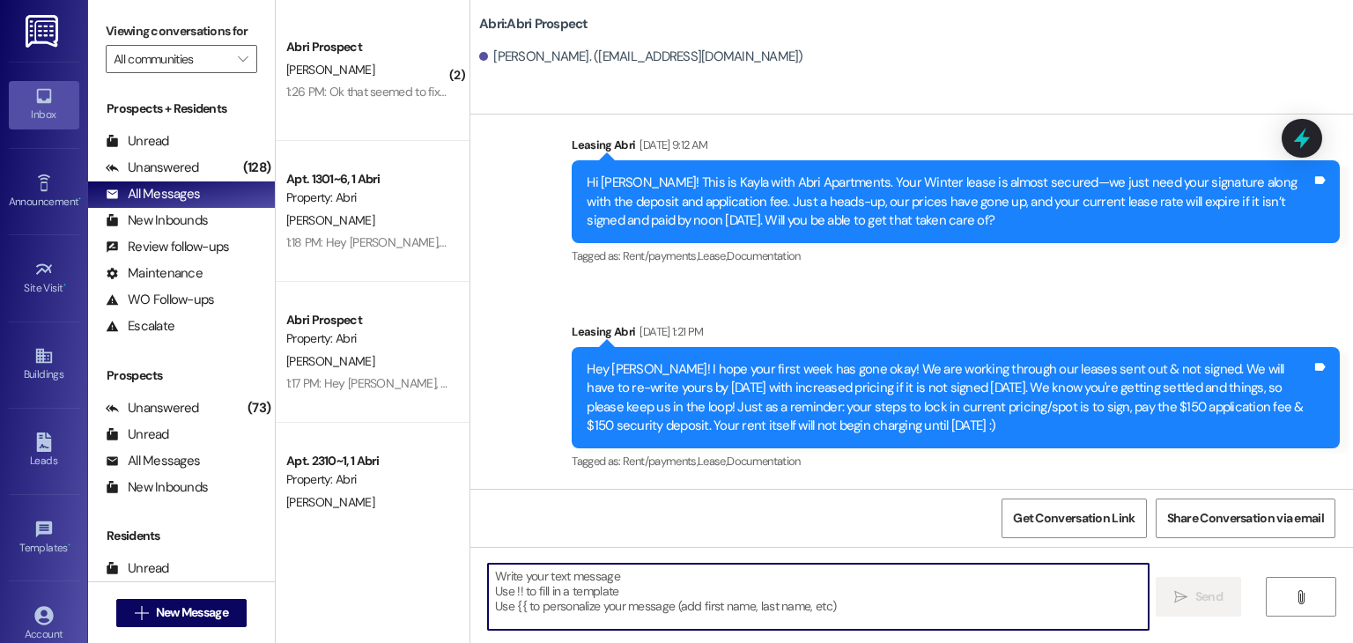
scroll to position [1575, 0]
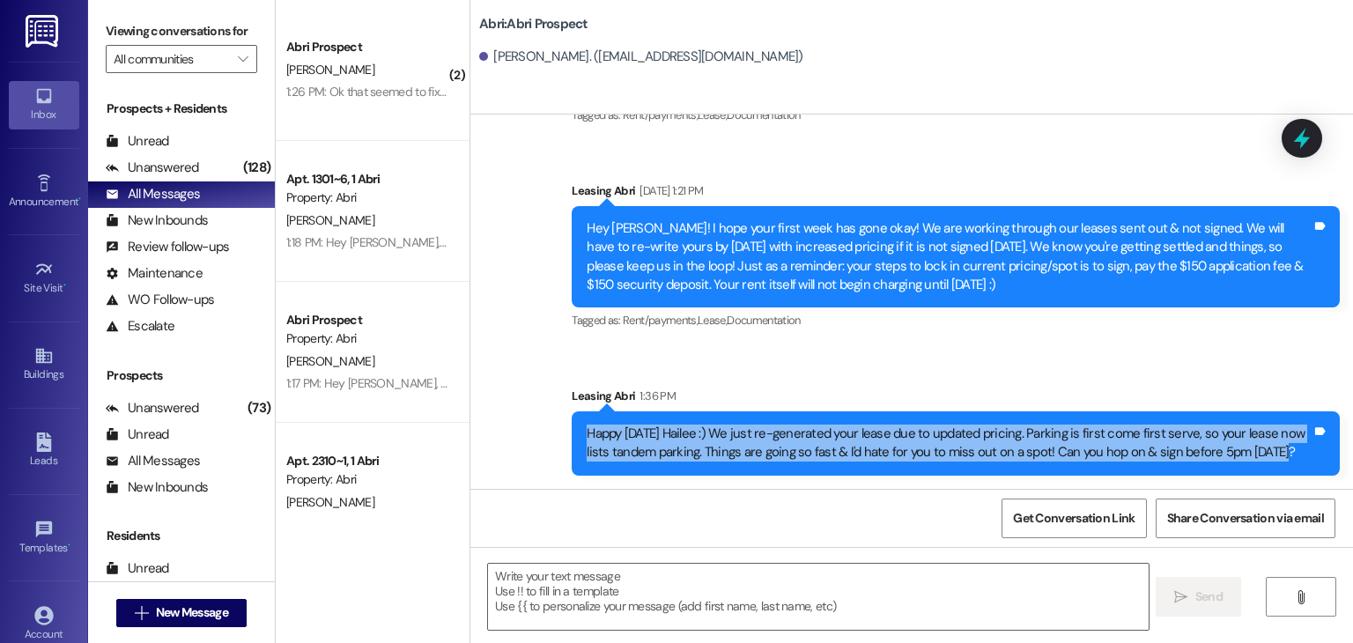
drag, startPoint x: 578, startPoint y: 427, endPoint x: 1284, endPoint y: 453, distance: 706.2
click at [1284, 453] on div "Happy [DATE] Hailee :) We just re-generated your lease due to updated pricing. …" at bounding box center [949, 444] width 725 height 38
copy div "Happy [DATE] Hailee :) We just re-generated your lease due to updated pricing. …"
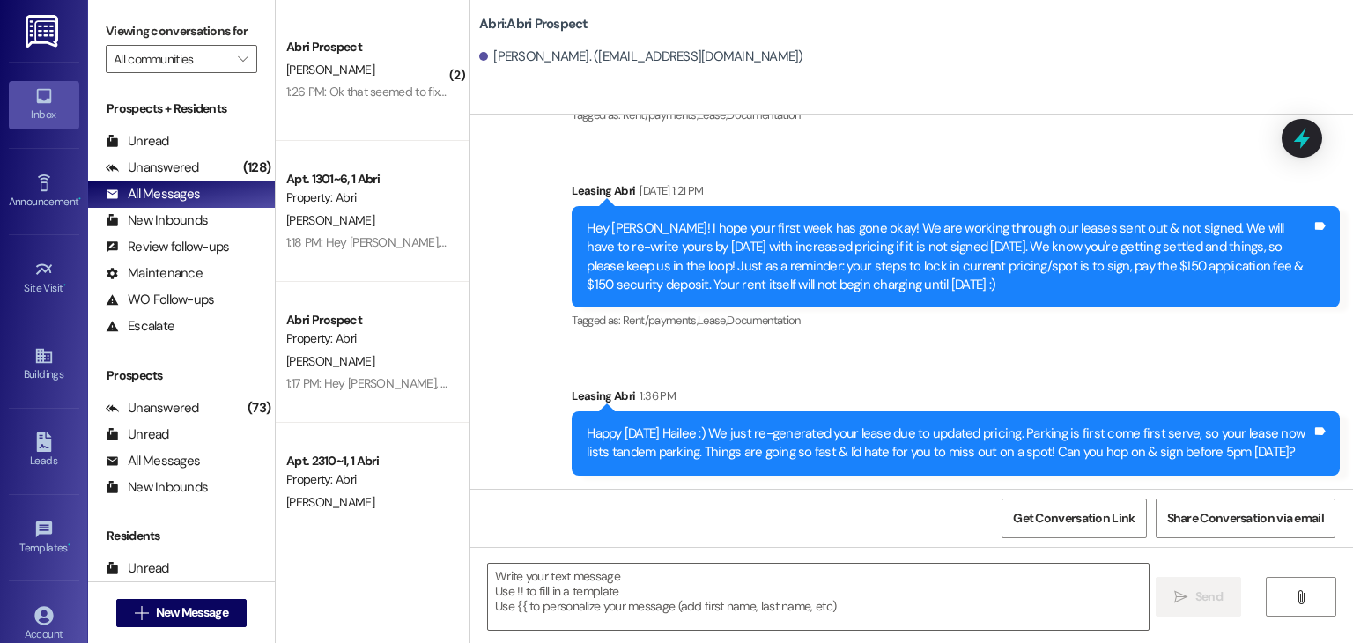
click at [1100, 342] on div "Sent via SMS Leasing Abri [DATE] 1:21 PM Hey [PERSON_NAME]! I hope your first w…" at bounding box center [956, 257] width 795 height 179
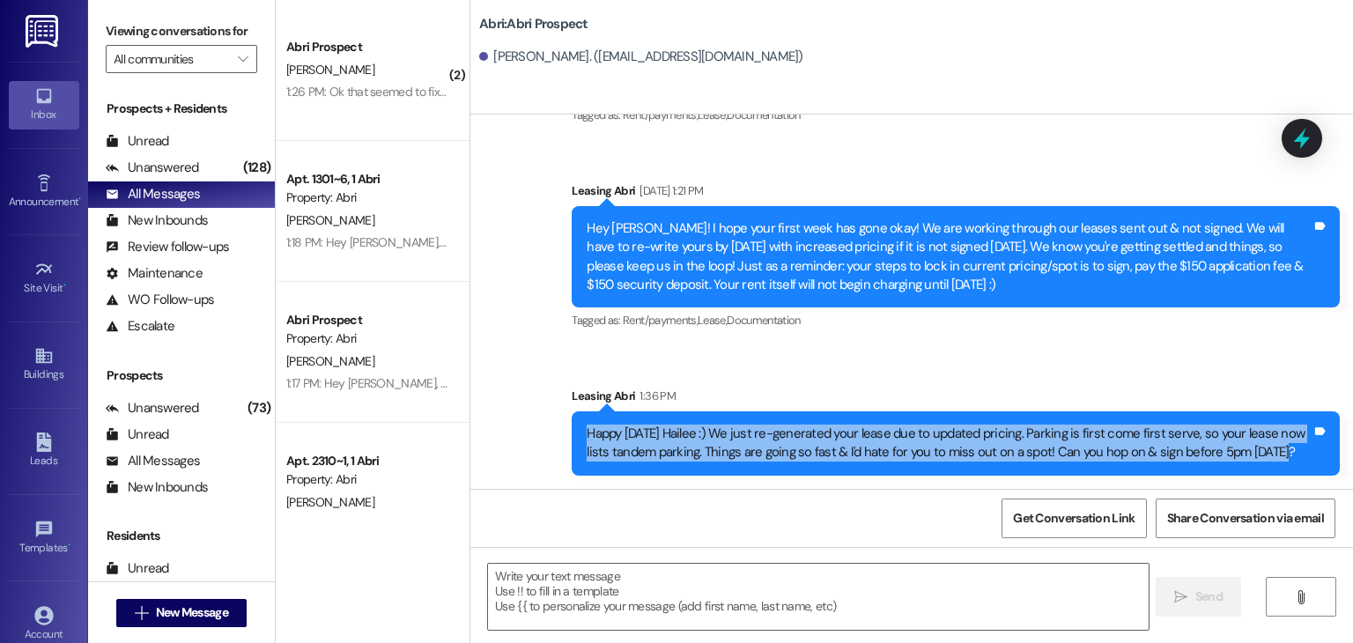
drag, startPoint x: 576, startPoint y: 434, endPoint x: 1267, endPoint y: 467, distance: 691.6
click at [1267, 467] on div "Happy [DATE] Hailee :) We just re-generated your lease due to updated pricing. …" at bounding box center [956, 443] width 768 height 64
copy div "Happy [DATE] Hailee :) We just re-generated your lease due to updated pricing. …"
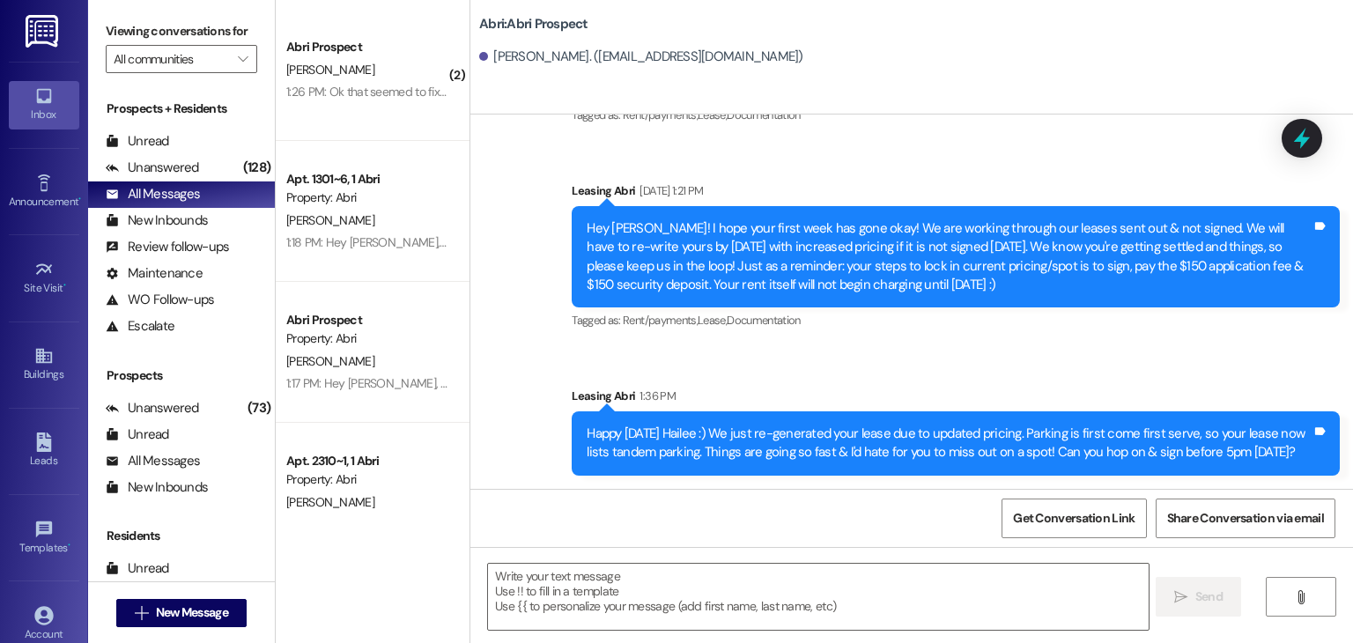
click at [967, 335] on div "Sent via SMS Leasing Abri [DATE] 1:21 PM Hey [PERSON_NAME]! I hope your first w…" at bounding box center [956, 257] width 795 height 179
click at [167, 613] on span "New Message" at bounding box center [192, 613] width 72 height 19
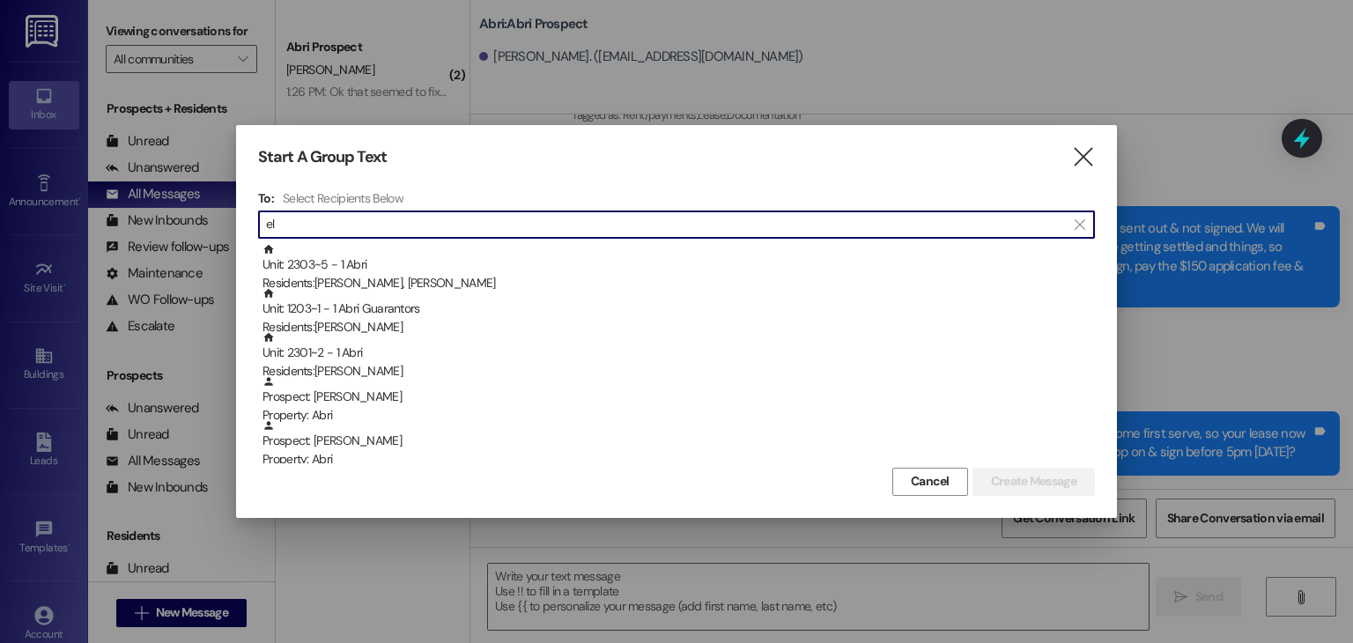
type input "e"
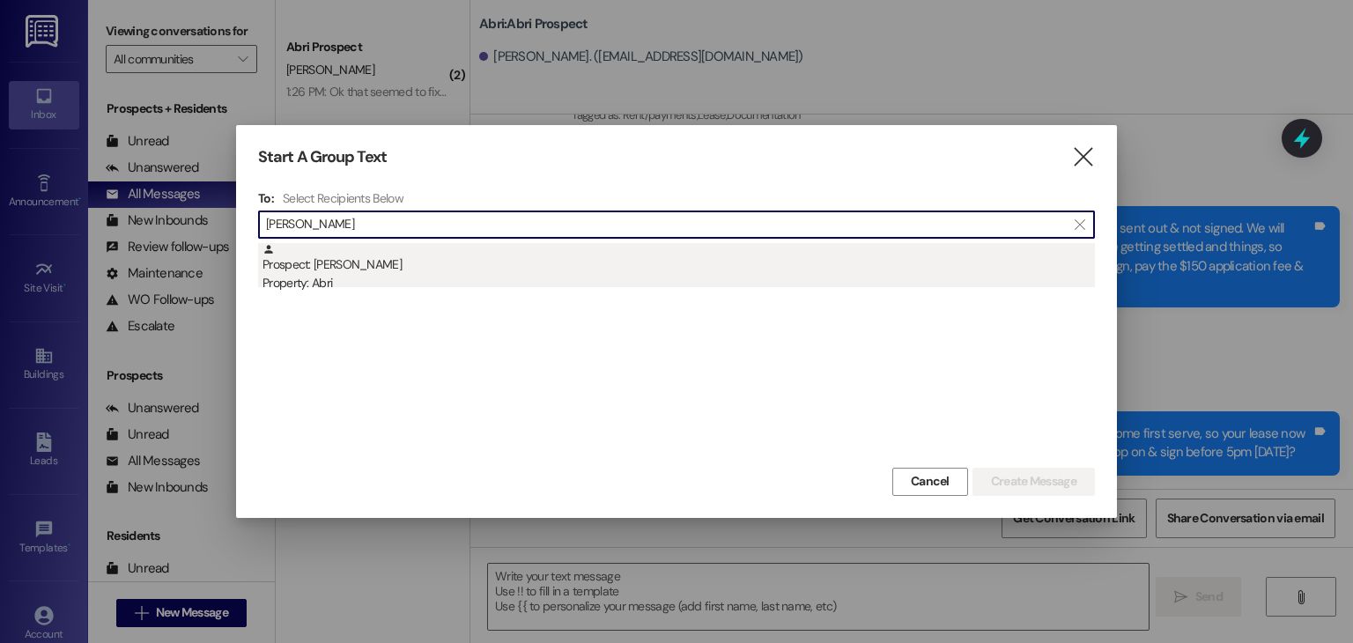
type input "[PERSON_NAME]"
click at [446, 258] on div "Prospect: [PERSON_NAME] Property: Abri" at bounding box center [679, 268] width 833 height 50
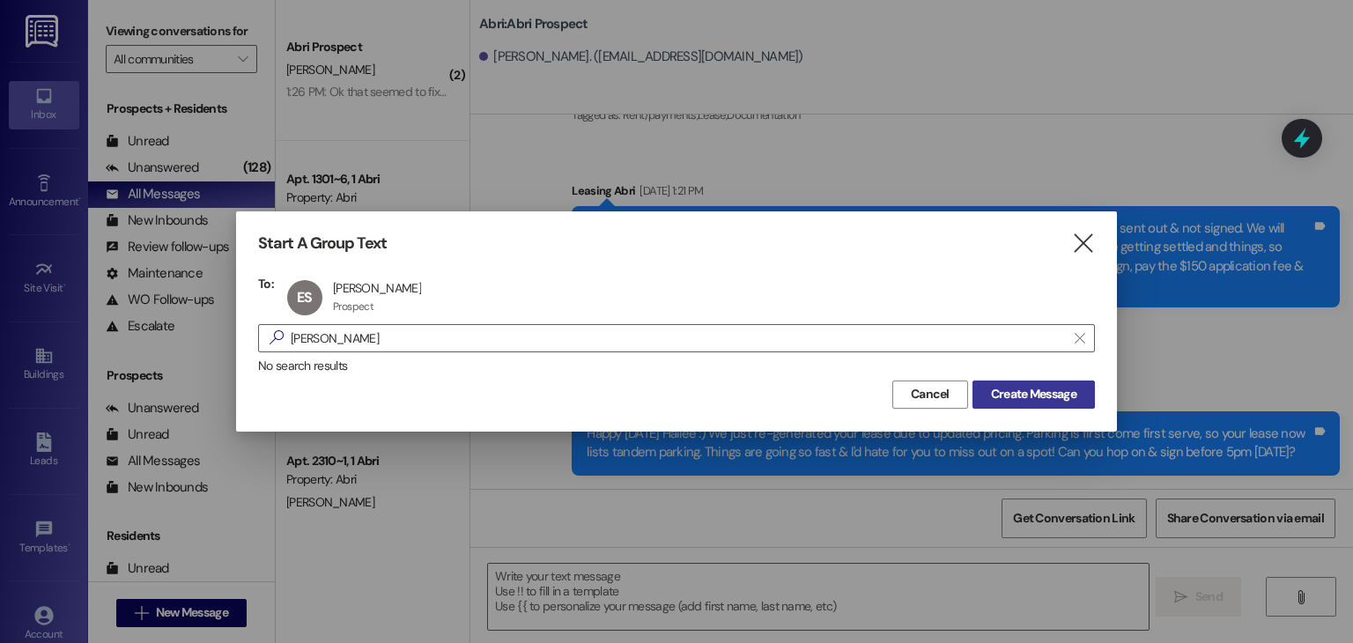
click at [991, 400] on span "Create Message" at bounding box center [1033, 394] width 85 height 19
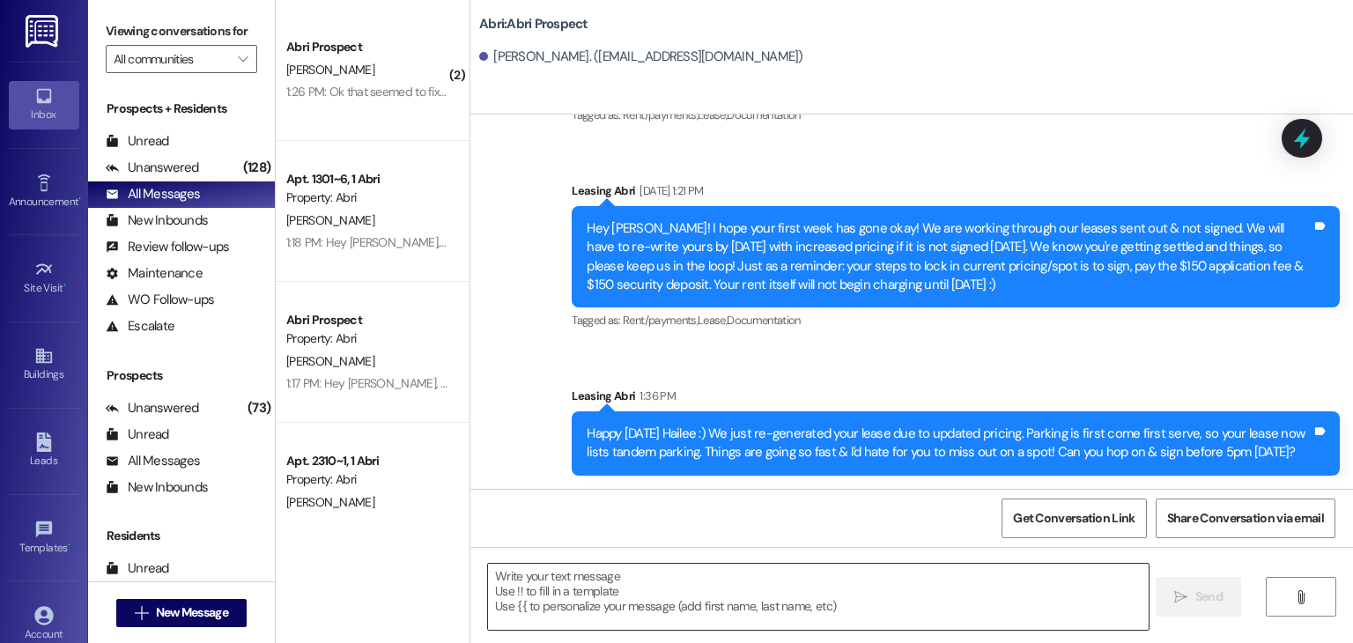
scroll to position [735, 0]
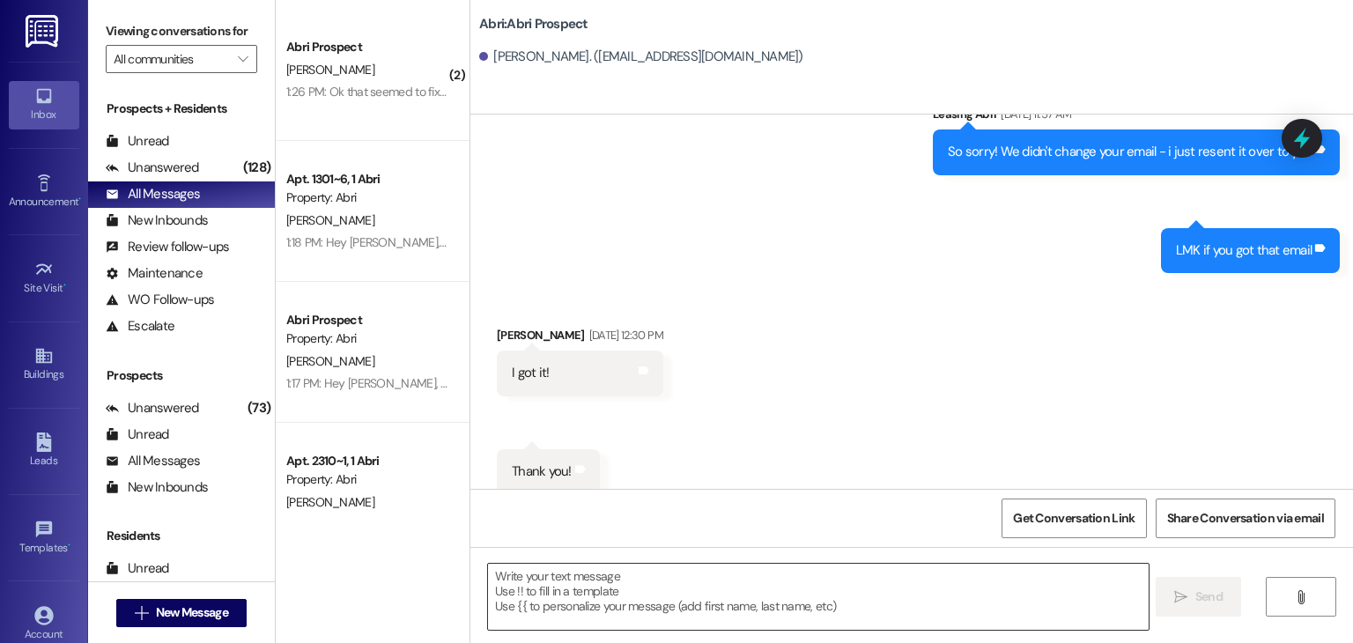
click at [573, 582] on textarea at bounding box center [818, 597] width 660 height 66
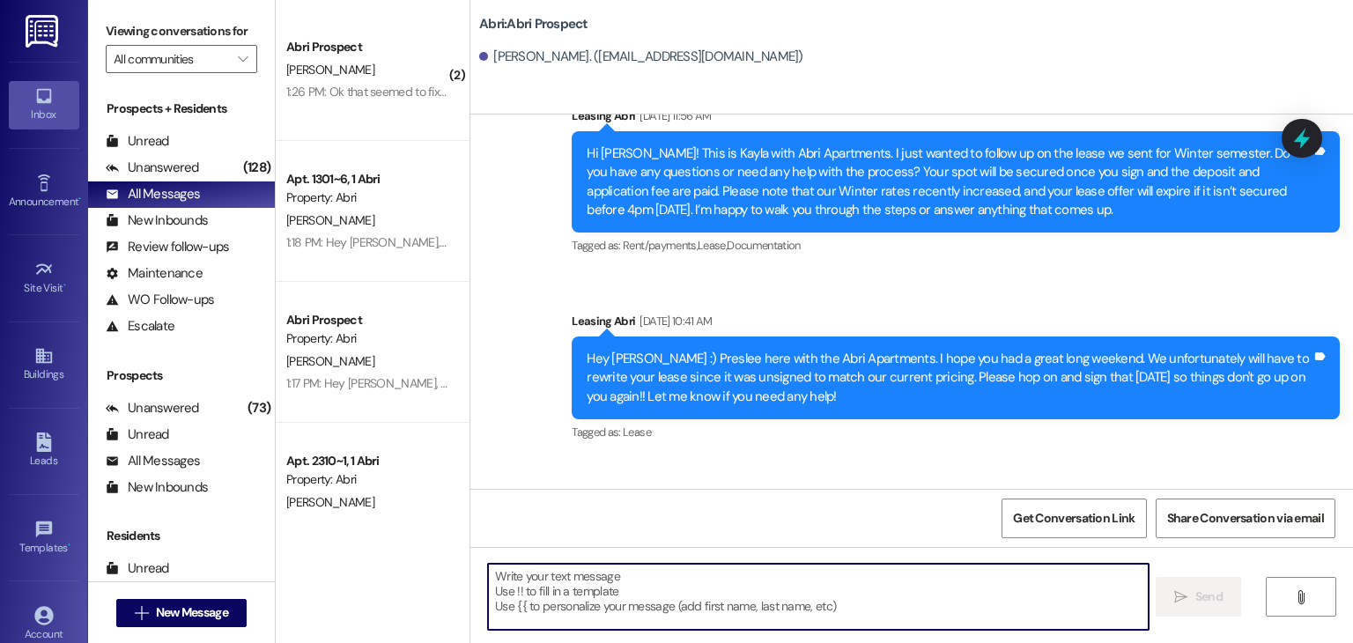
scroll to position [2602, 0]
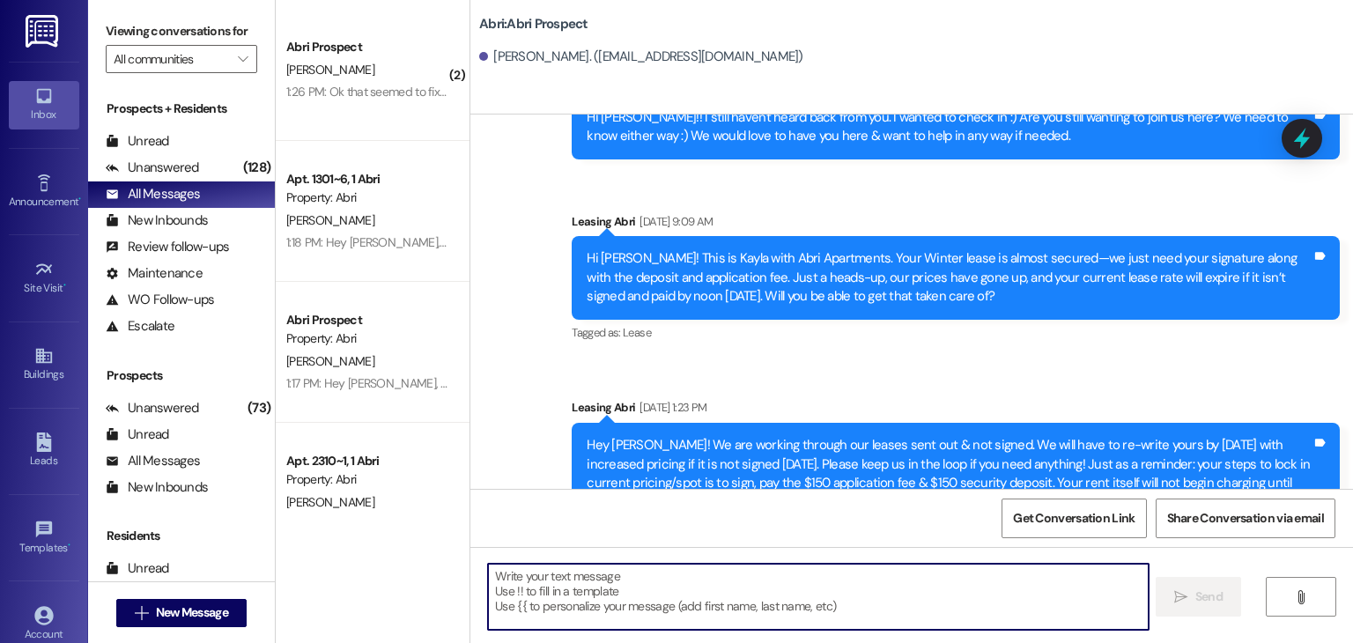
paste textarea "Happy [DATE] Hailee :) We just re-generated your lease due to updated pricing. …"
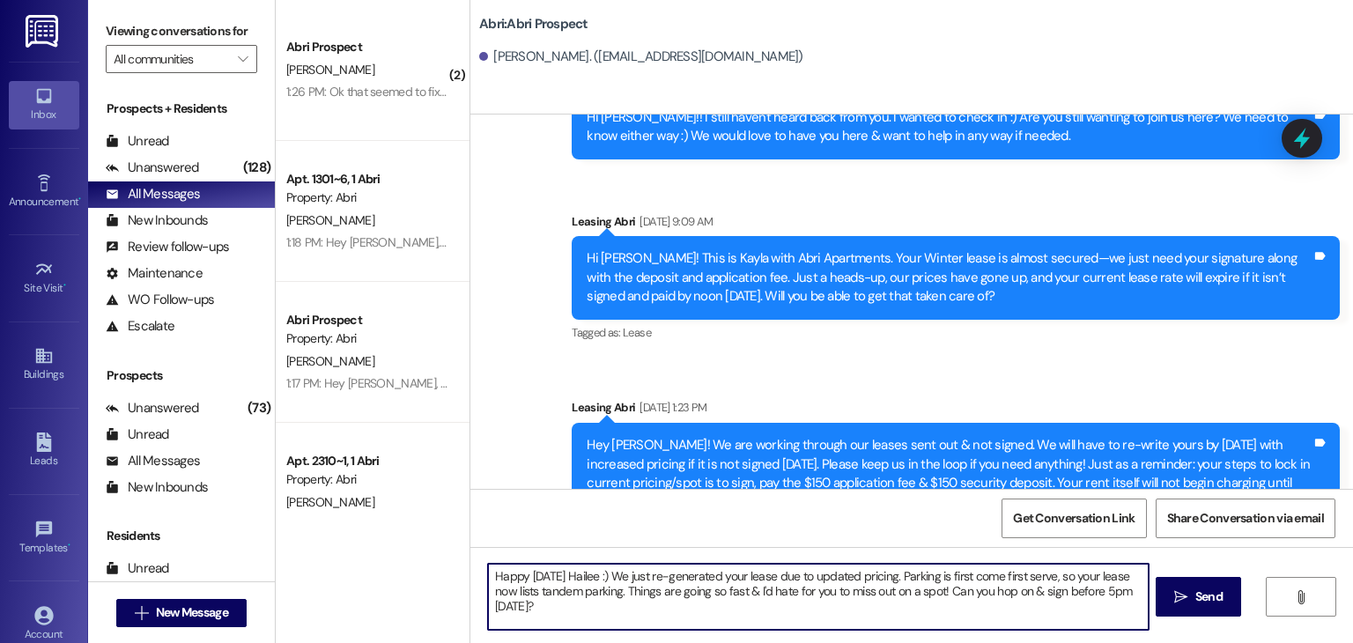
click at [584, 574] on textarea "Happy [DATE] Hailee :) We just re-generated your lease due to updated pricing. …" at bounding box center [818, 597] width 660 height 66
drag, startPoint x: 901, startPoint y: 573, endPoint x: 617, endPoint y: 591, distance: 285.2
click at [617, 591] on textarea "Happy [DATE] [PERSON_NAME] :) We just re-generated your lease due to updated pr…" at bounding box center [818, 597] width 660 height 66
type textarea "Happy [DATE] [PERSON_NAME] :) We just re-generated your lease due to updated pr…"
click at [848, 604] on textarea "Happy [DATE] [PERSON_NAME] :) We just re-generated your lease due to updated pr…" at bounding box center [818, 597] width 660 height 66
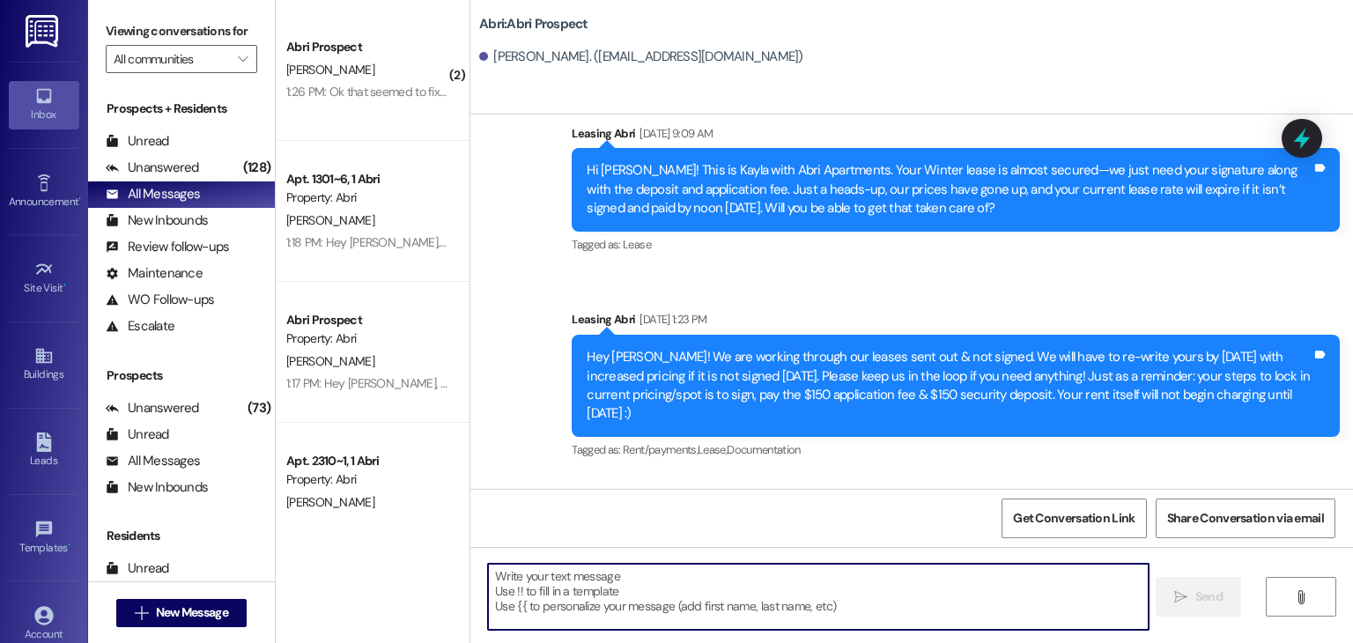
scroll to position [2744, 0]
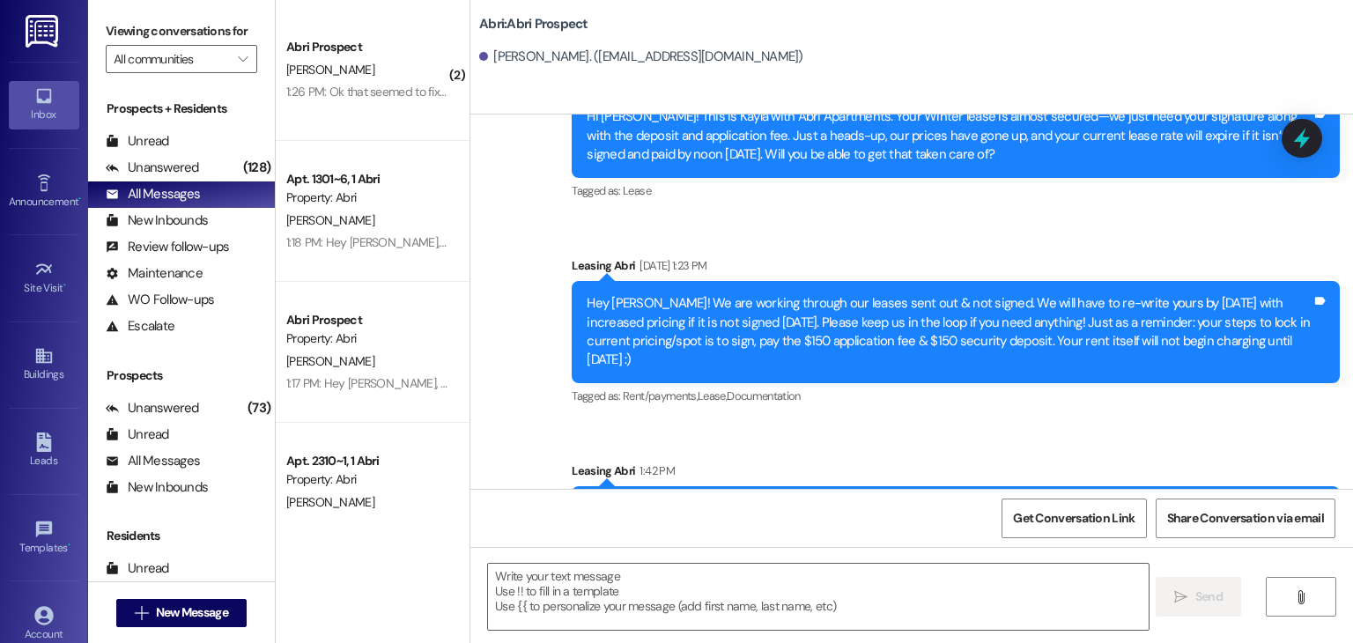
drag, startPoint x: 573, startPoint y: 425, endPoint x: 926, endPoint y: 458, distance: 354.9
click at [926, 486] on div "Happy [DATE] [PERSON_NAME] :) We just re-generated your lease due to updated pr…" at bounding box center [956, 518] width 768 height 64
copy div "Happy [DATE] [PERSON_NAME] :) We just re-generated your lease due to updated pr…"
click at [926, 500] on div "Happy [DATE] [PERSON_NAME] :) We just re-generated your lease due to updated pr…" at bounding box center [949, 519] width 725 height 38
click at [166, 611] on span "New Message" at bounding box center [192, 613] width 72 height 19
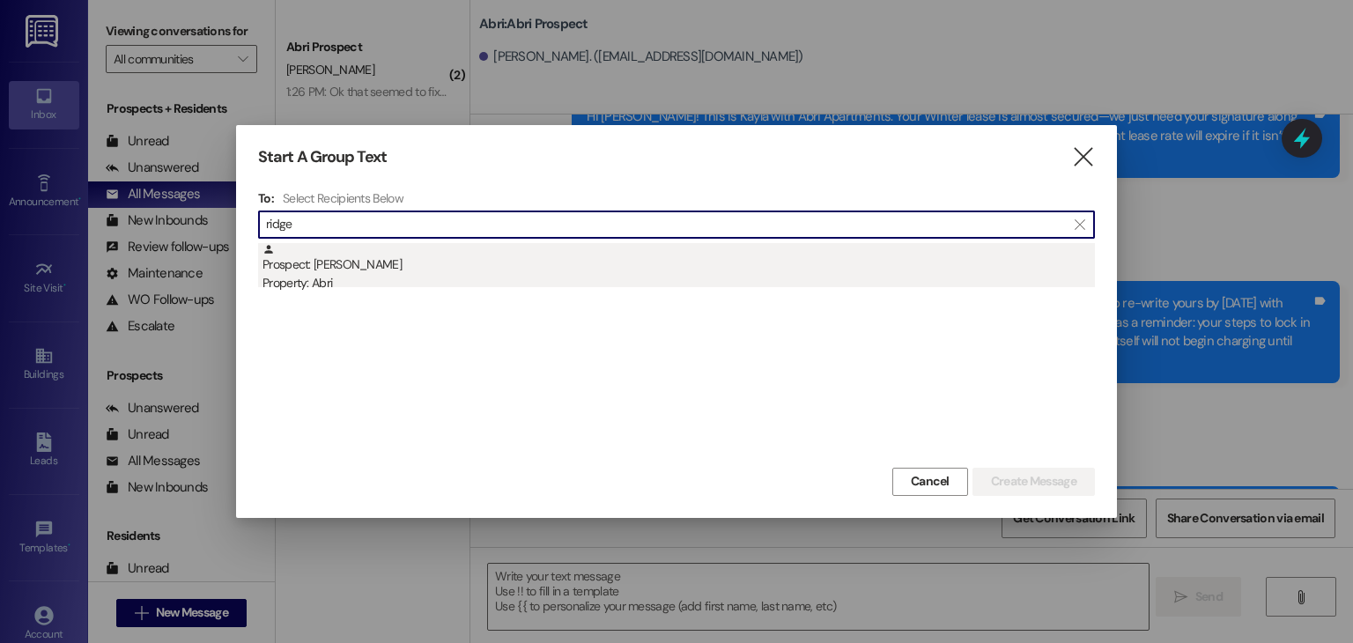
type input "ridge"
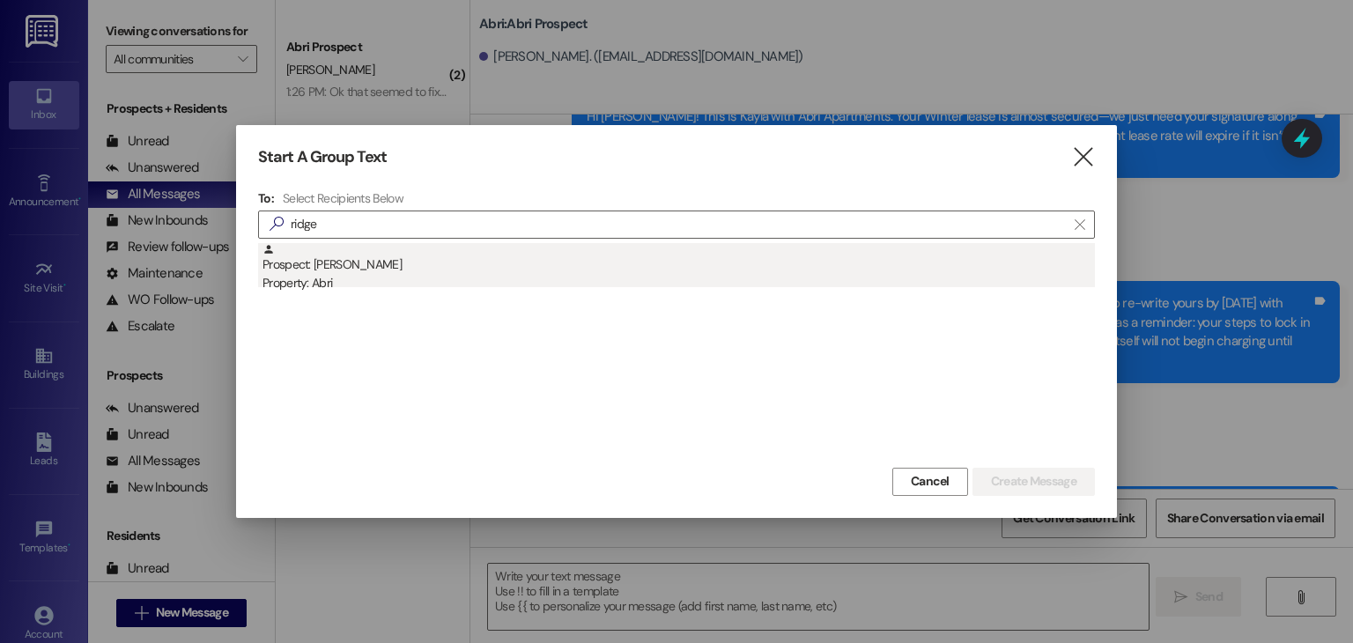
click at [287, 263] on div "Prospect: Ridge [PERSON_NAME] Property: Abri" at bounding box center [679, 268] width 833 height 50
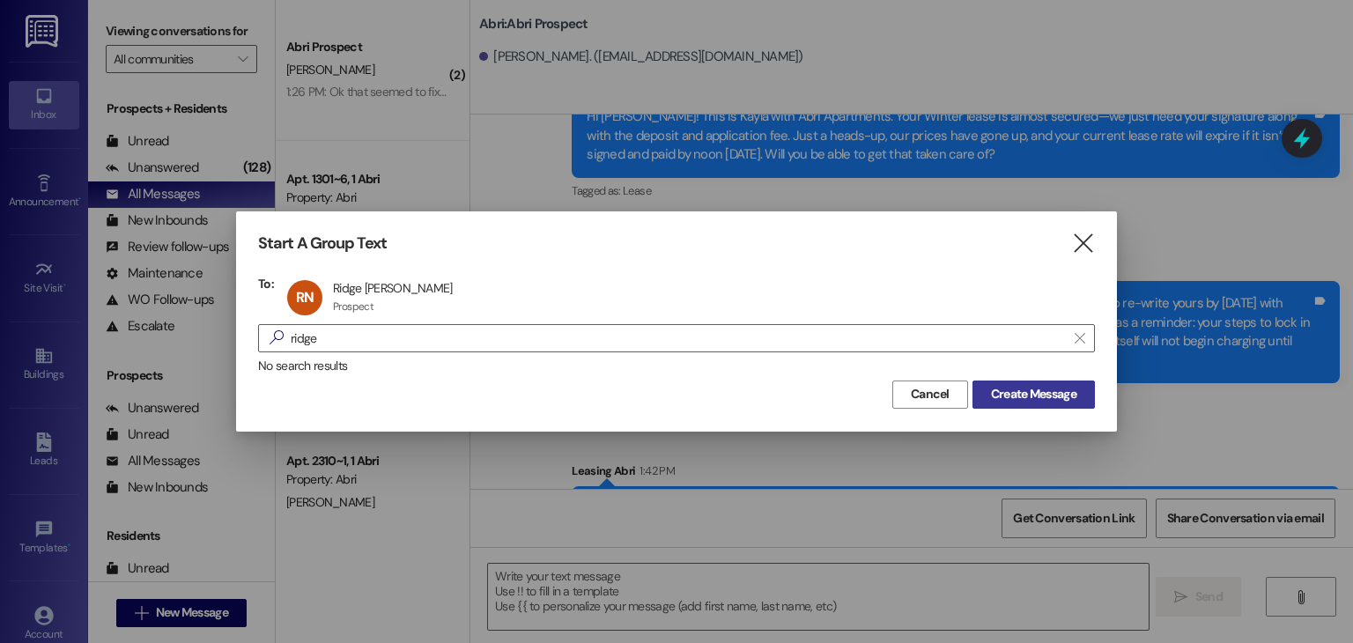
click at [996, 396] on span "Create Message" at bounding box center [1033, 394] width 85 height 19
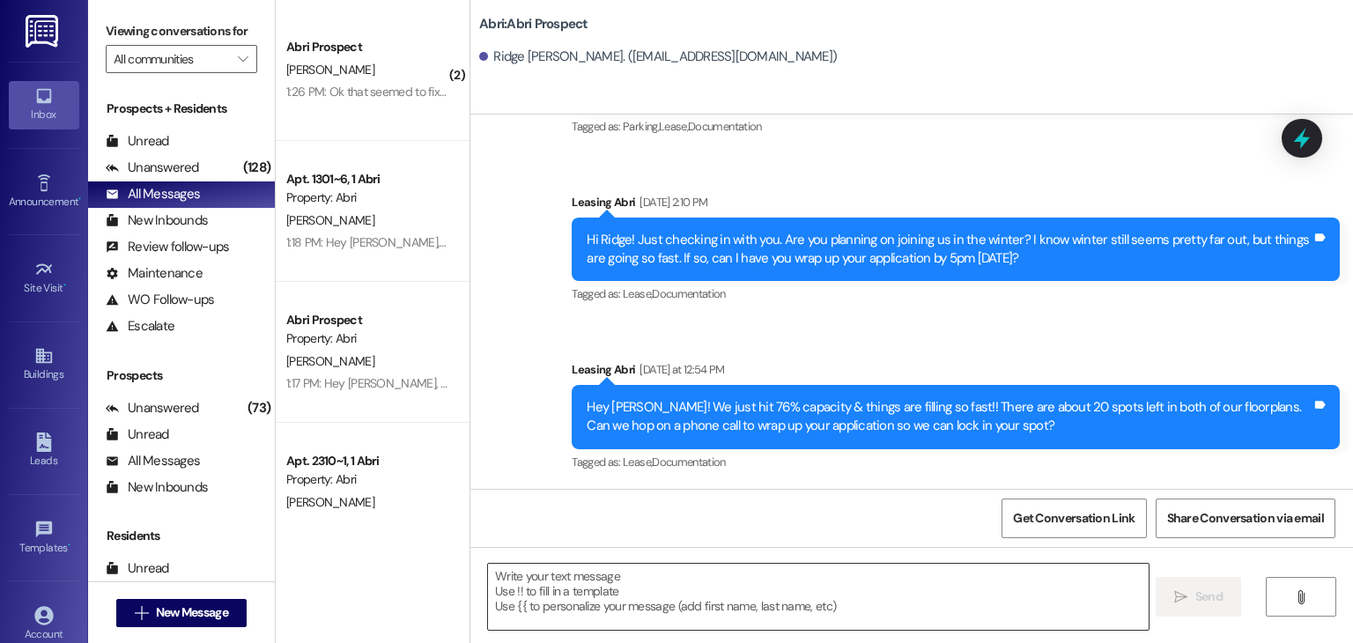
scroll to position [162, 0]
click at [670, 601] on textarea at bounding box center [818, 597] width 660 height 66
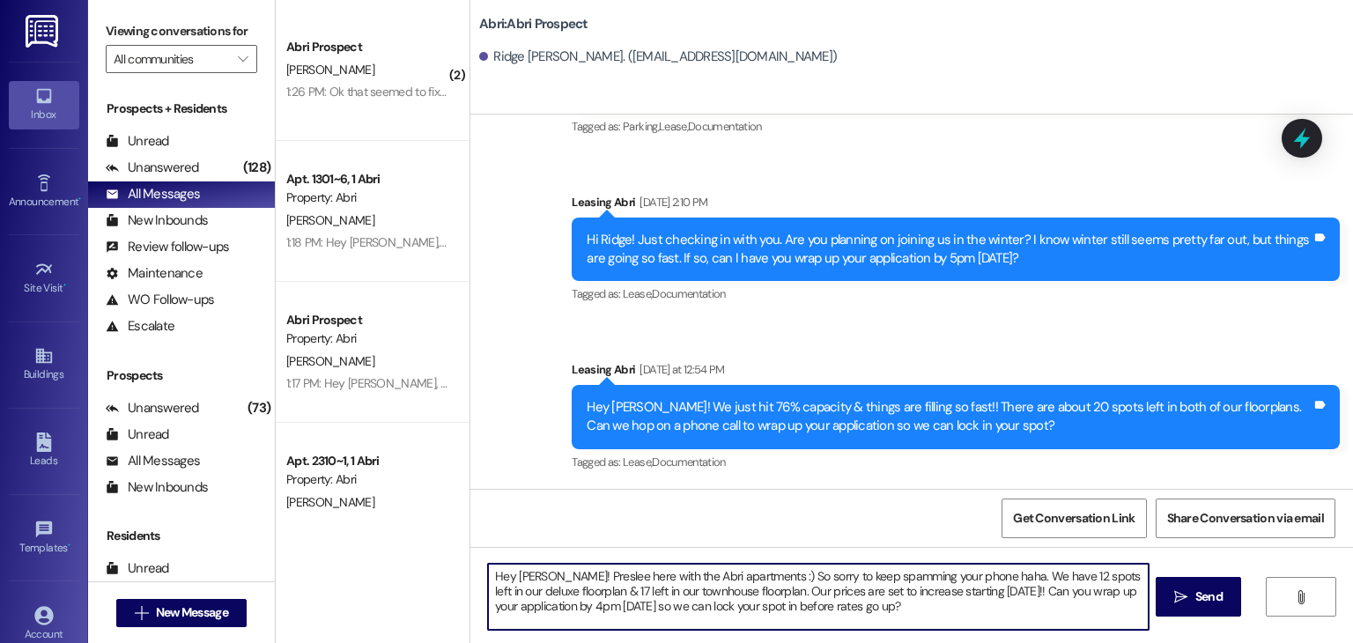
type textarea "Hey [PERSON_NAME]! Preslee here with the Abri apartments :) So sorry to keep sp…"
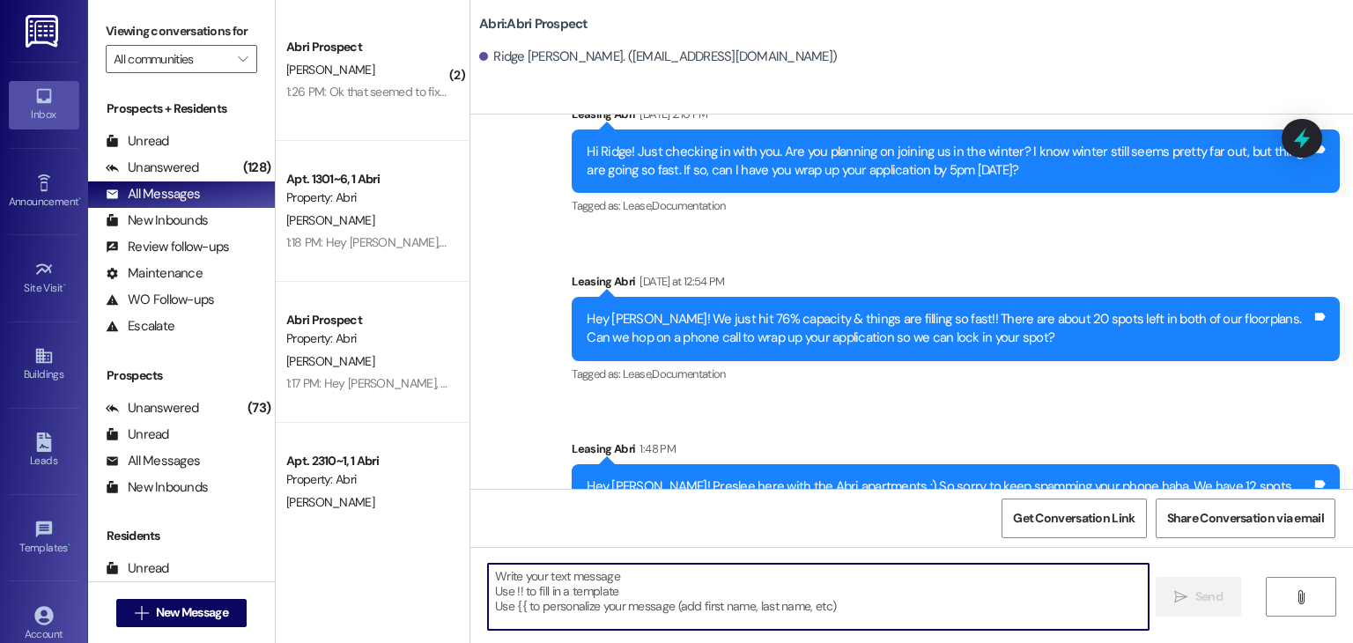
scroll to position [322, 0]
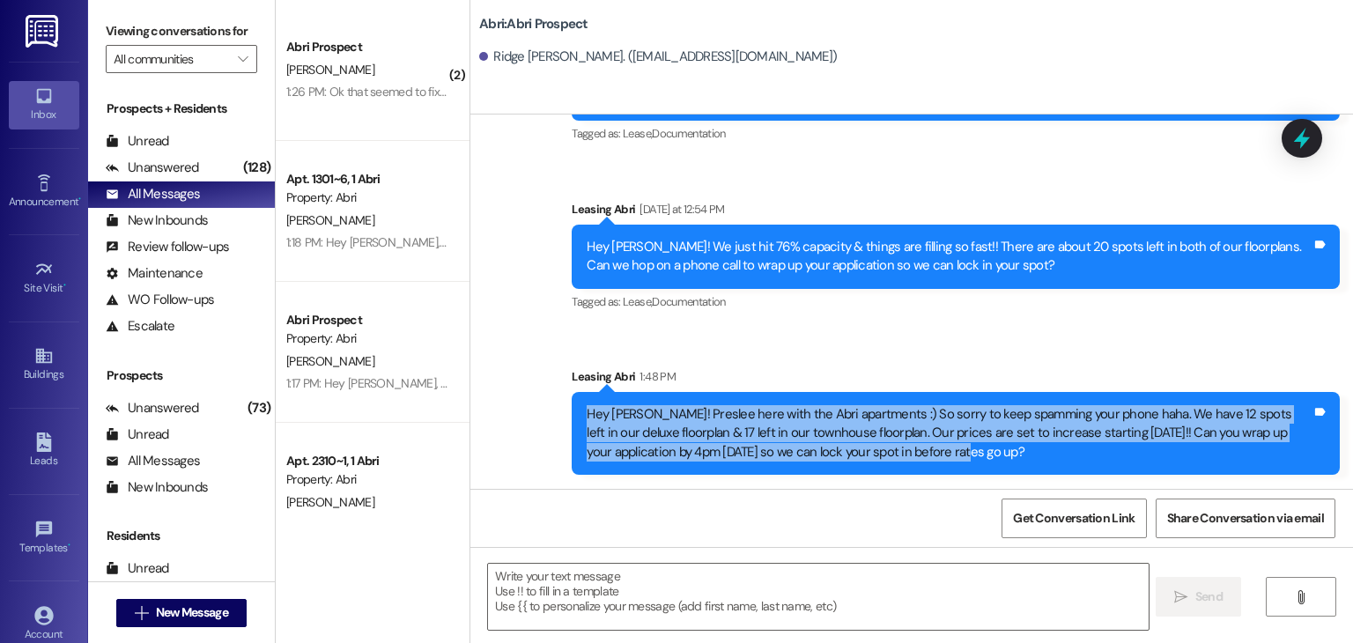
drag, startPoint x: 574, startPoint y: 414, endPoint x: 1027, endPoint y: 451, distance: 454.4
click at [1027, 451] on div "Hey [PERSON_NAME]! Preslee here with the Abri apartments :) So sorry to keep sp…" at bounding box center [949, 433] width 729 height 56
copy div "Hey [PERSON_NAME]! Preslee here with the Abri apartments :) So sorry to keep sp…"
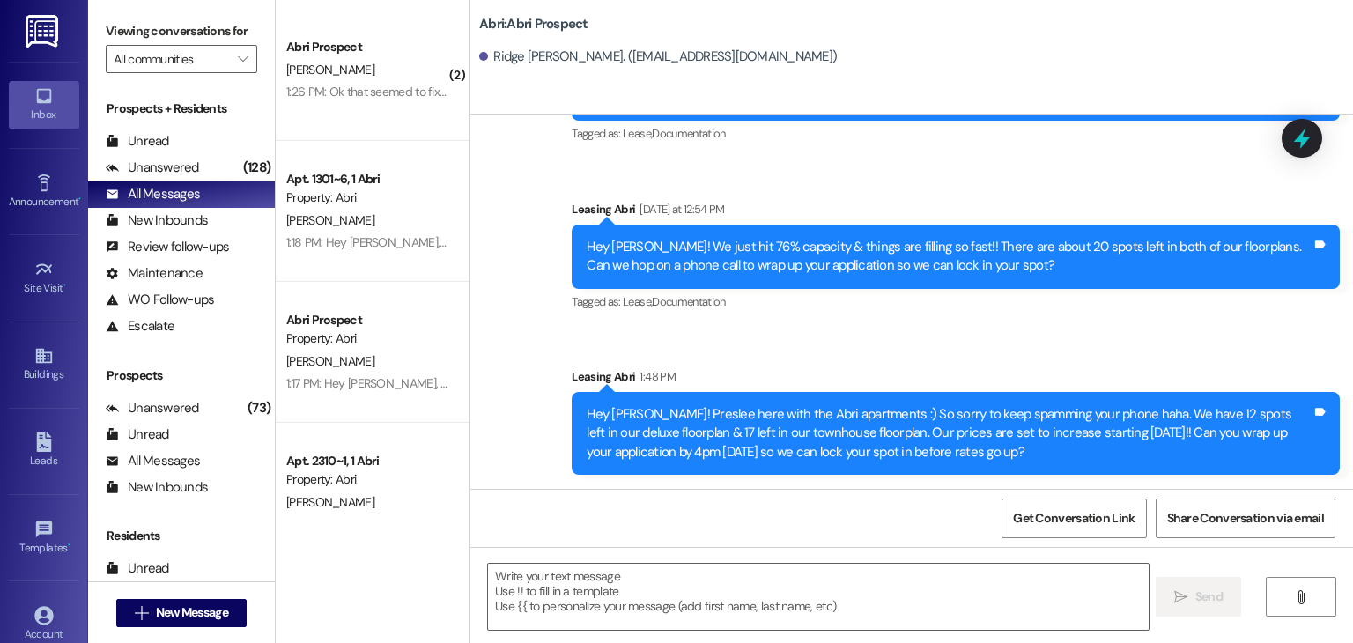
click at [766, 330] on div "Sent via SMS Leasing Abri [DATE] 2:57 PM Hey Ridge! This is Preslee with the Ab…" at bounding box center [912, 147] width 883 height 682
click at [155, 621] on button " New Message" at bounding box center [181, 613] width 130 height 28
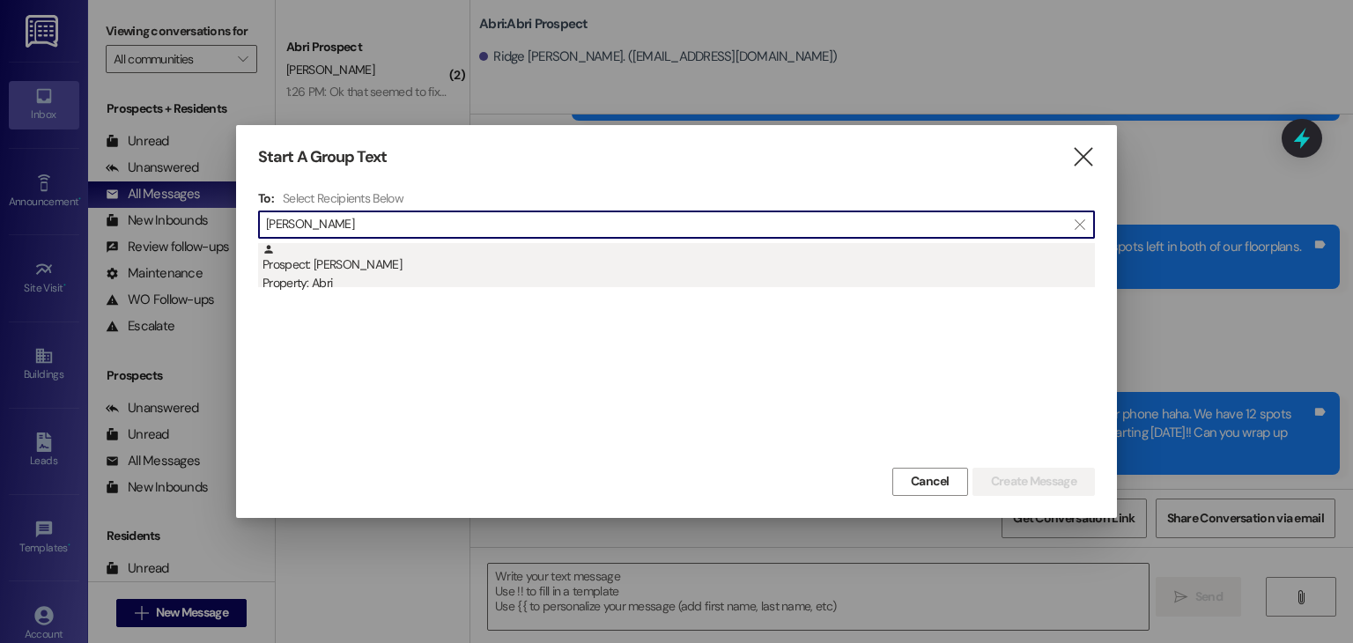
type input "[PERSON_NAME]"
click at [348, 286] on div "Property: Abri" at bounding box center [679, 283] width 833 height 19
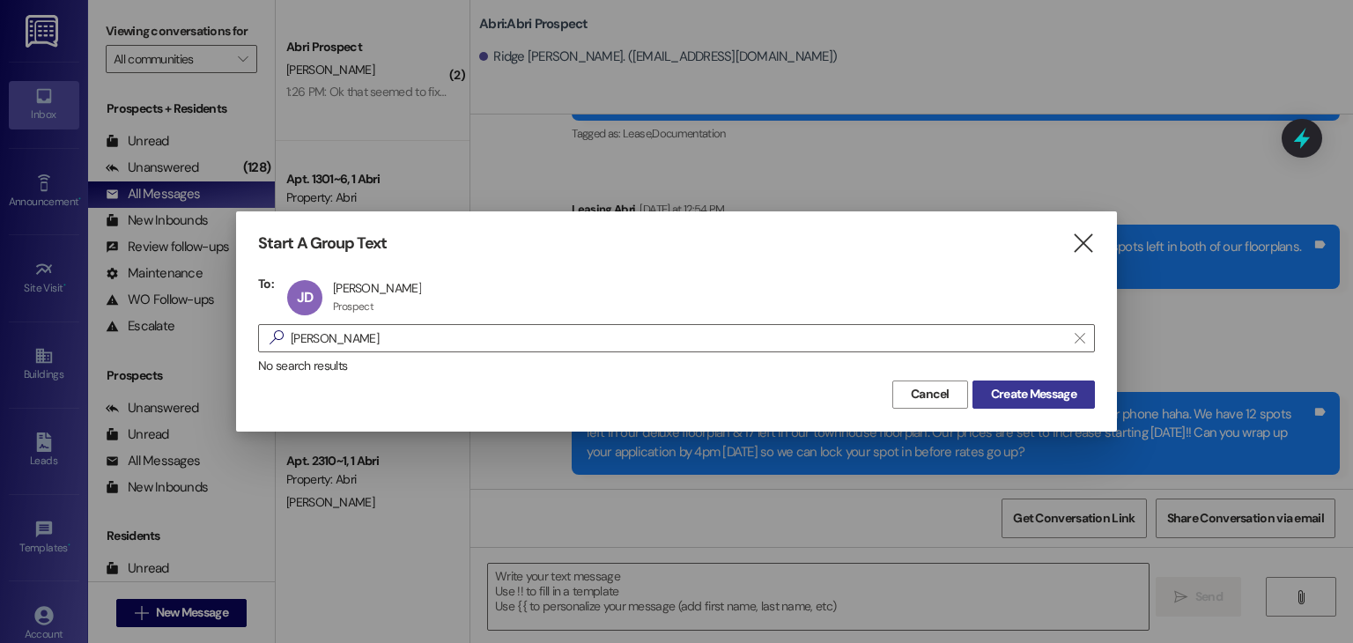
click at [994, 406] on button "Create Message" at bounding box center [1034, 395] width 122 height 28
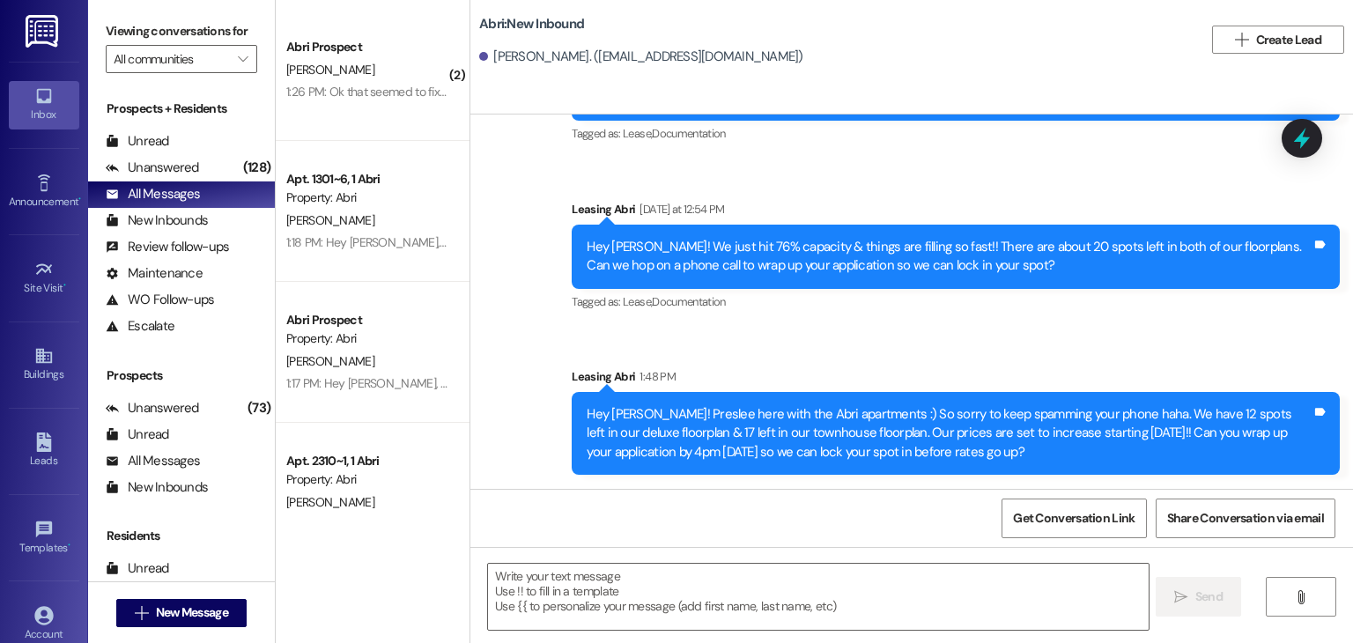
scroll to position [0, 0]
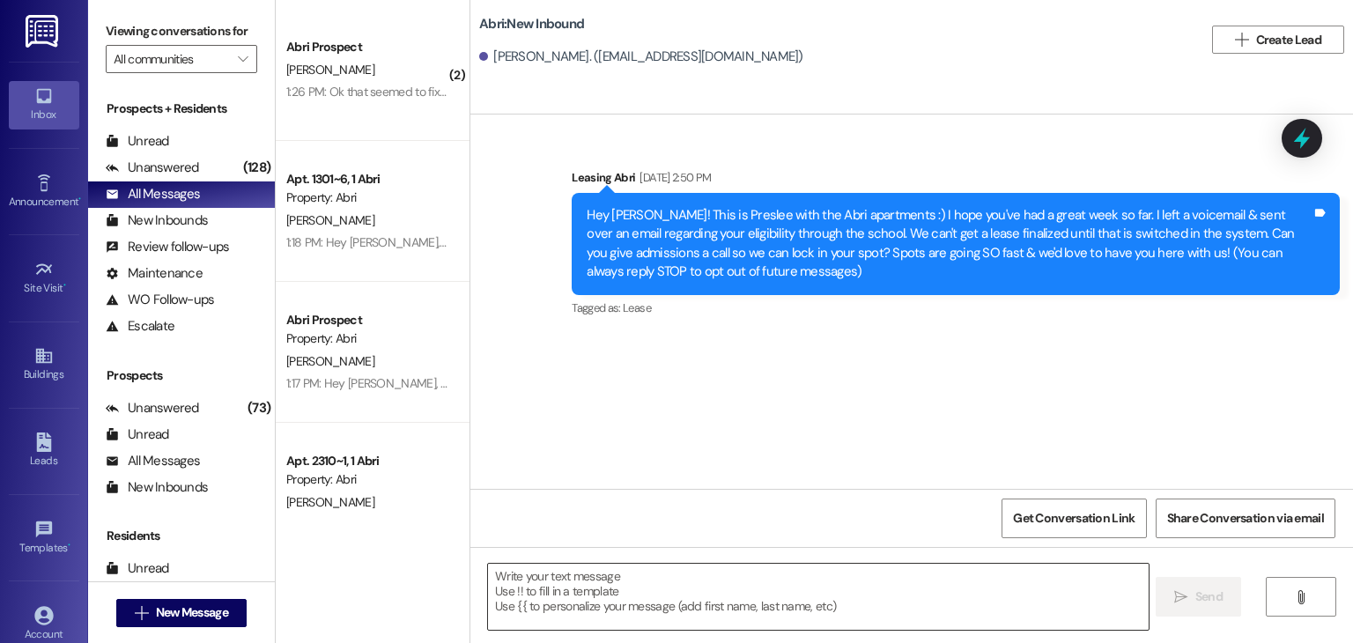
click at [597, 604] on textarea at bounding box center [818, 597] width 660 height 66
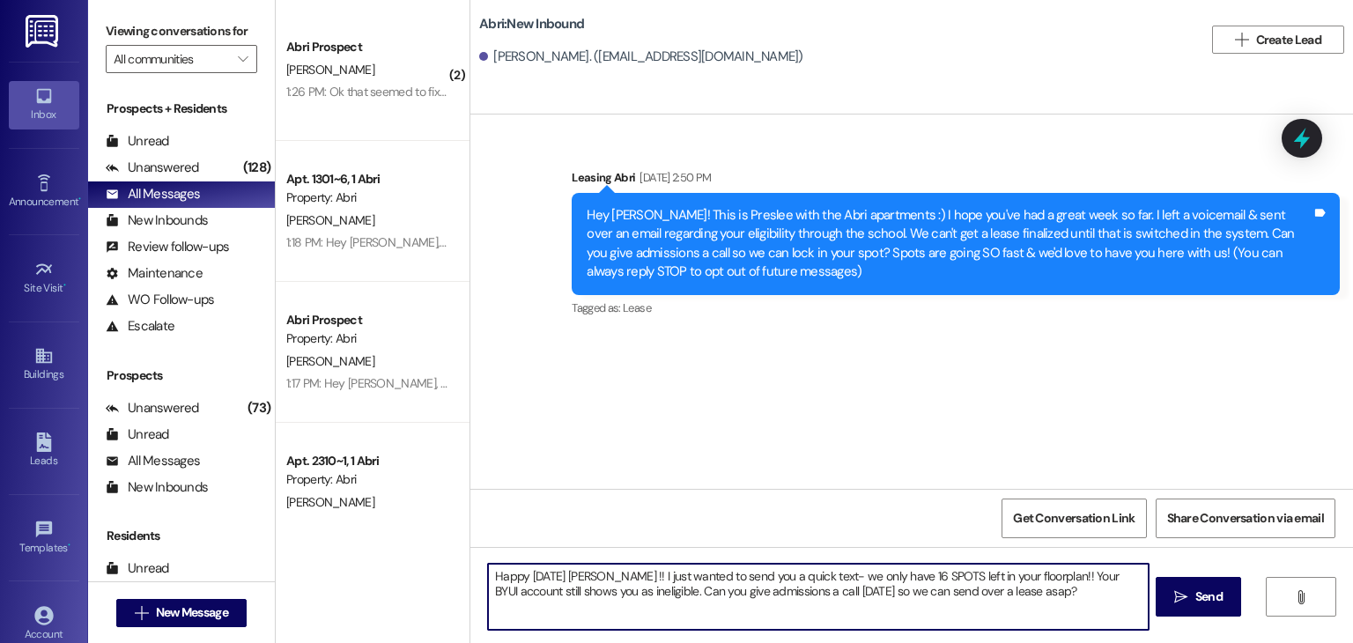
click at [1004, 576] on textarea "Happy [DATE] [PERSON_NAME] !! I just wanted to send you a quick text- we only h…" at bounding box center [818, 597] width 660 height 66
type textarea "Happy [DATE] [PERSON_NAME] !! I just wanted to send you a quick text- we only h…"
click at [577, 606] on textarea "Happy [DATE] [PERSON_NAME] !! I just wanted to send you a quick text- we only h…" at bounding box center [818, 597] width 660 height 66
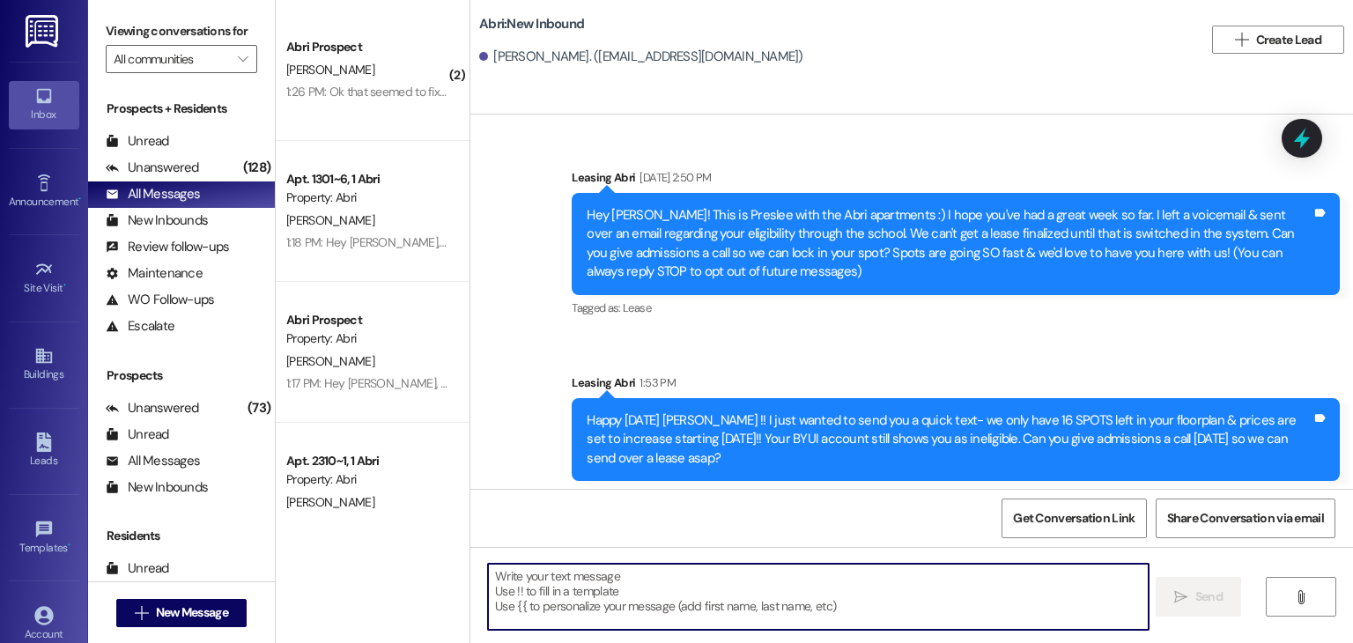
scroll to position [6, 0]
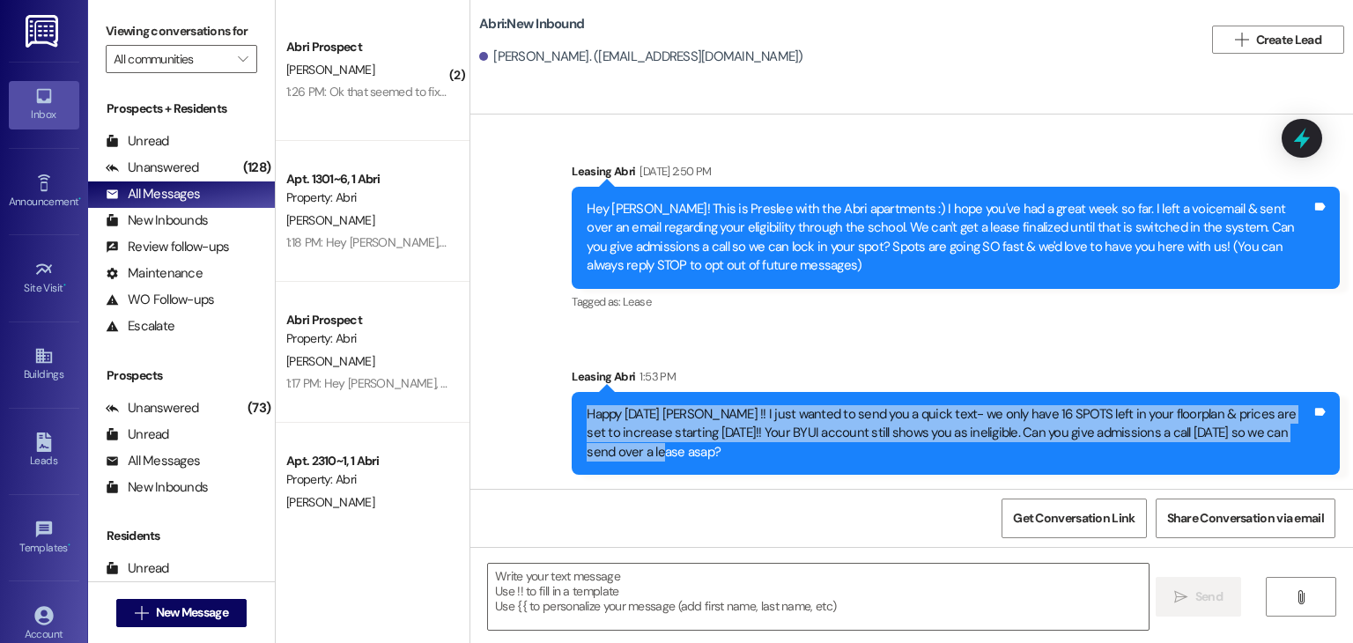
drag, startPoint x: 577, startPoint y: 404, endPoint x: 641, endPoint y: 466, distance: 89.1
click at [641, 466] on div "Happy [DATE] [PERSON_NAME] !! I just wanted to send you a quick text- we only h…" at bounding box center [956, 433] width 768 height 83
copy div "Happy [DATE] [PERSON_NAME] !! I just wanted to send you a quick text- we only h…"
click at [640, 466] on div "Happy [DATE] [PERSON_NAME] !! I just wanted to send you a quick text- we only h…" at bounding box center [956, 433] width 768 height 83
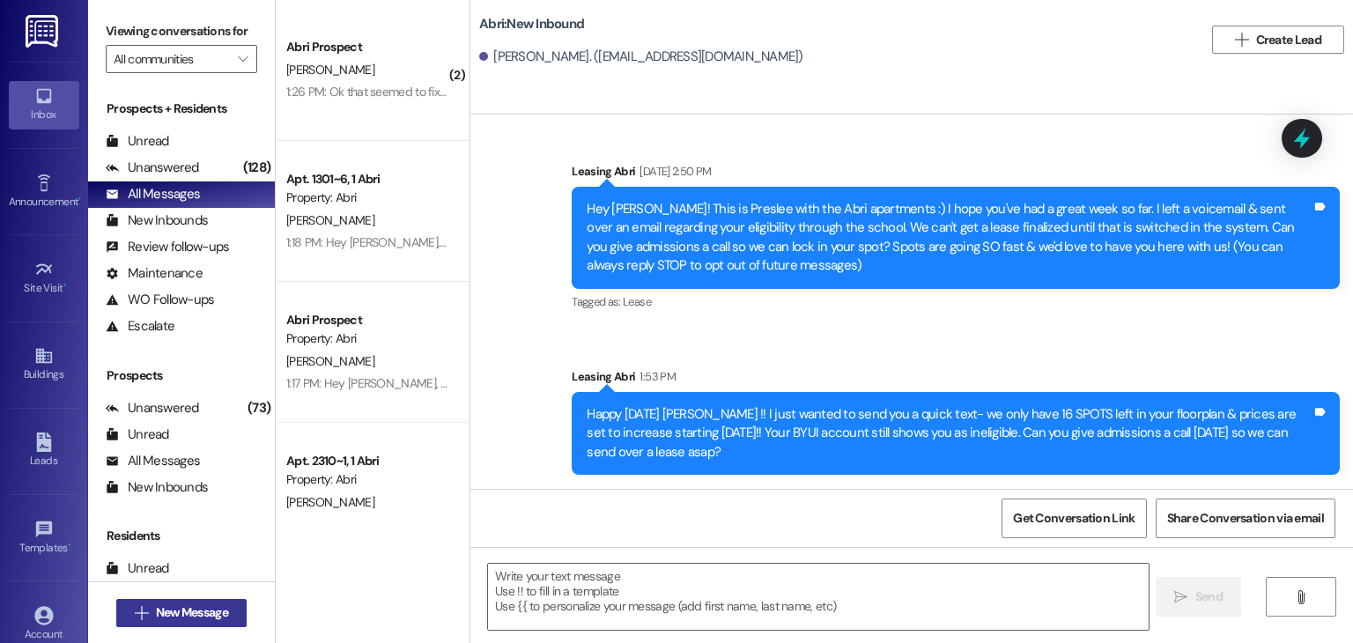
click at [207, 604] on span "New Message" at bounding box center [192, 613] width 72 height 19
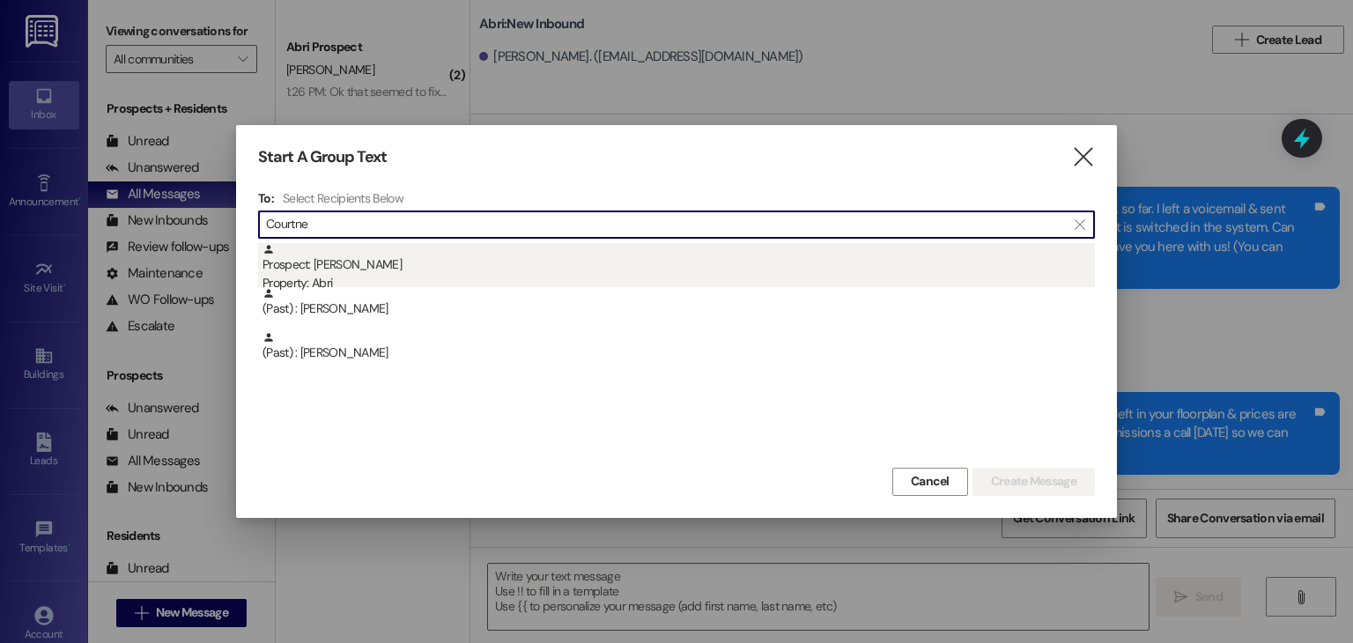
type input "Courtne"
click at [404, 283] on div "Property: Abri" at bounding box center [679, 283] width 833 height 19
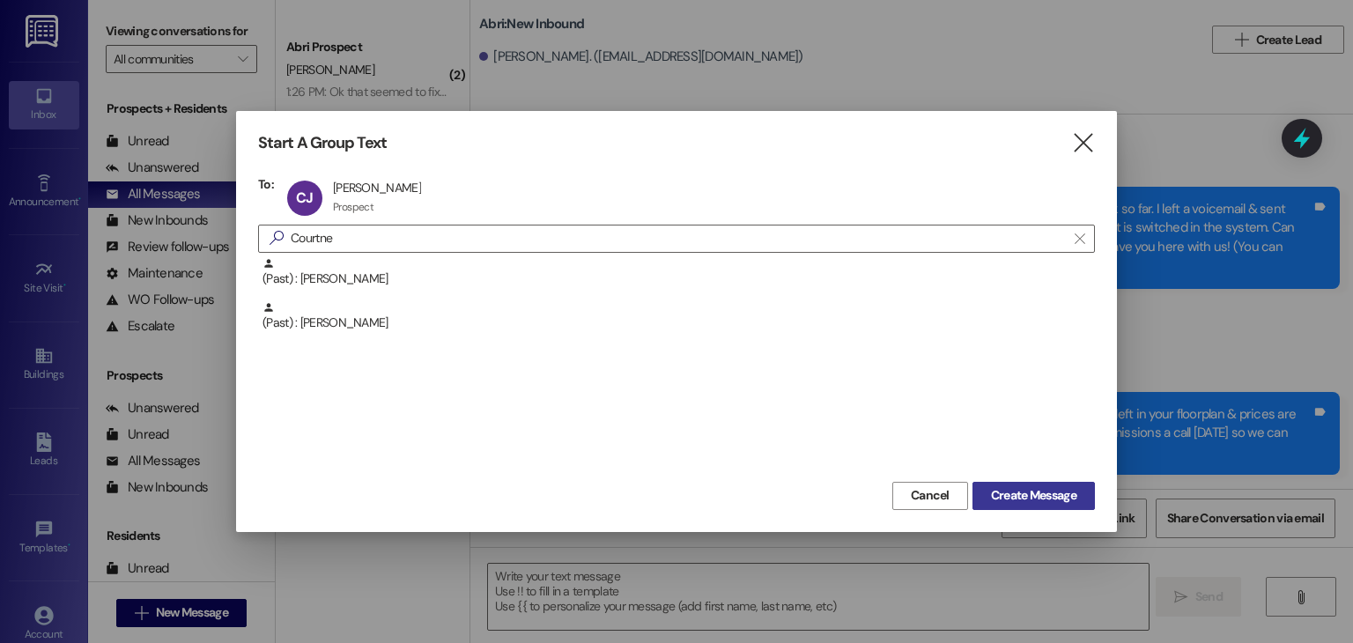
click at [1019, 487] on span "Create Message" at bounding box center [1033, 495] width 85 height 19
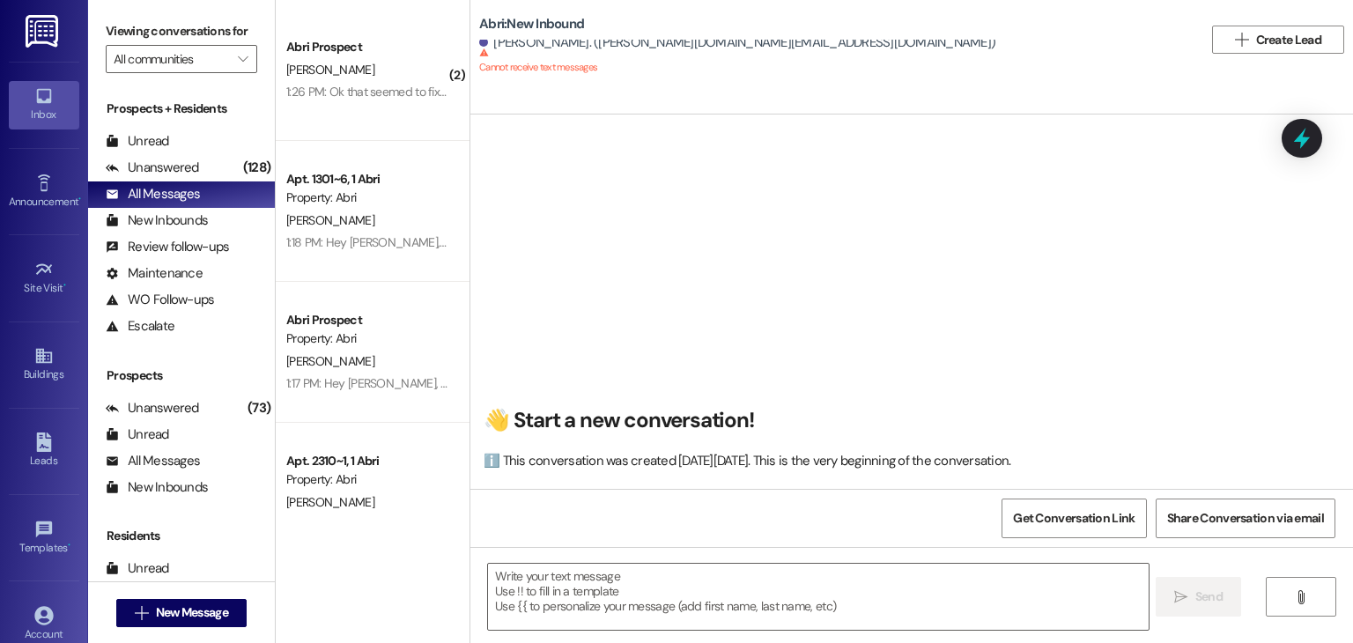
scroll to position [0, 0]
